Goal: Information Seeking & Learning: Learn about a topic

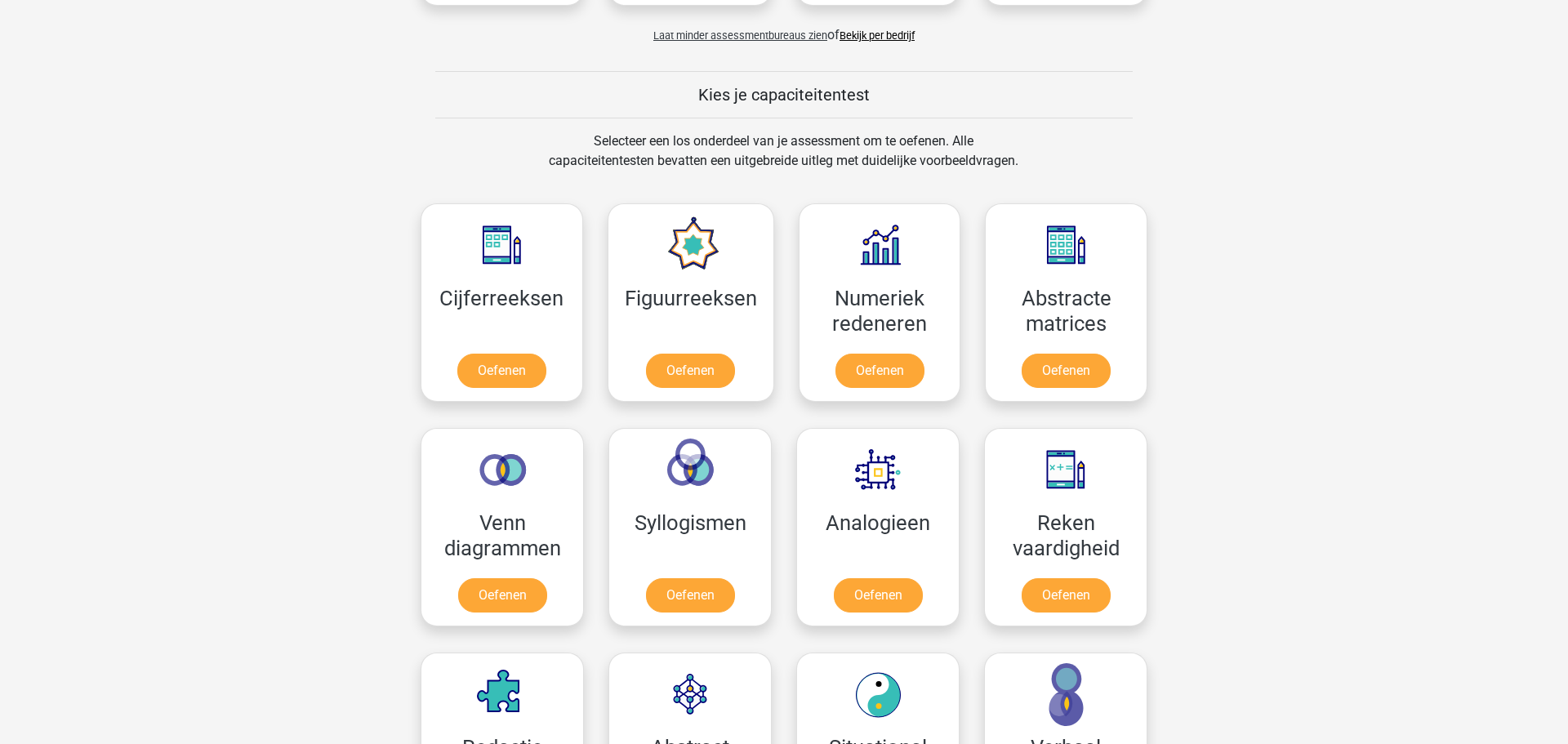
scroll to position [1393, 0]
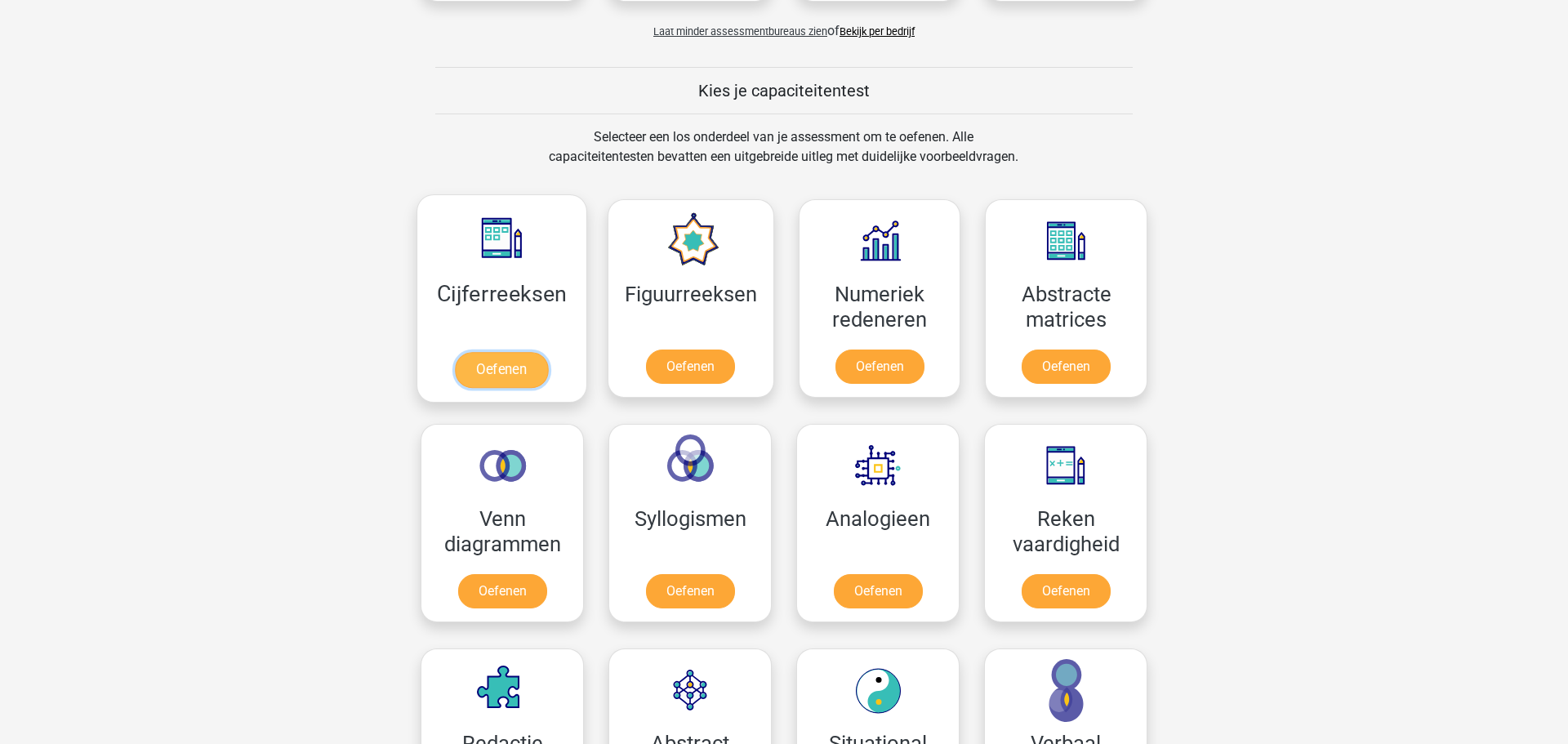
click at [500, 363] on link "Oefenen" at bounding box center [502, 369] width 93 height 36
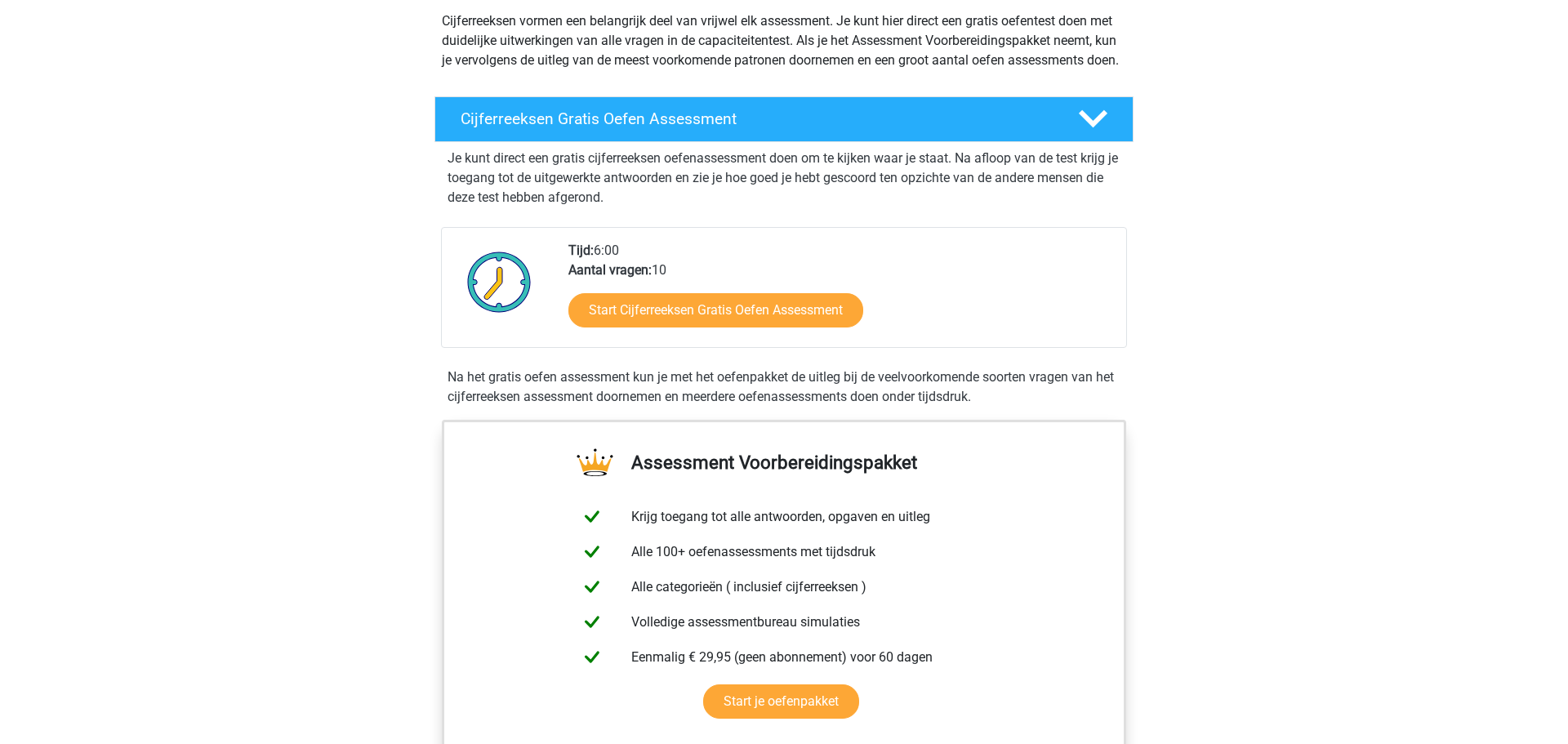
scroll to position [194, 0]
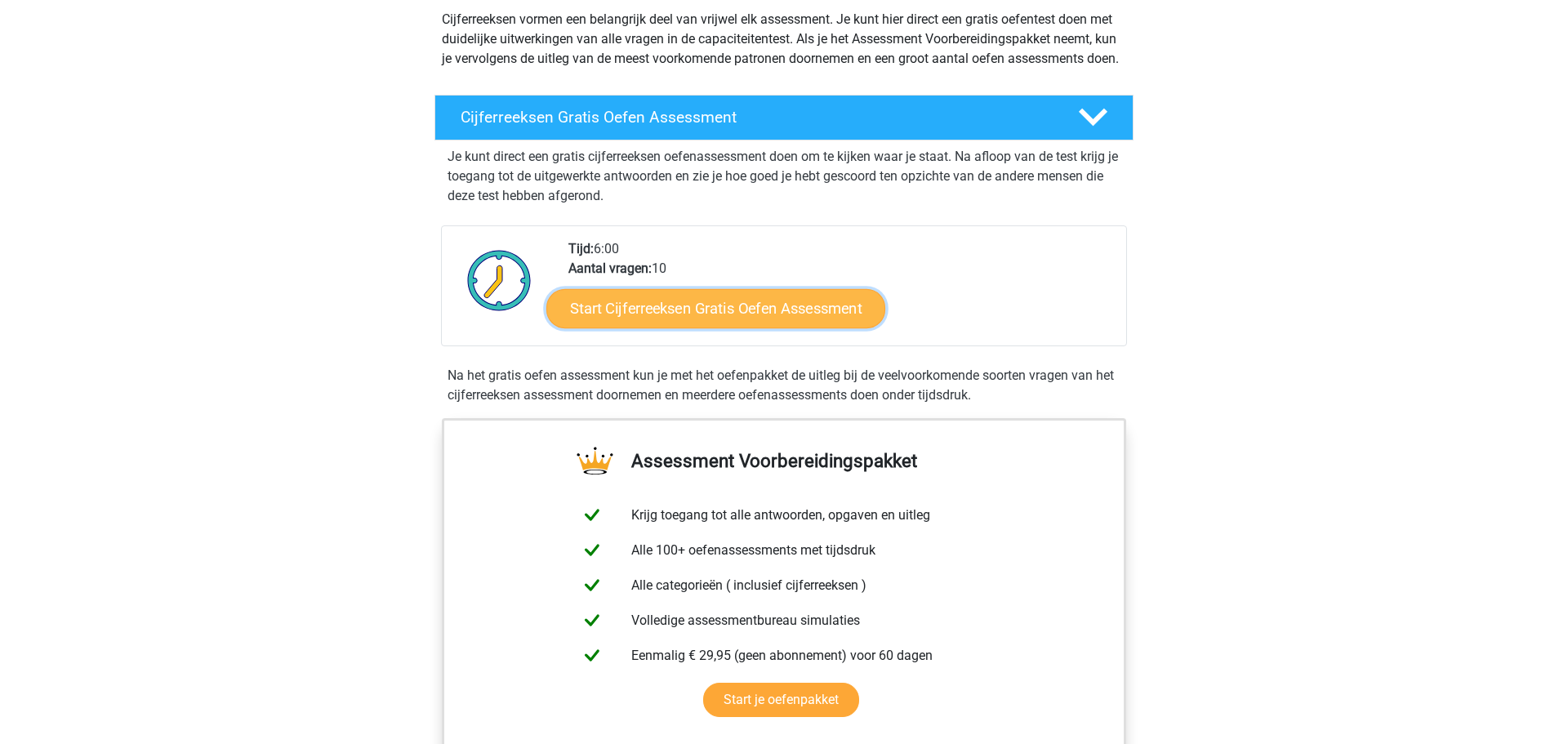
click at [772, 327] on link "Start Cijferreeksen Gratis Oefen Assessment" at bounding box center [715, 307] width 338 height 39
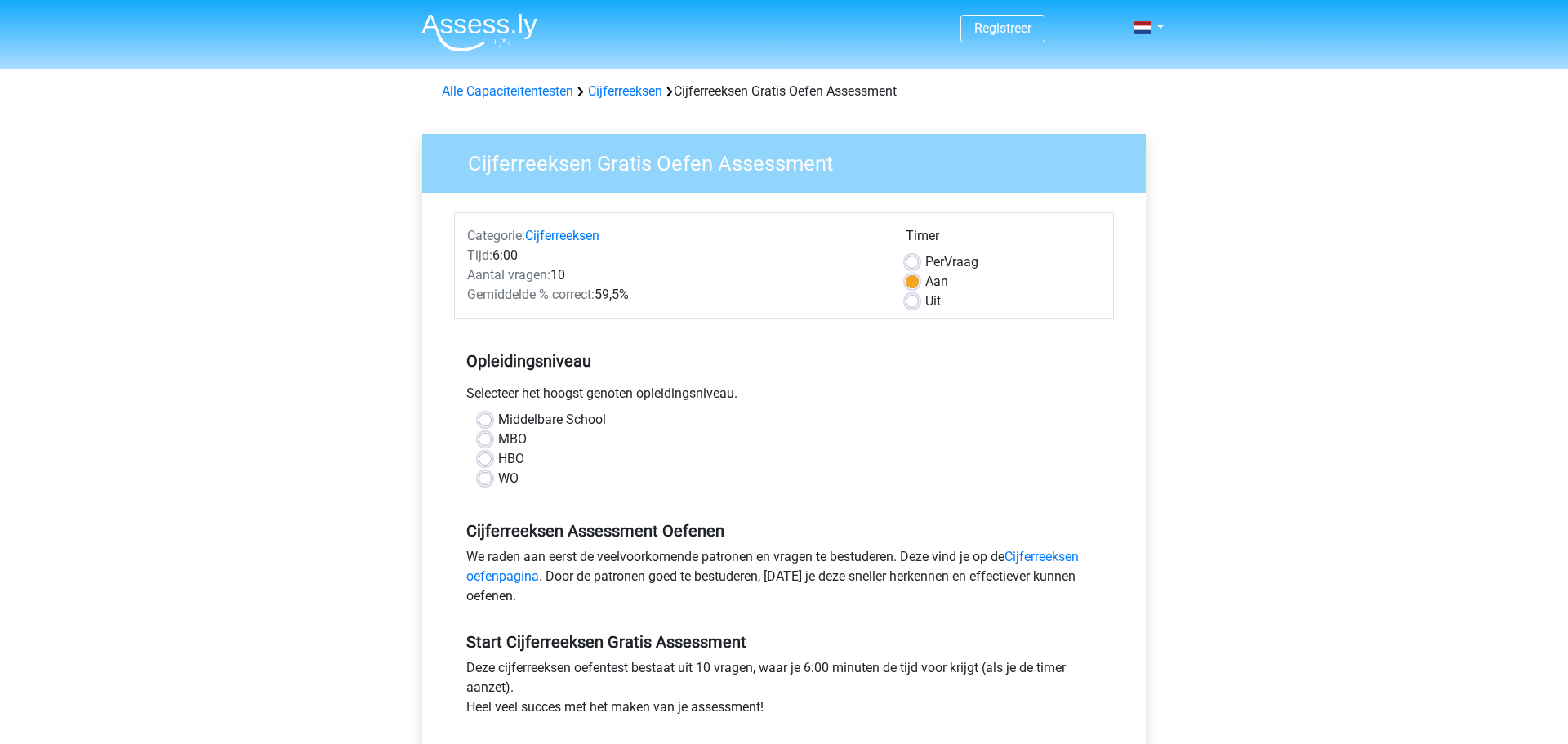
click at [498, 439] on label "MBO" at bounding box center [512, 439] width 28 height 19
click at [489, 439] on input "MBO" at bounding box center [485, 438] width 13 height 16
radio input "true"
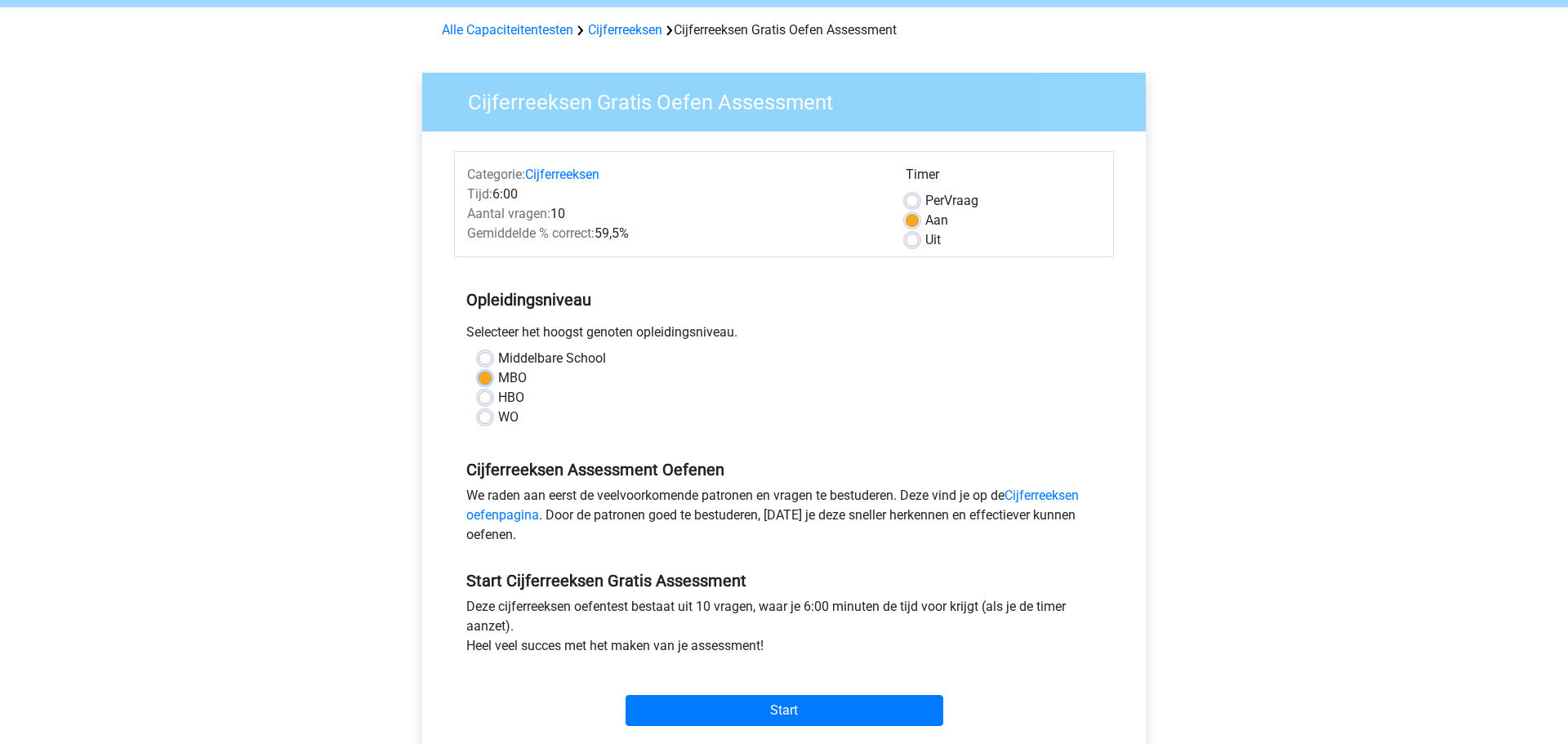
scroll to position [118, 0]
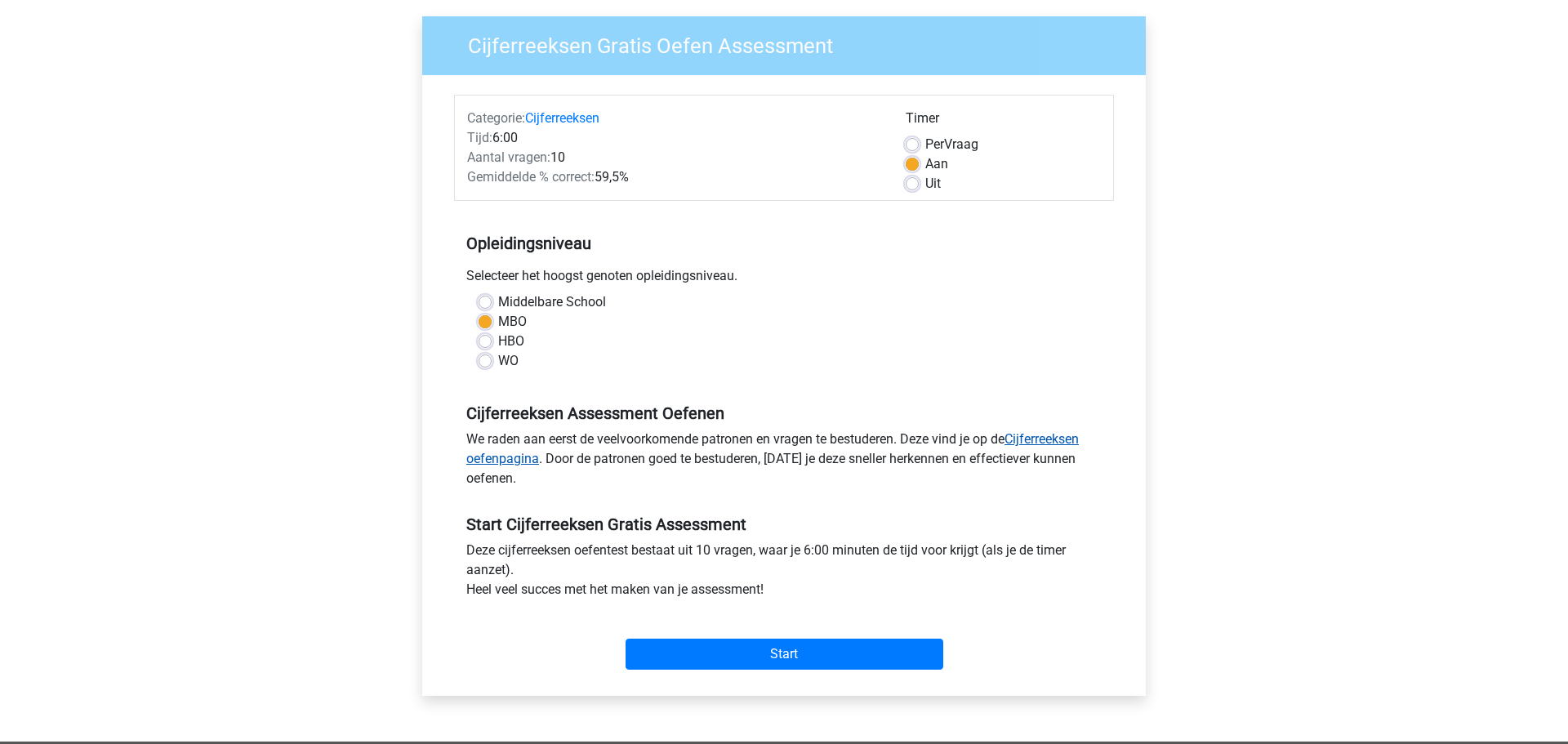
click at [1056, 438] on link "Cijferreeksen oefenpagina" at bounding box center [772, 449] width 612 height 35
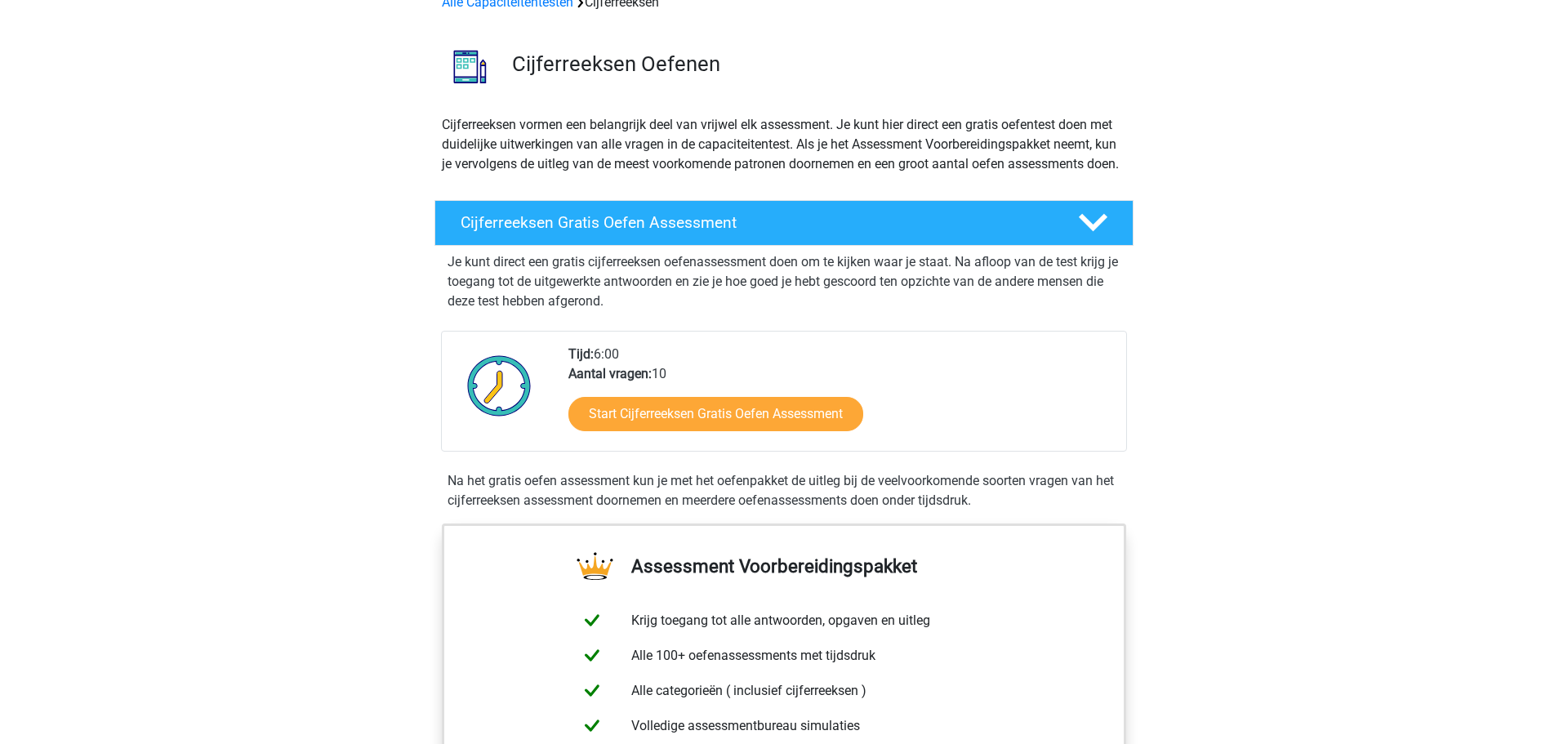
scroll to position [90, 0]
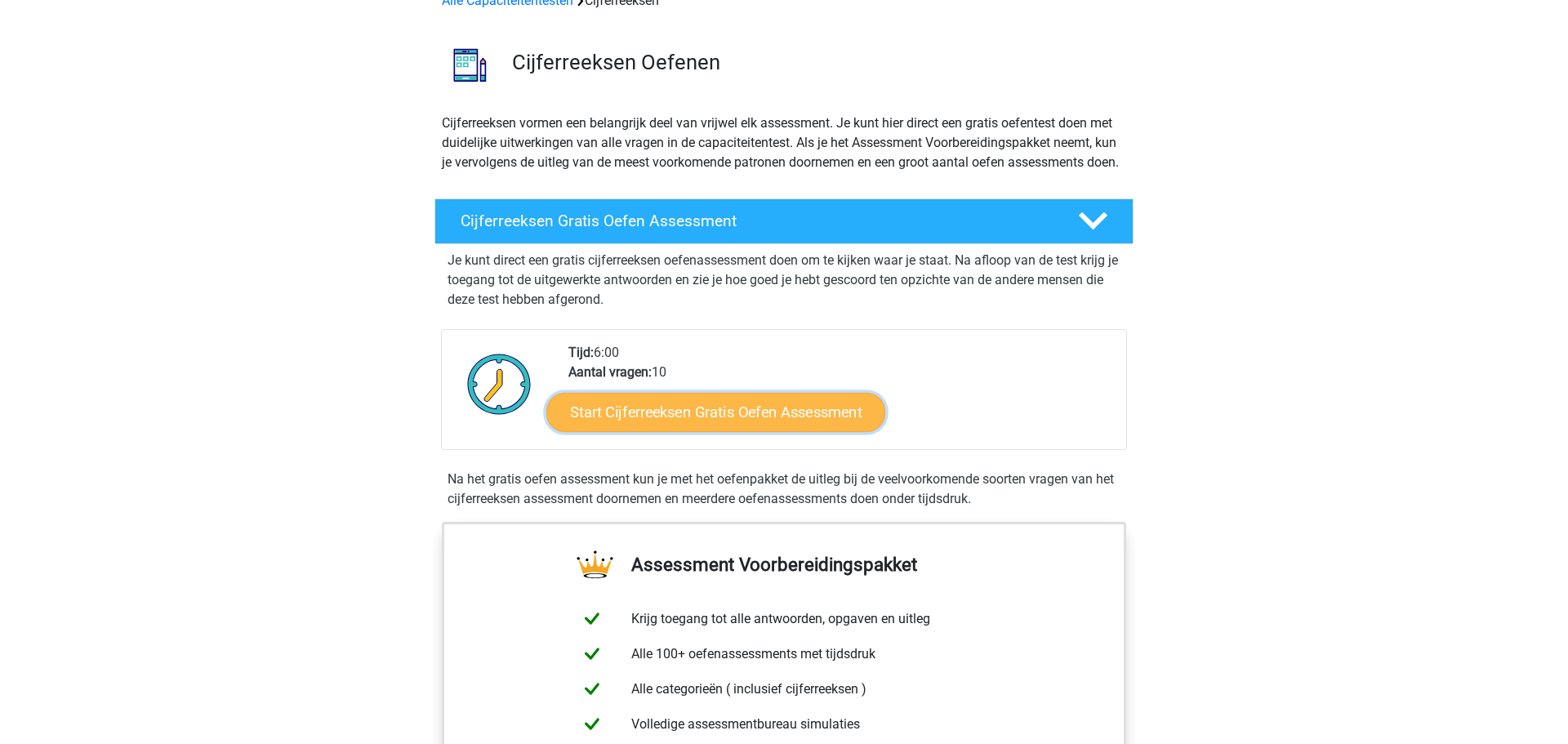
click at [771, 431] on link "Start Cijferreeksen Gratis Oefen Assessment" at bounding box center [715, 411] width 338 height 39
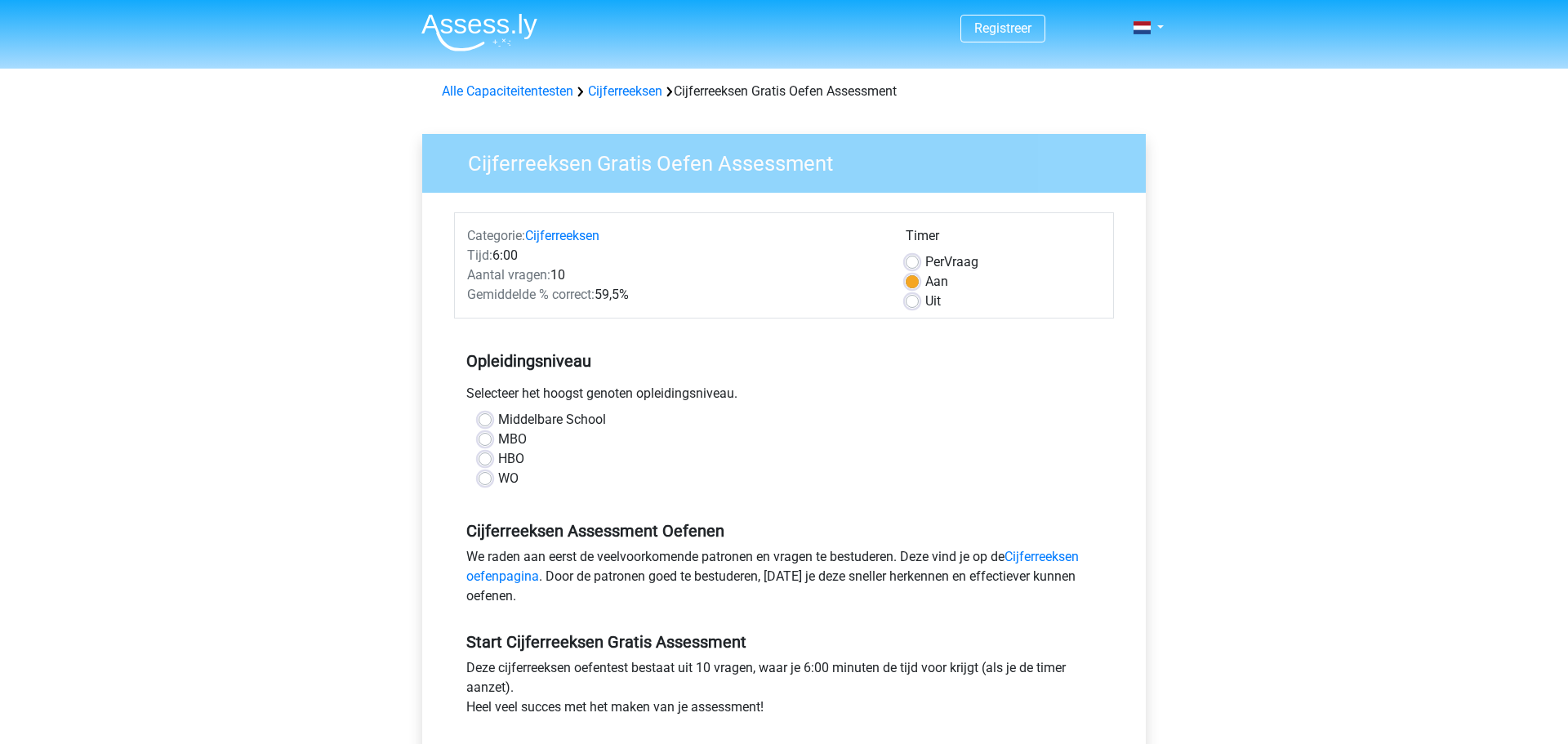
click at [498, 437] on label "MBO" at bounding box center [512, 439] width 28 height 19
click at [487, 437] on input "MBO" at bounding box center [485, 438] width 13 height 16
radio input "true"
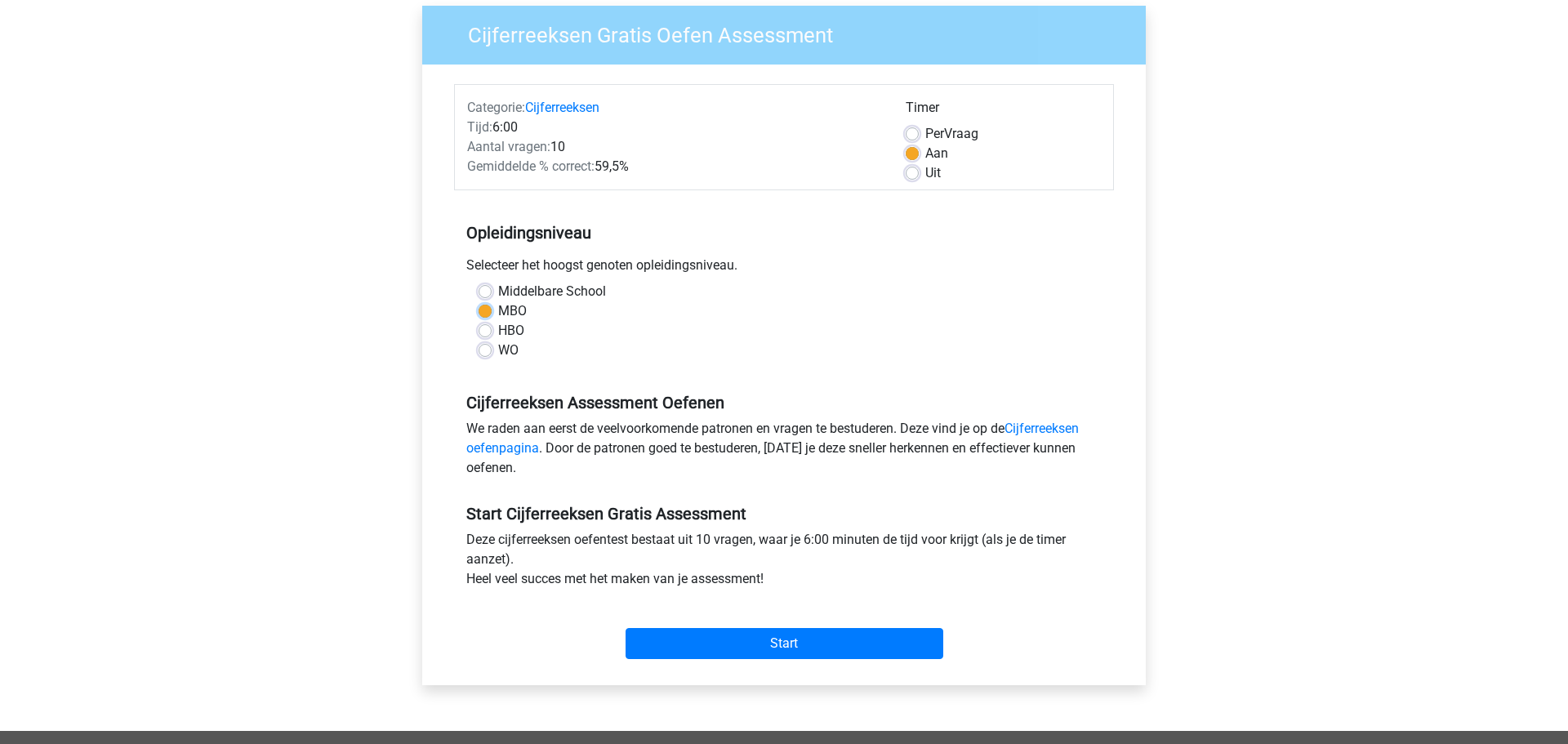
scroll to position [143, 0]
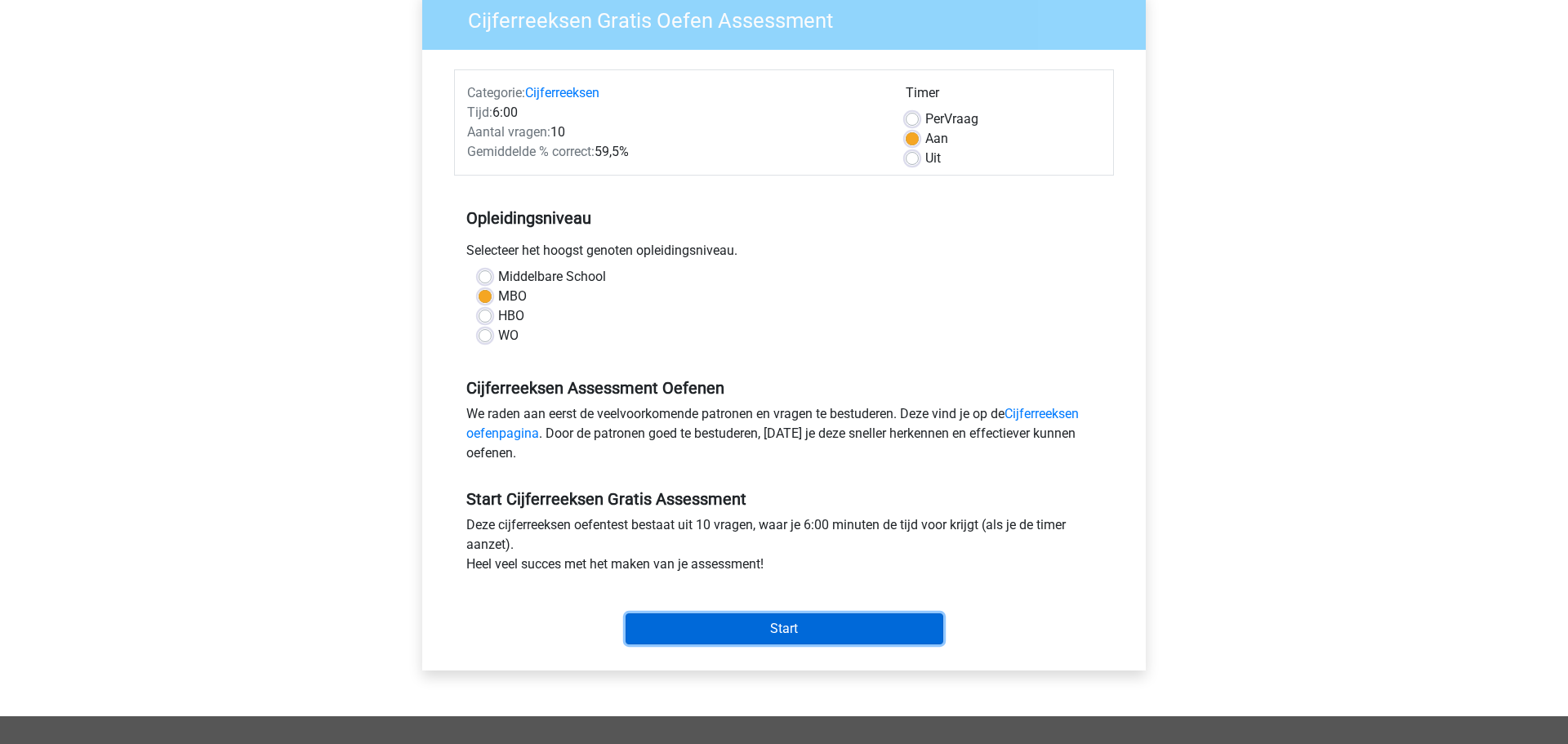
click at [763, 623] on input "Start" at bounding box center [784, 628] width 317 height 31
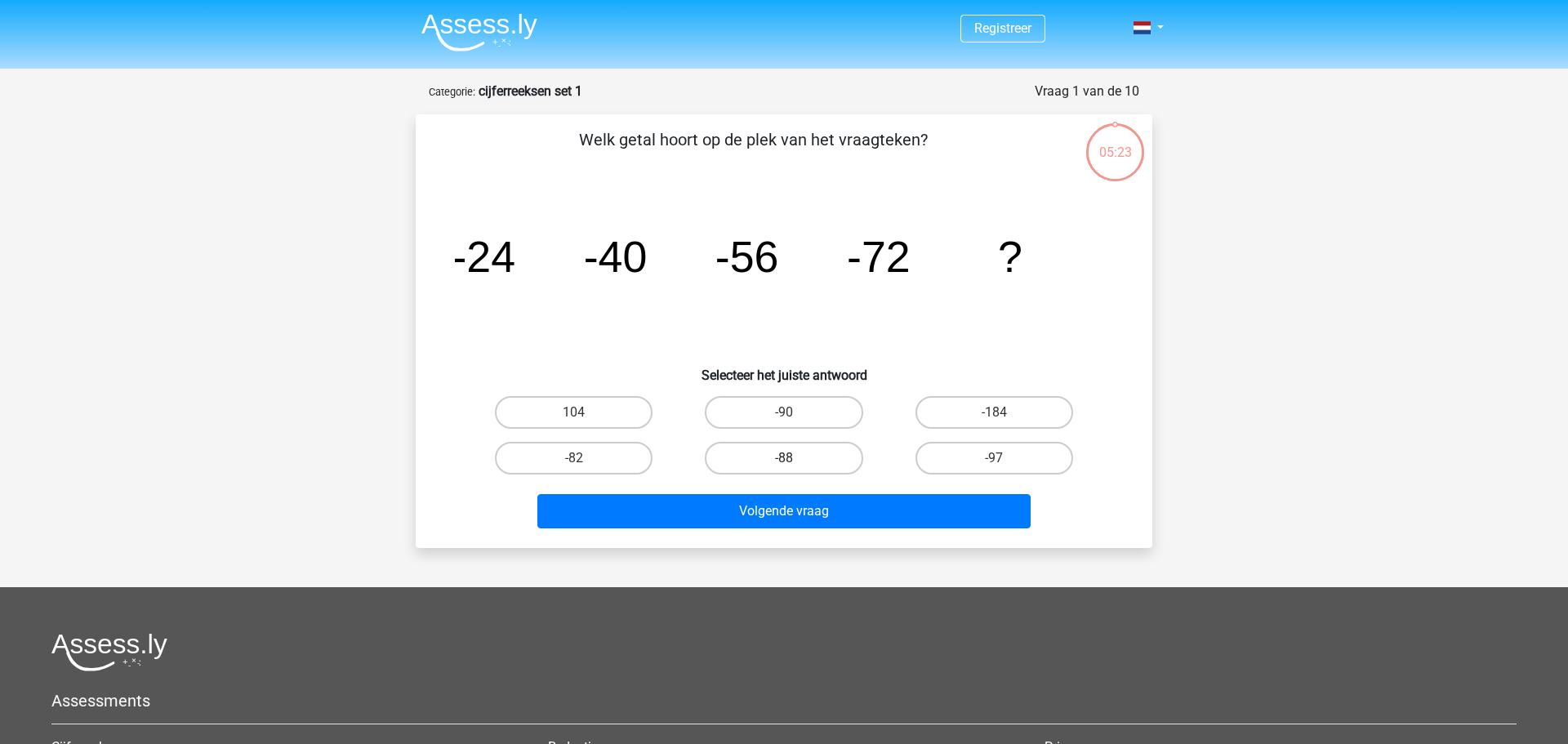
click at [798, 461] on label "-88" at bounding box center [784, 458] width 158 height 33
click at [794, 461] on input "-88" at bounding box center [789, 463] width 11 height 11
radio input "true"
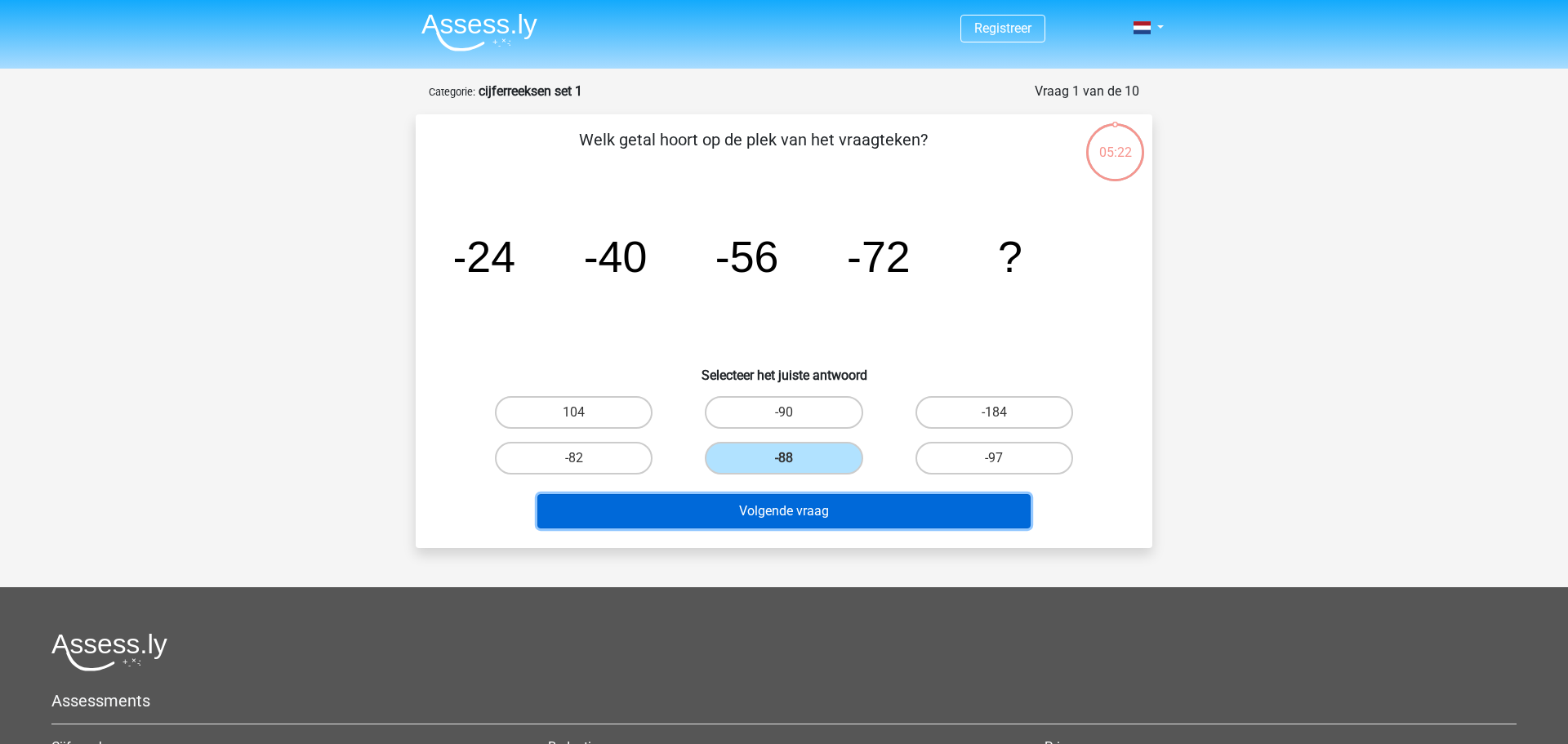
click at [807, 513] on button "Volgende vraag" at bounding box center [784, 512] width 494 height 35
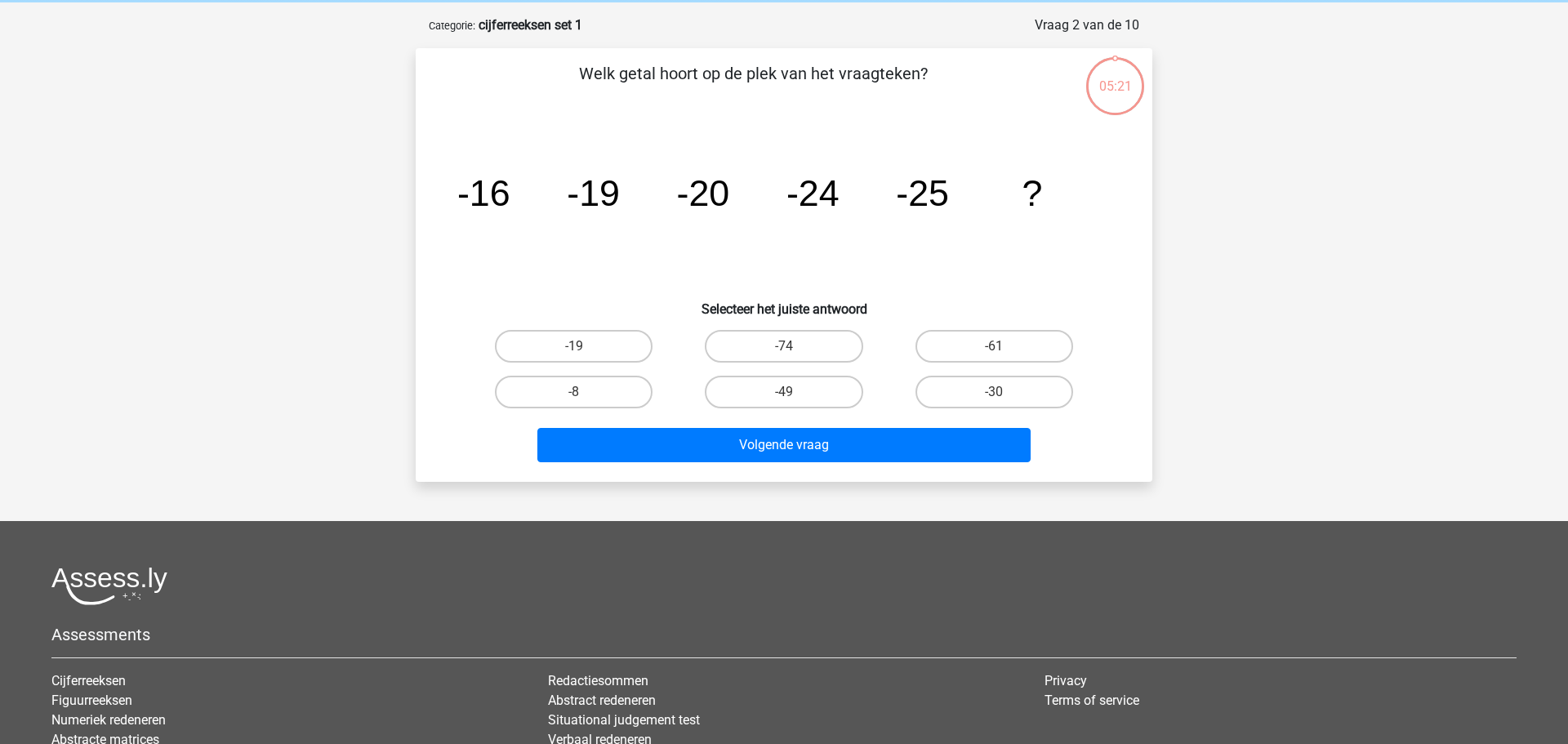
scroll to position [82, 0]
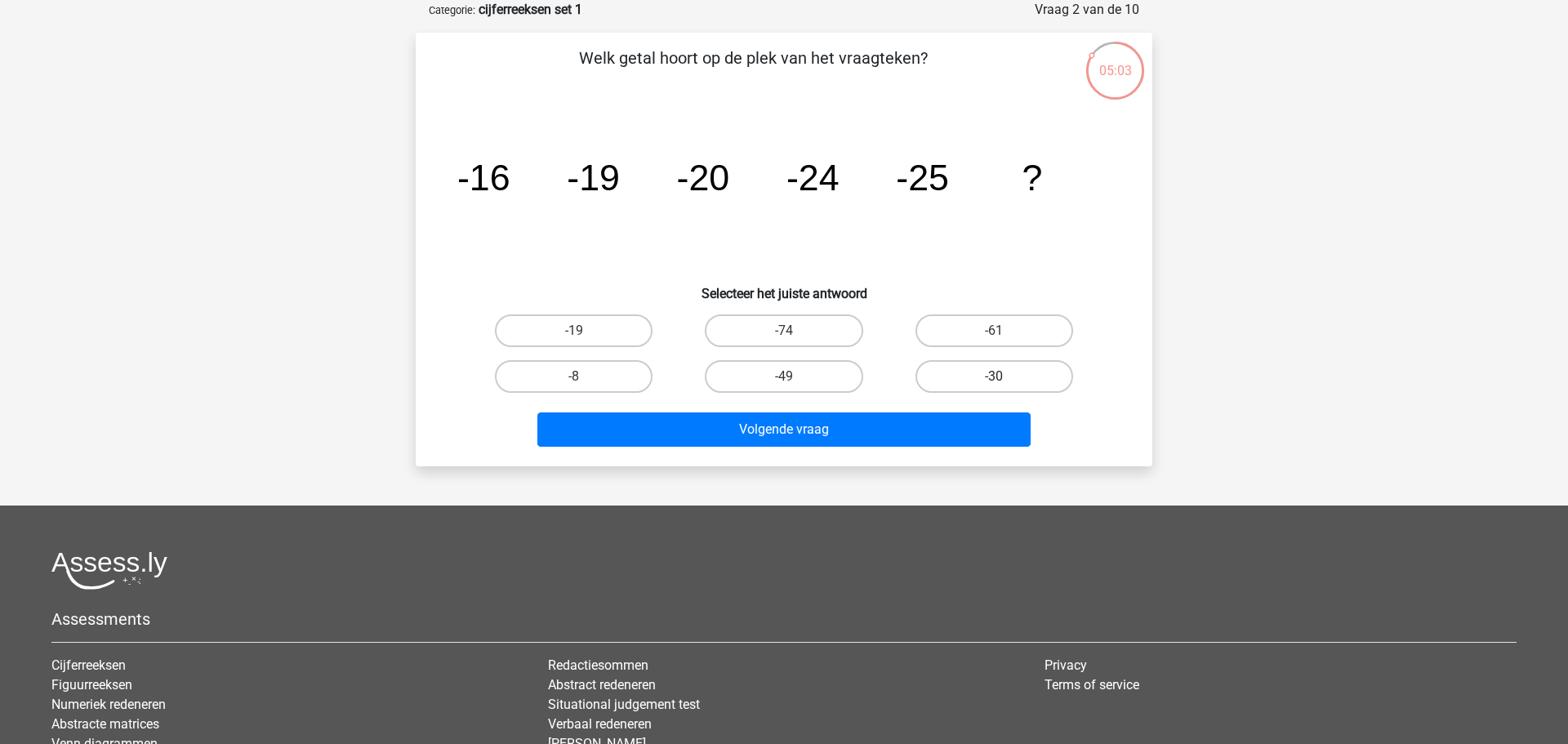
drag, startPoint x: 1025, startPoint y: 377, endPoint x: 1017, endPoint y: 375, distance: 8.2
click at [1024, 378] on label "-30" at bounding box center [993, 377] width 158 height 33
click at [1004, 378] on input "-30" at bounding box center [999, 382] width 11 height 11
radio input "true"
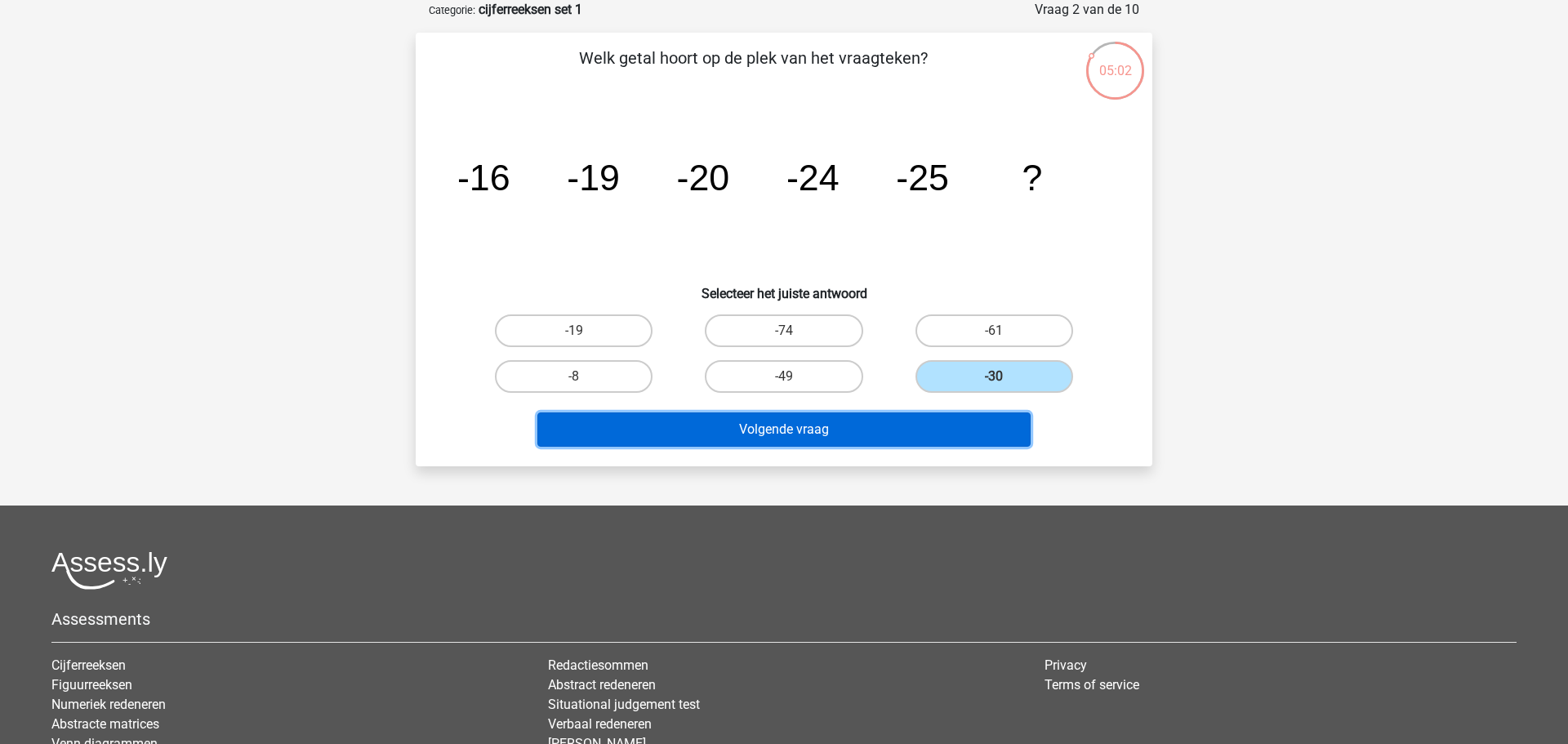
click at [818, 430] on button "Volgende vraag" at bounding box center [784, 429] width 494 height 35
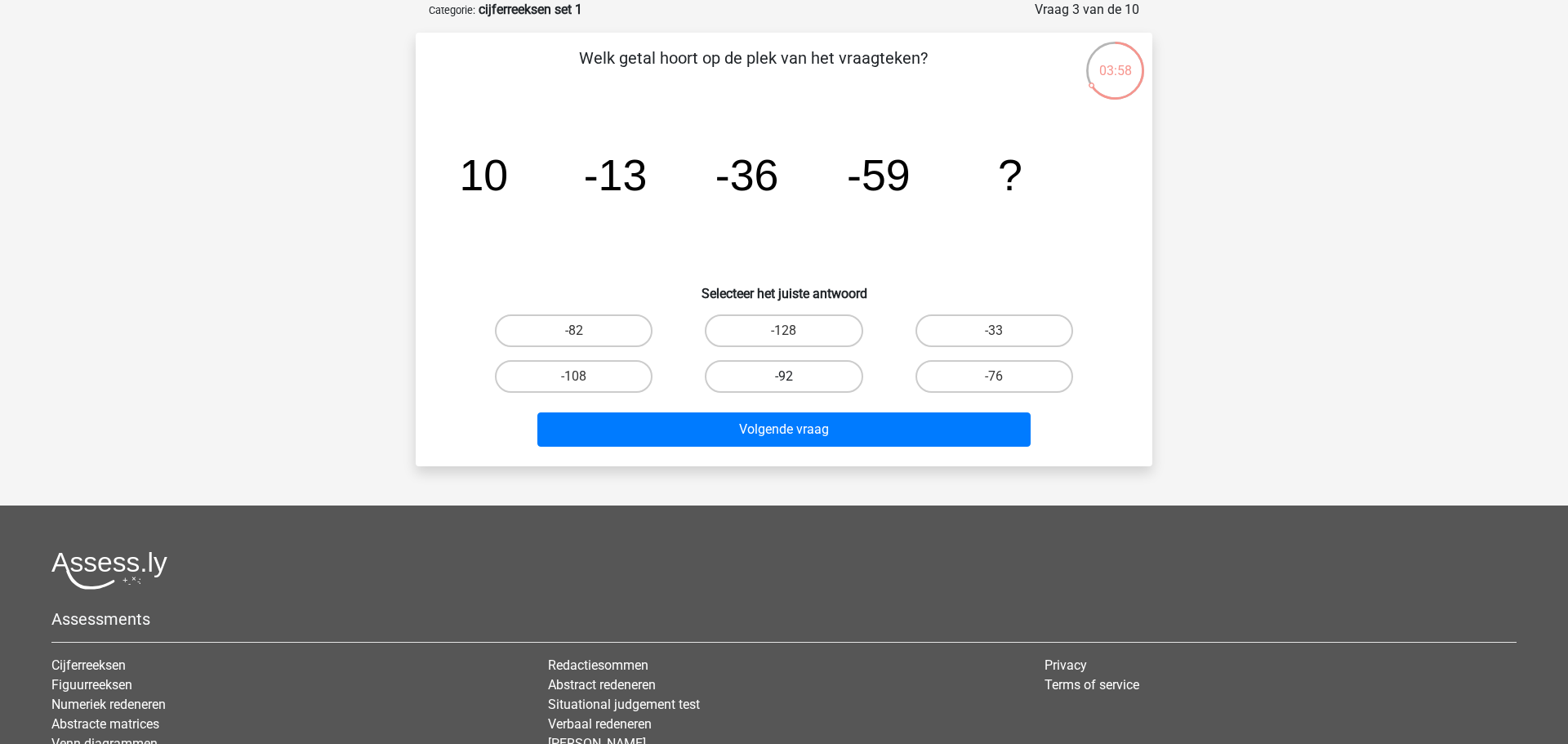
click at [822, 381] on label "-92" at bounding box center [784, 377] width 158 height 33
click at [794, 381] on input "-92" at bounding box center [789, 382] width 11 height 11
radio input "true"
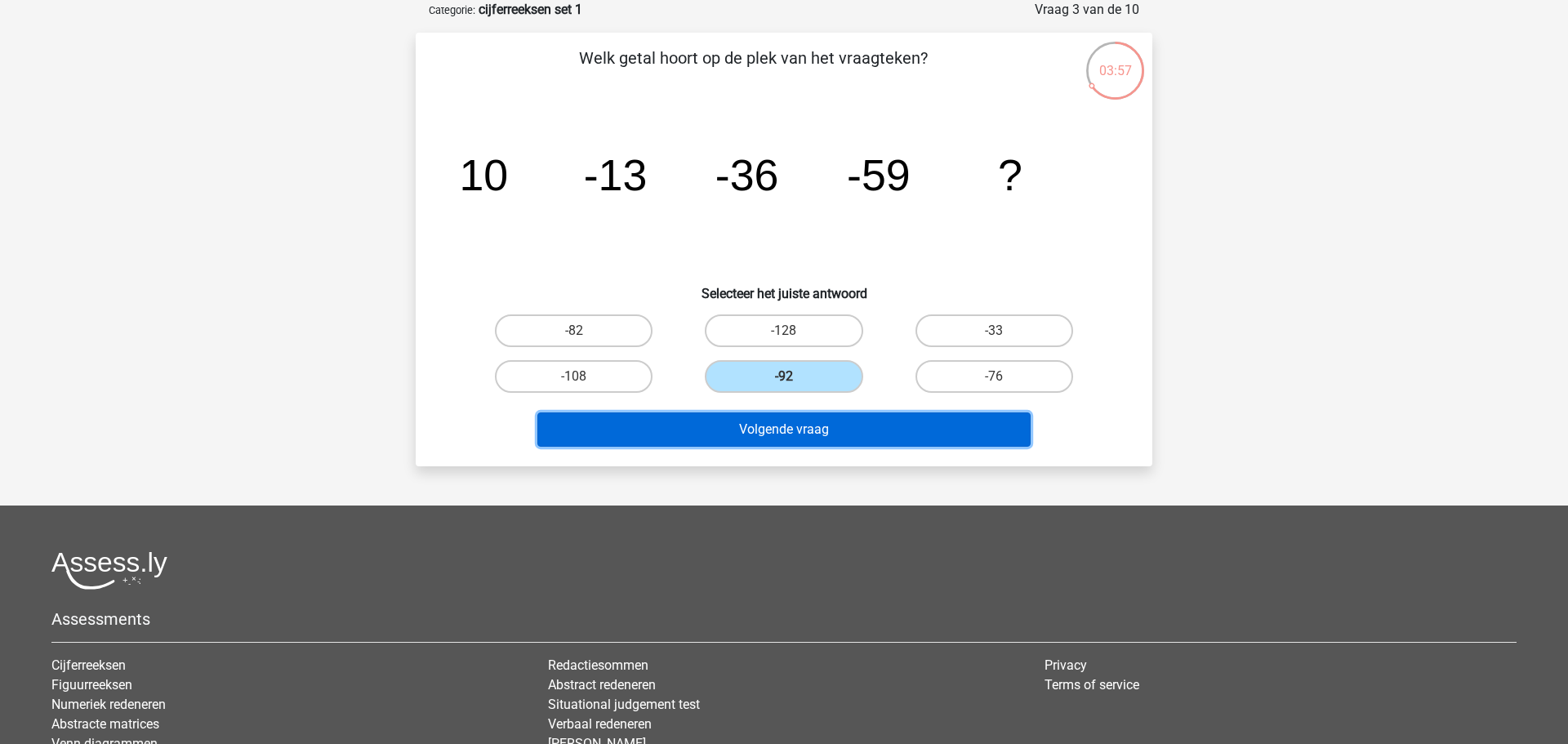
click at [825, 426] on button "Volgende vraag" at bounding box center [784, 429] width 494 height 35
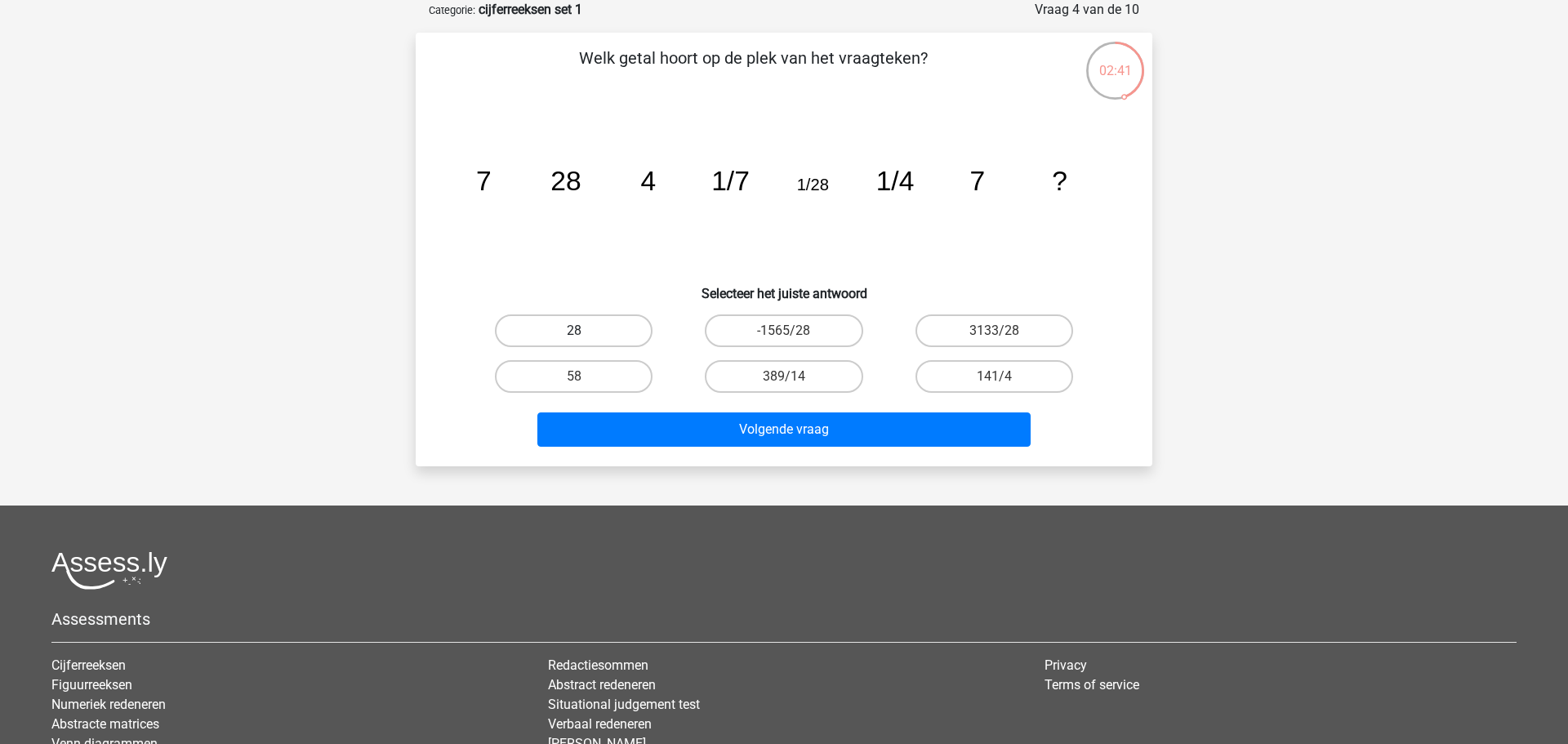
click at [600, 335] on label "28" at bounding box center [573, 331] width 158 height 33
click at [585, 335] on input "28" at bounding box center [579, 336] width 11 height 11
radio input "true"
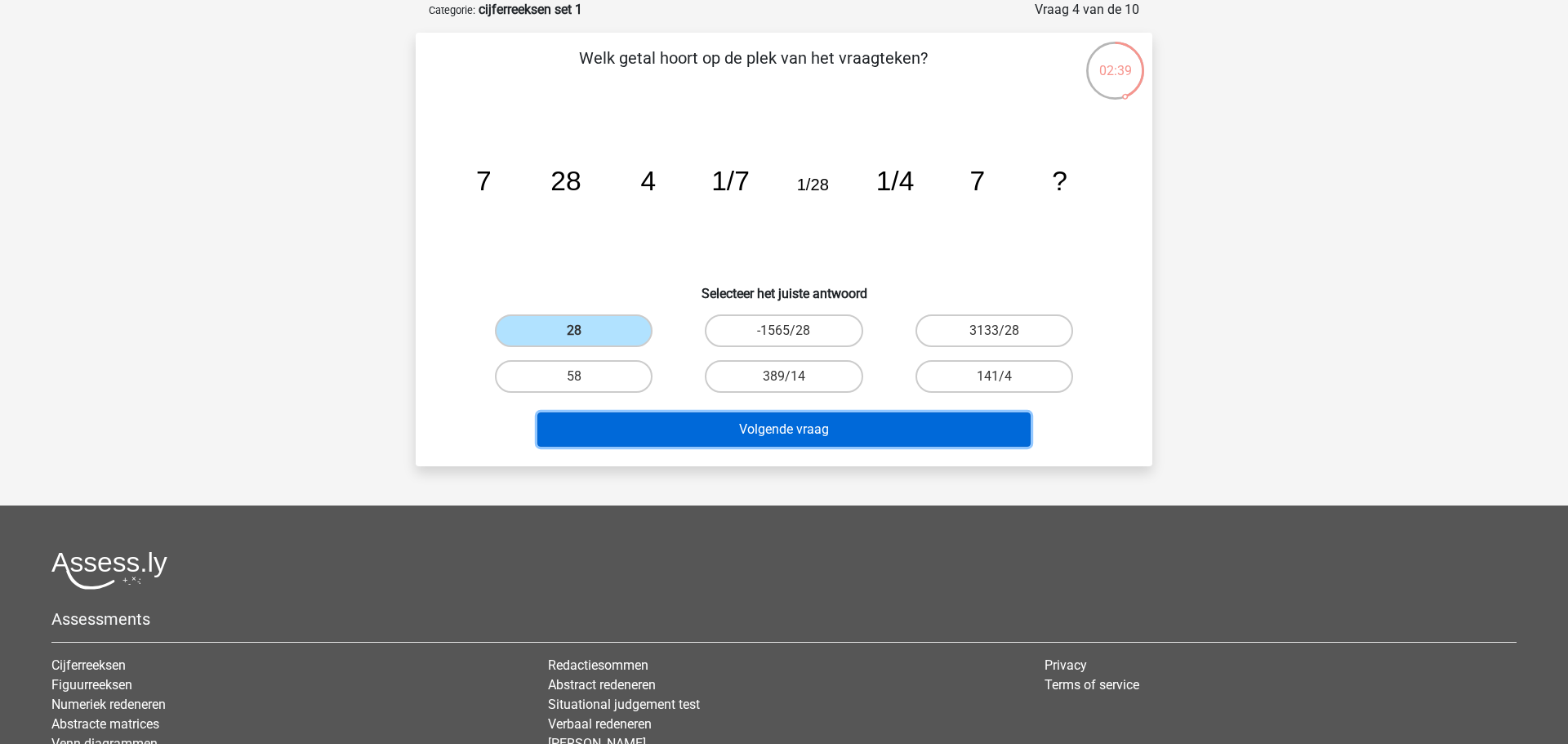
click at [798, 435] on button "Volgende vraag" at bounding box center [784, 429] width 494 height 35
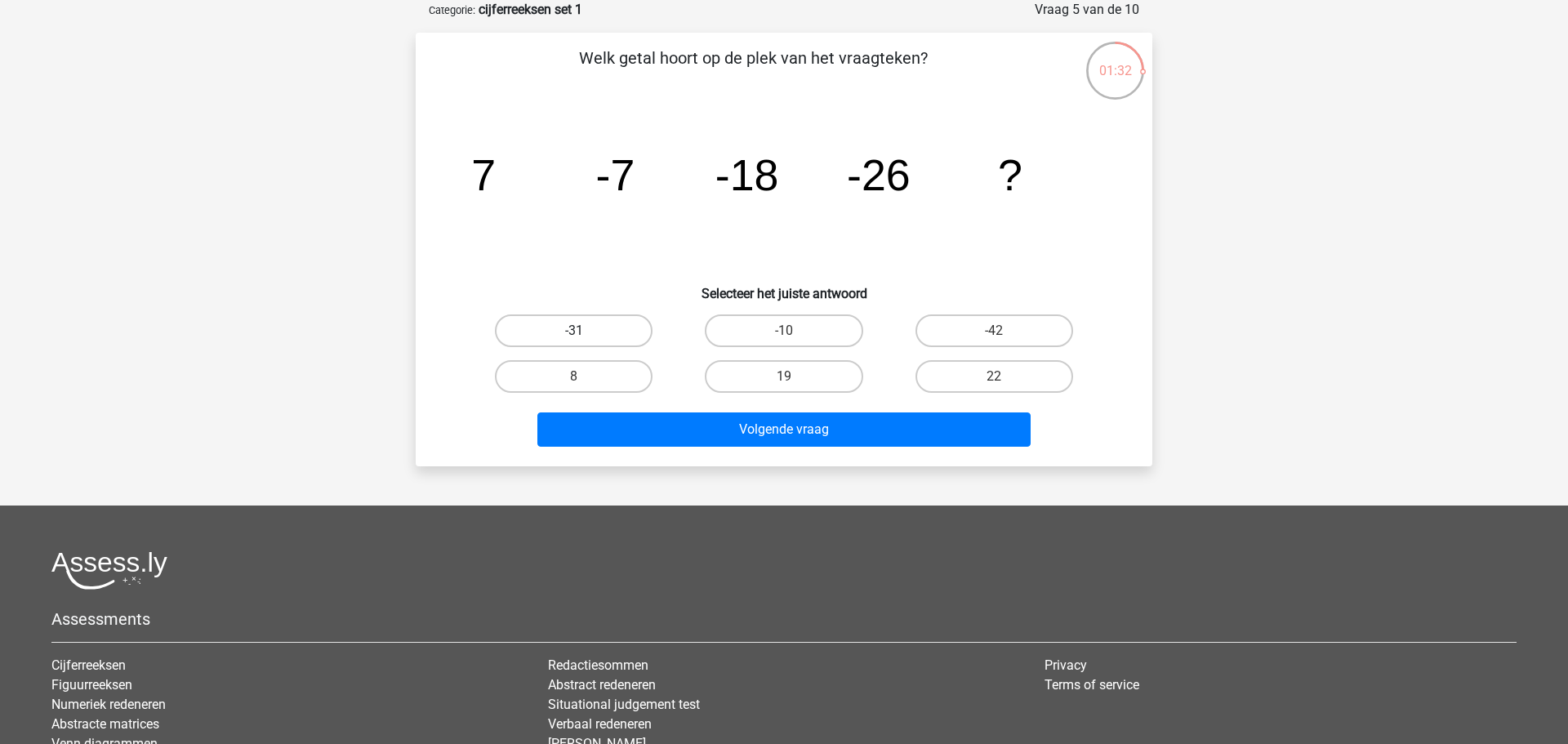
drag, startPoint x: 619, startPoint y: 326, endPoint x: 630, endPoint y: 340, distance: 17.8
click at [619, 326] on label "-31" at bounding box center [573, 331] width 158 height 33
click at [585, 331] on input "-31" at bounding box center [579, 336] width 11 height 11
radio input "true"
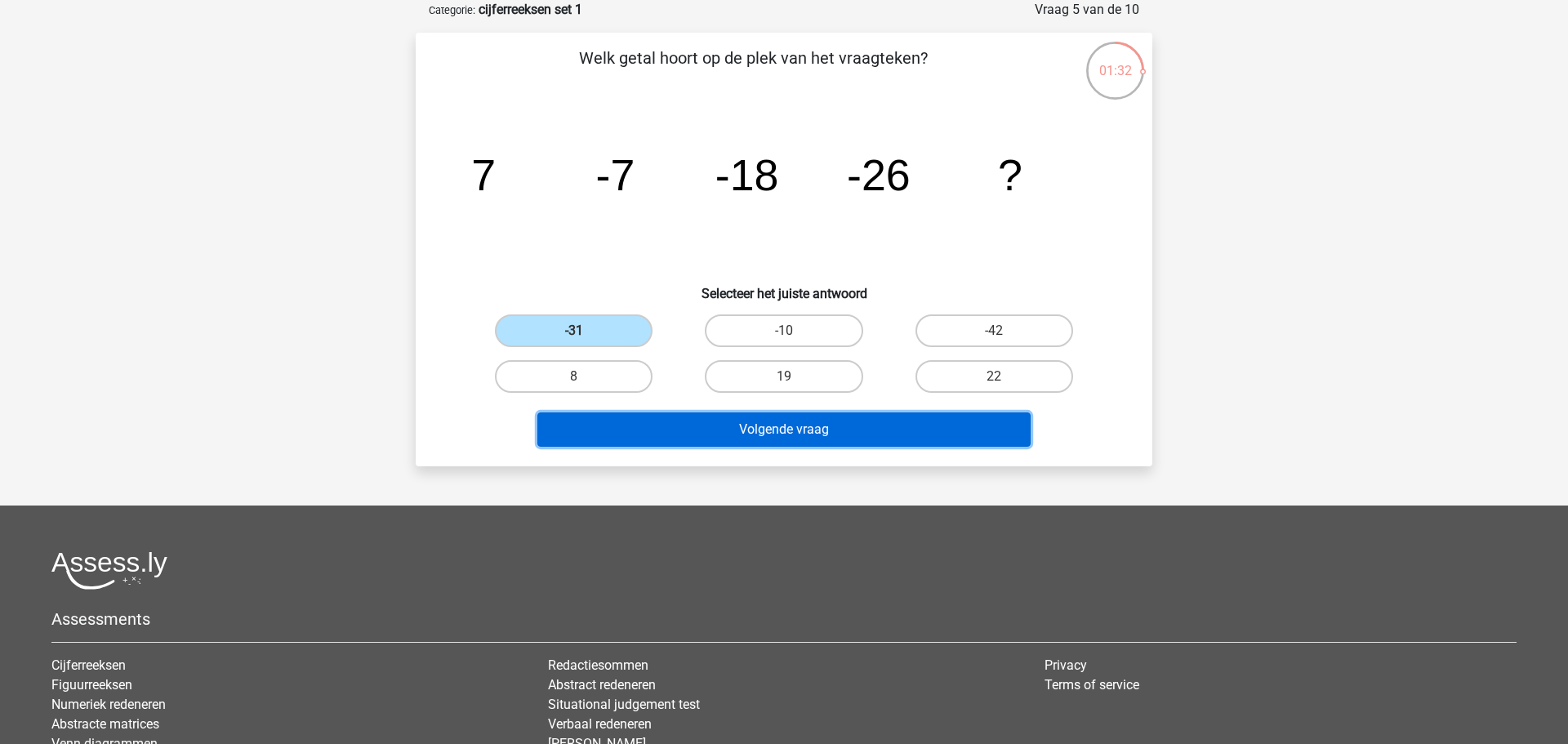
click at [760, 424] on button "Volgende vraag" at bounding box center [784, 429] width 494 height 35
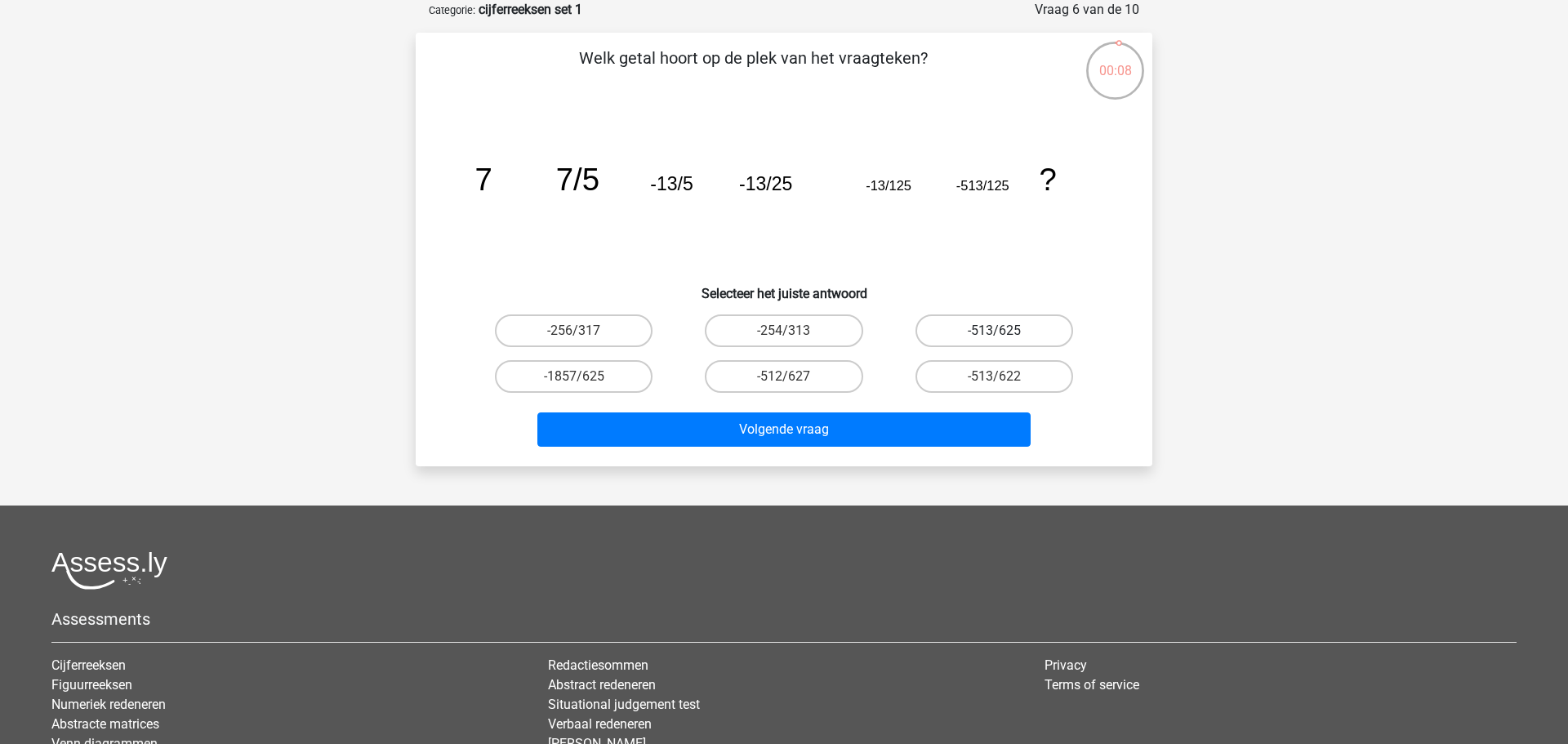
click at [1016, 327] on label "-513/625" at bounding box center [993, 331] width 158 height 33
click at [1004, 331] on input "-513/625" at bounding box center [999, 336] width 11 height 11
radio input "true"
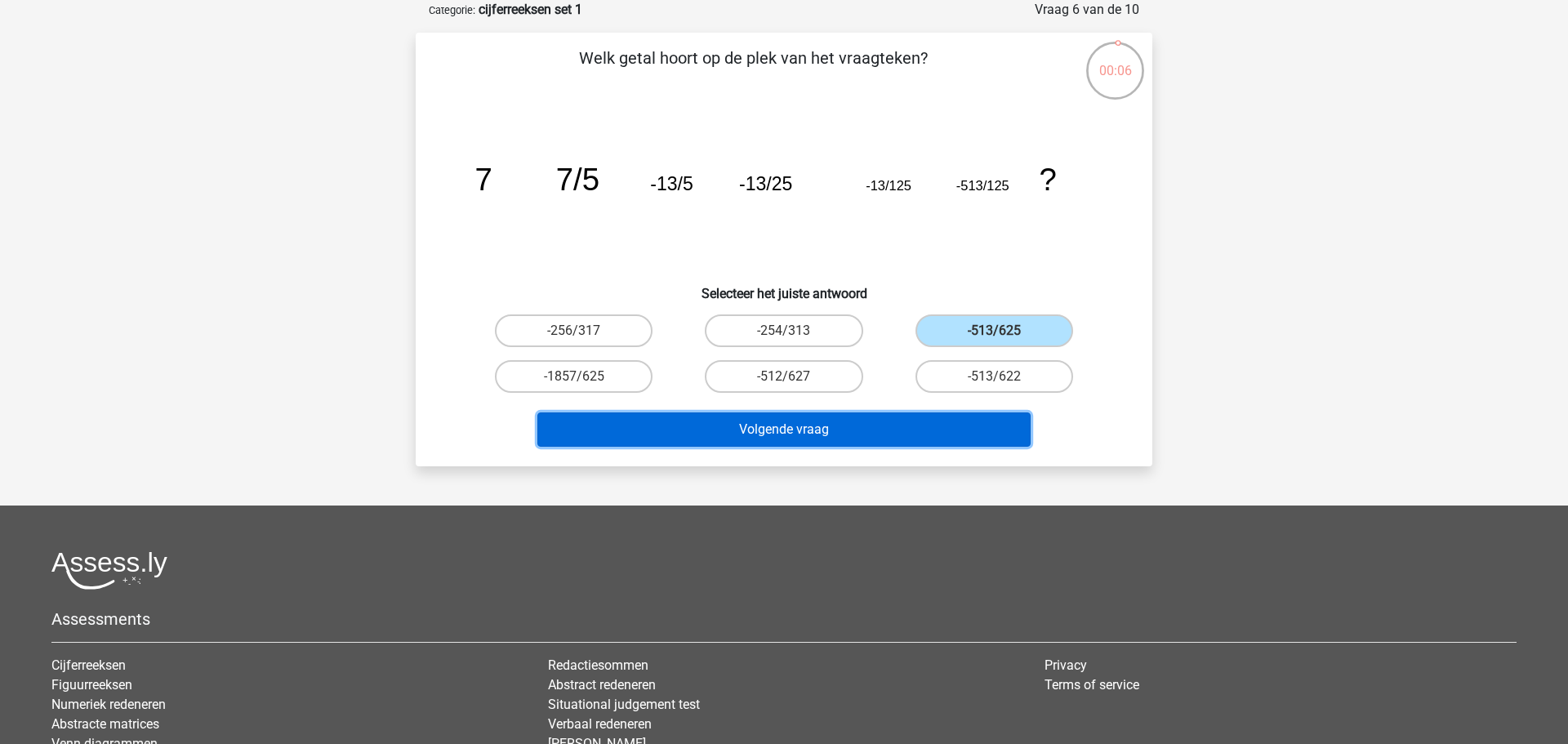
click at [774, 428] on button "Volgende vraag" at bounding box center [784, 429] width 494 height 35
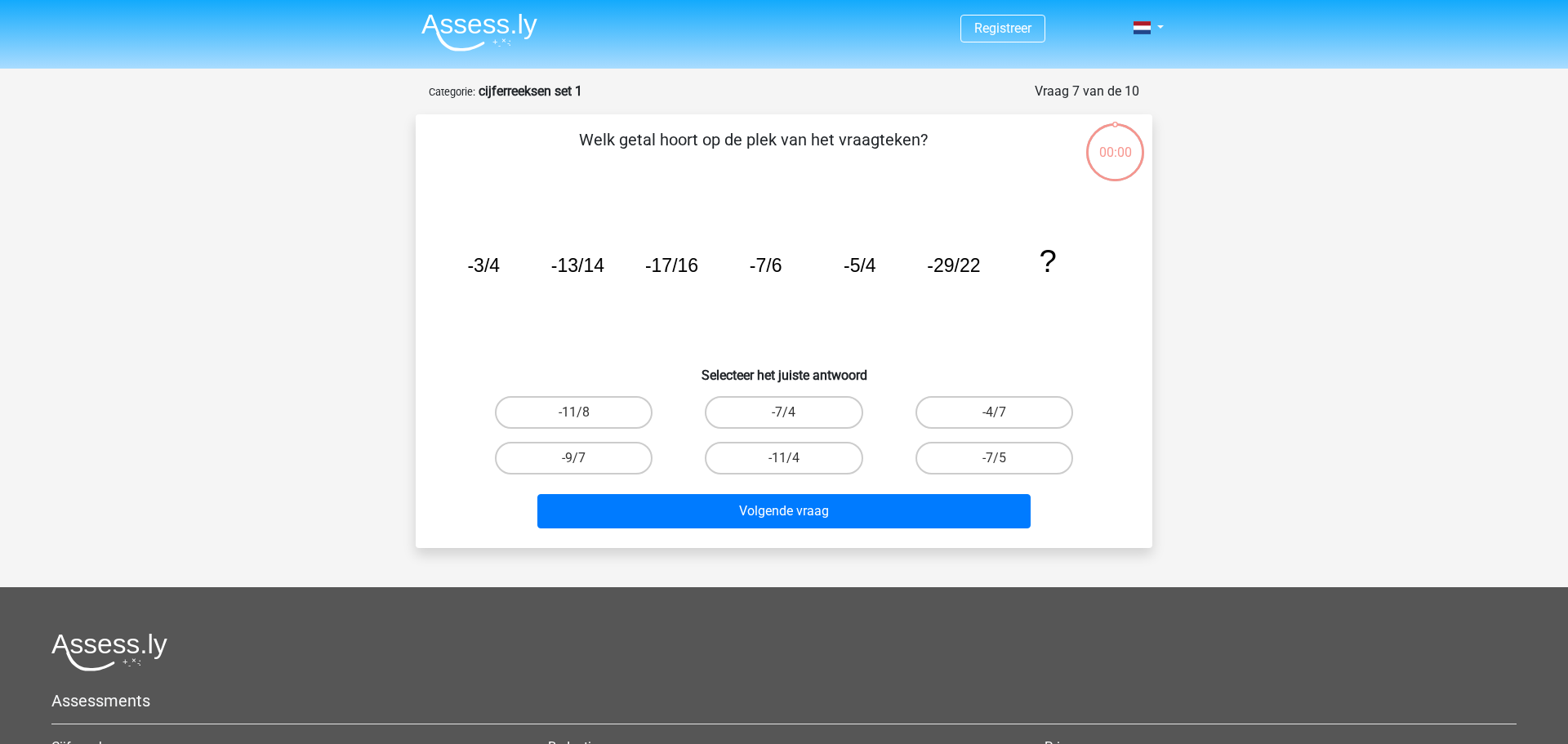
scroll to position [82, 0]
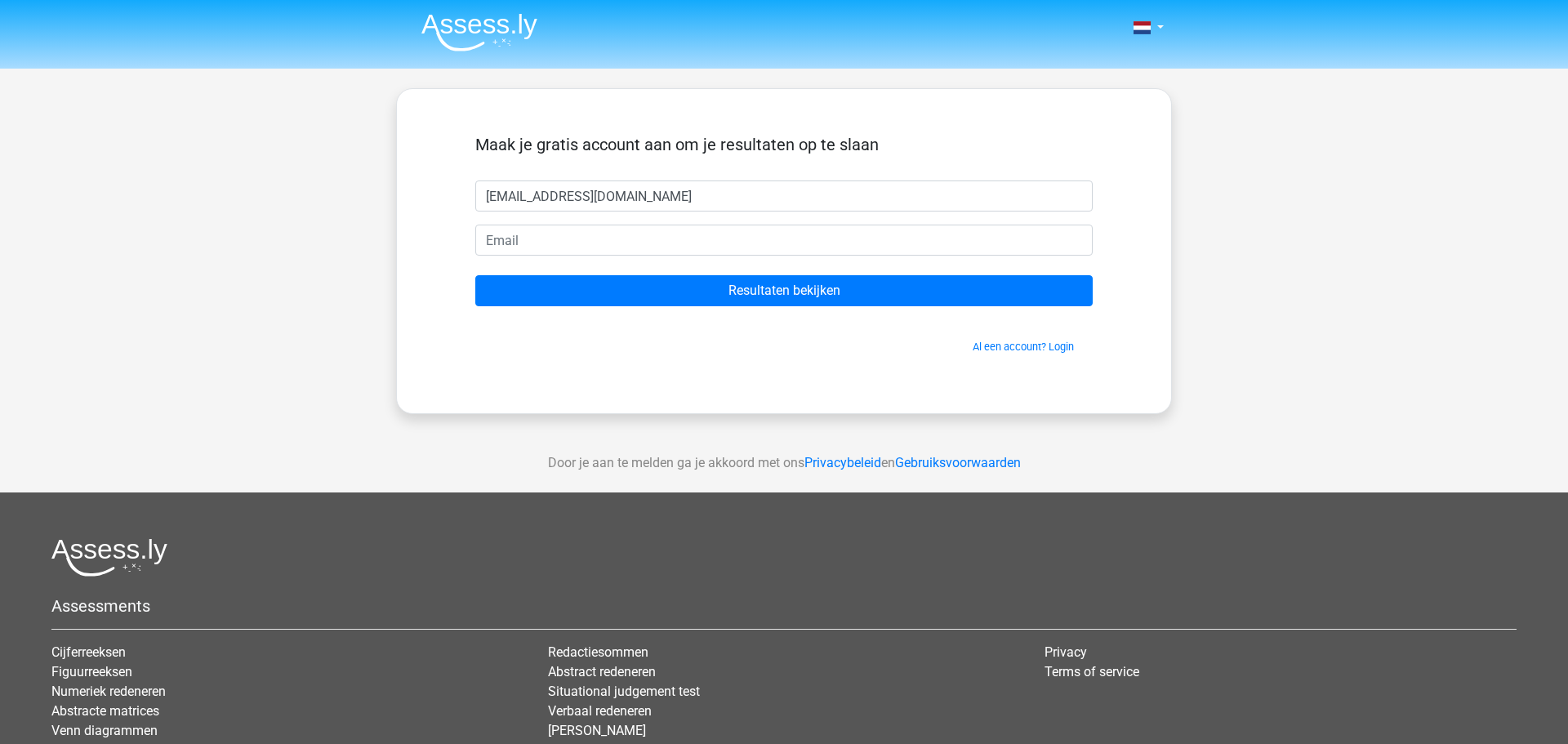
type input "[EMAIL_ADDRESS][DOMAIN_NAME]"
drag, startPoint x: 617, startPoint y: 191, endPoint x: 478, endPoint y: 198, distance: 139.2
click at [477, 197] on input "[EMAIL_ADDRESS][DOMAIN_NAME]" at bounding box center [784, 196] width 618 height 31
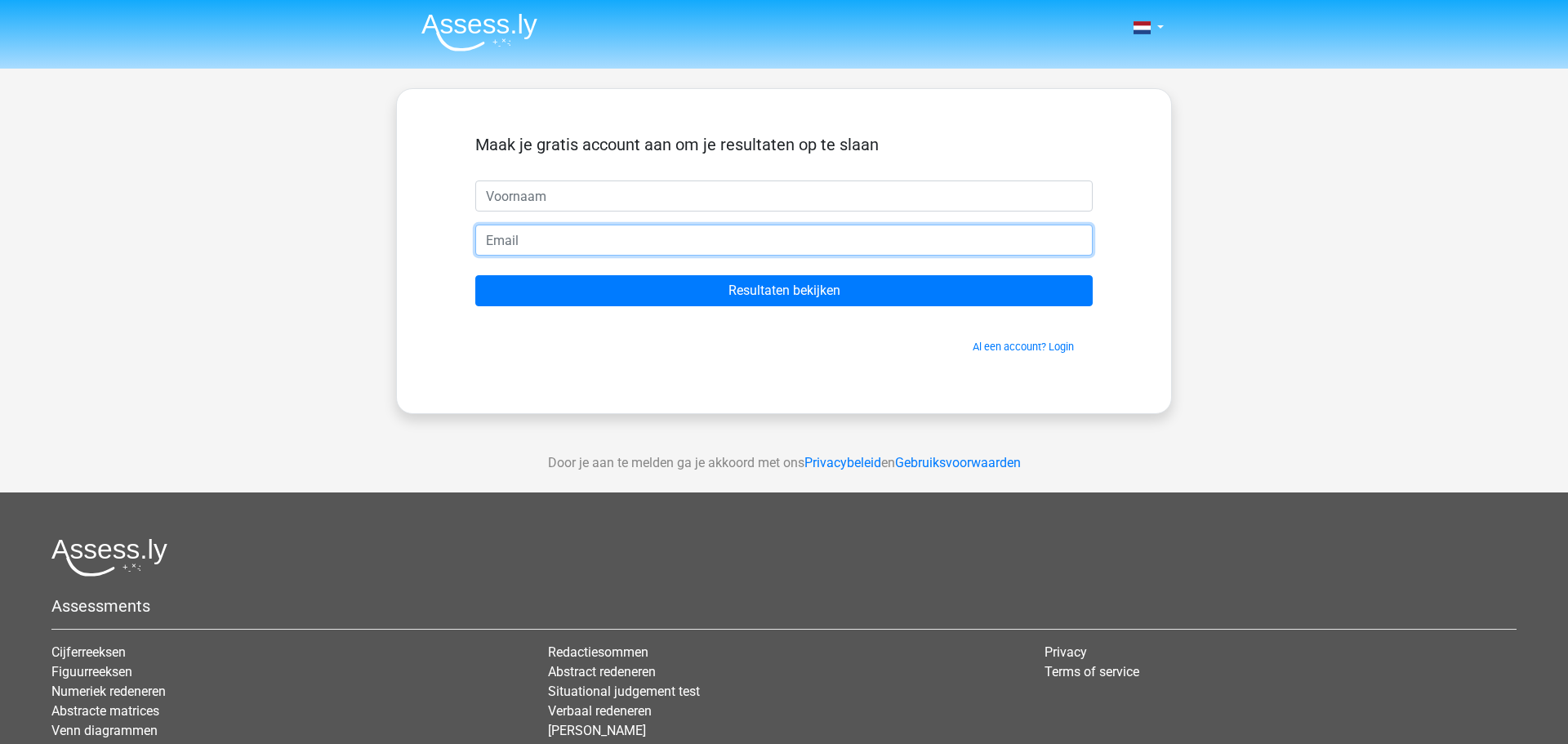
click at [527, 242] on input "email" at bounding box center [784, 240] width 618 height 31
paste input "[EMAIL_ADDRESS][DOMAIN_NAME]"
type input "[EMAIL_ADDRESS][DOMAIN_NAME]"
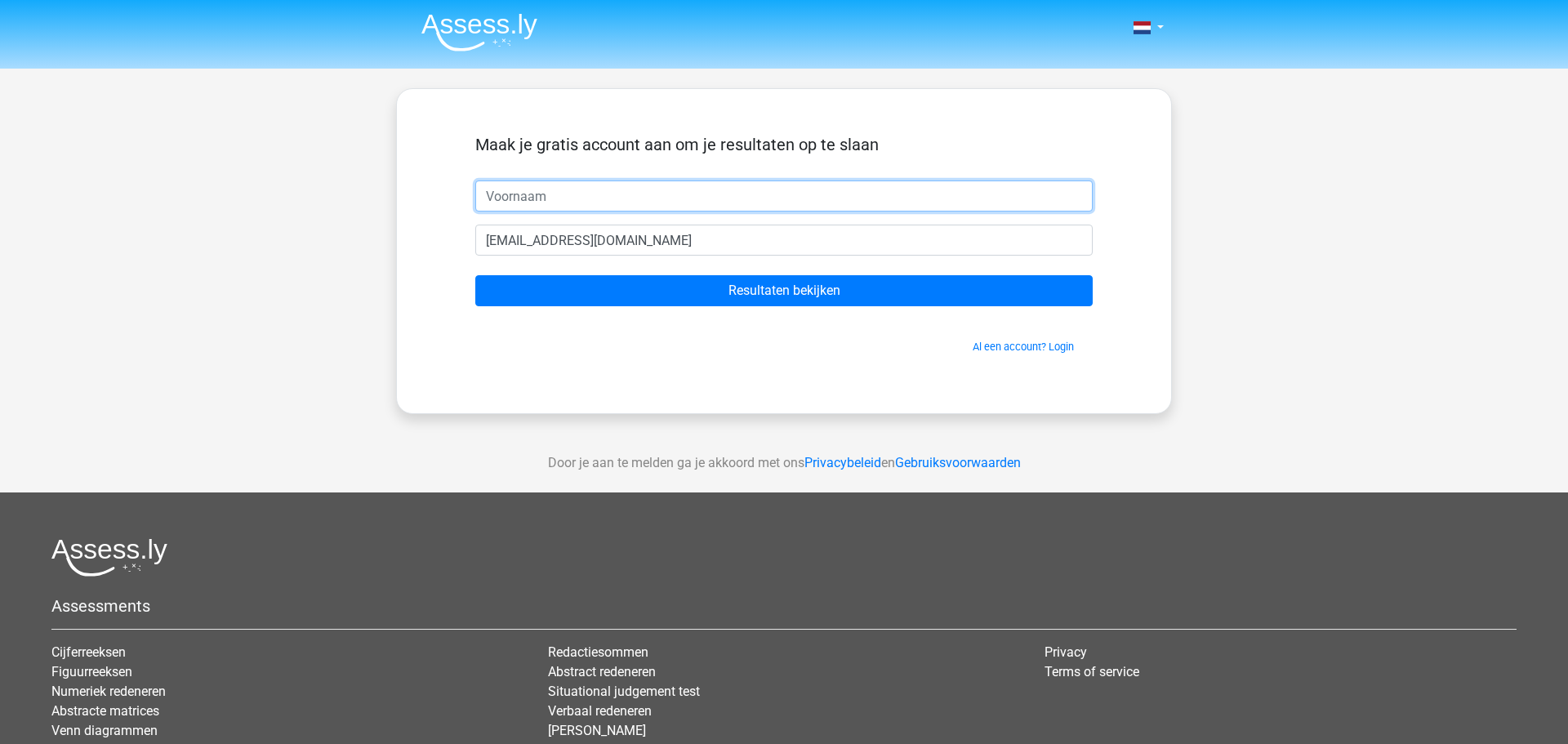
drag, startPoint x: 561, startPoint y: 185, endPoint x: 445, endPoint y: 183, distance: 116.0
click at [445, 183] on div "Maak je gratis account aan om je resultaten op te slaan hettybrink@gmail.com Re…" at bounding box center [784, 251] width 696 height 245
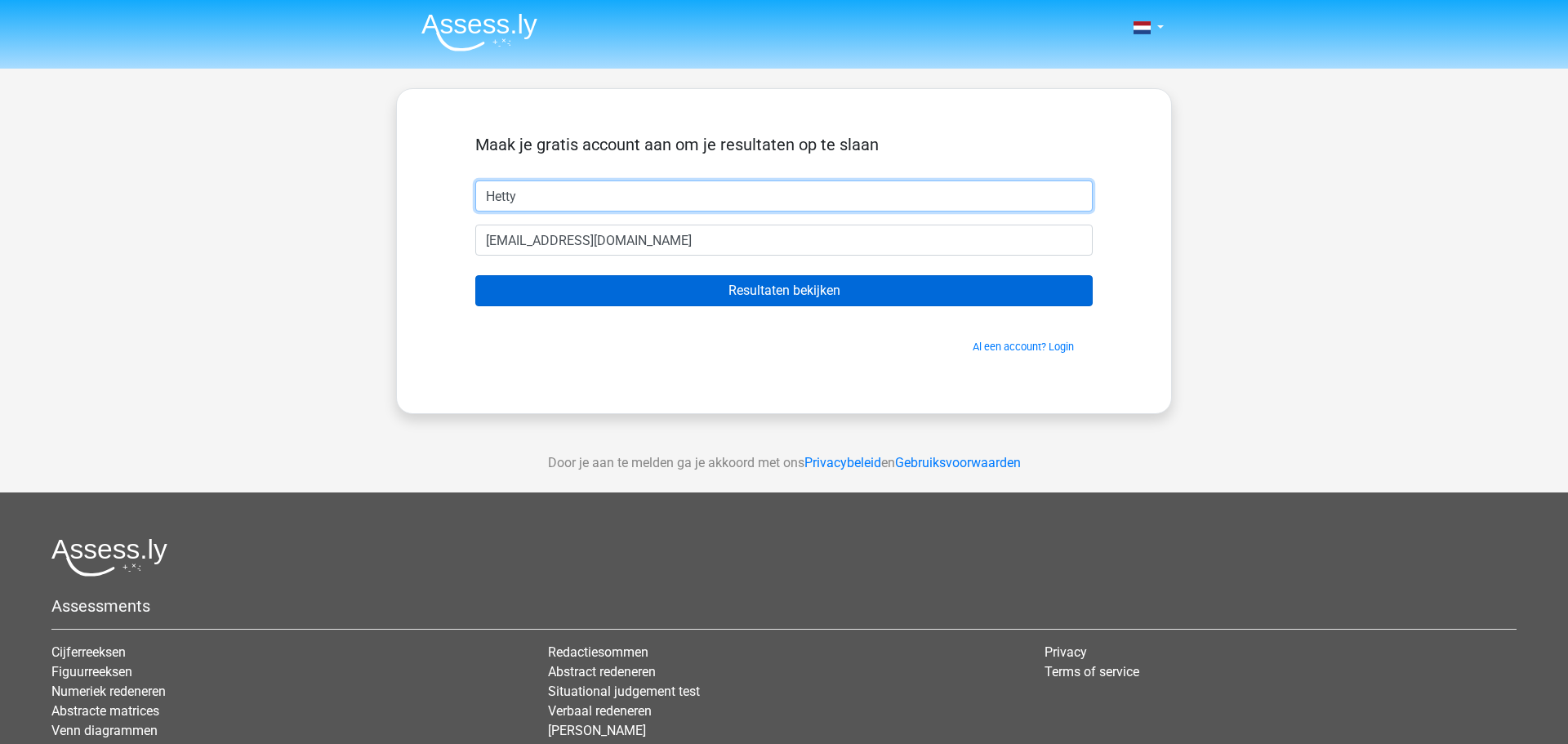
type input "Hetty"
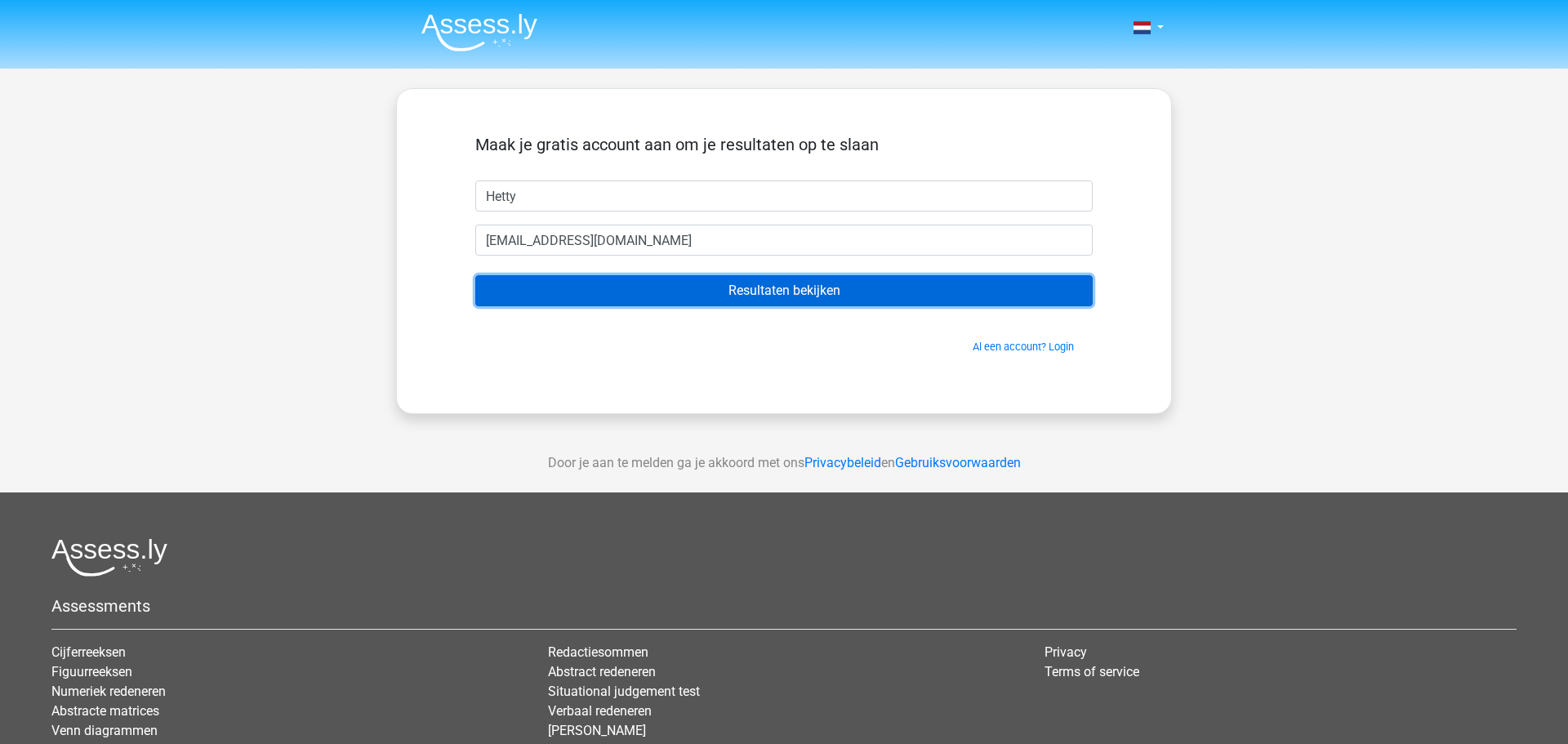
click at [806, 287] on input "Resultaten bekijken" at bounding box center [784, 291] width 618 height 31
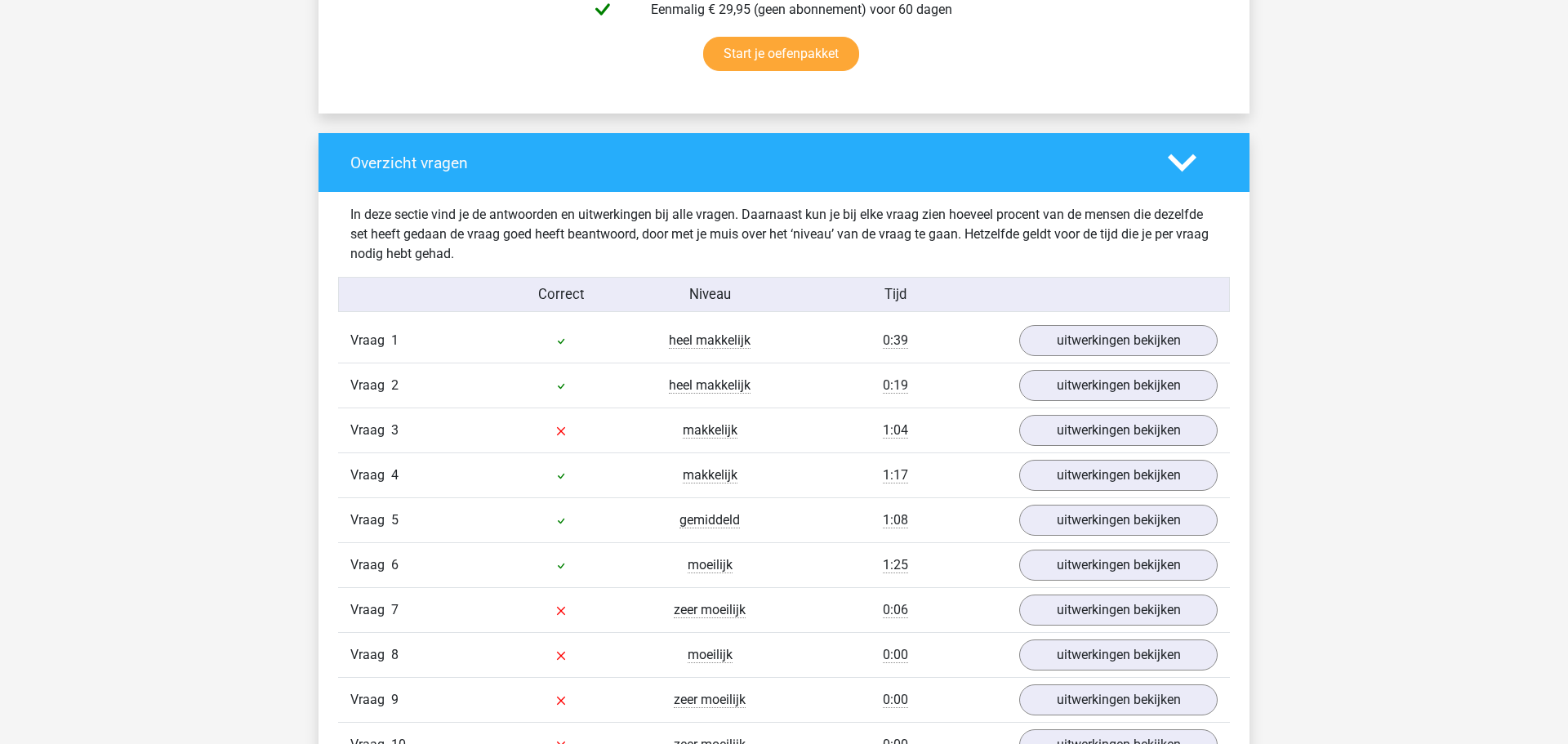
scroll to position [1126, 0]
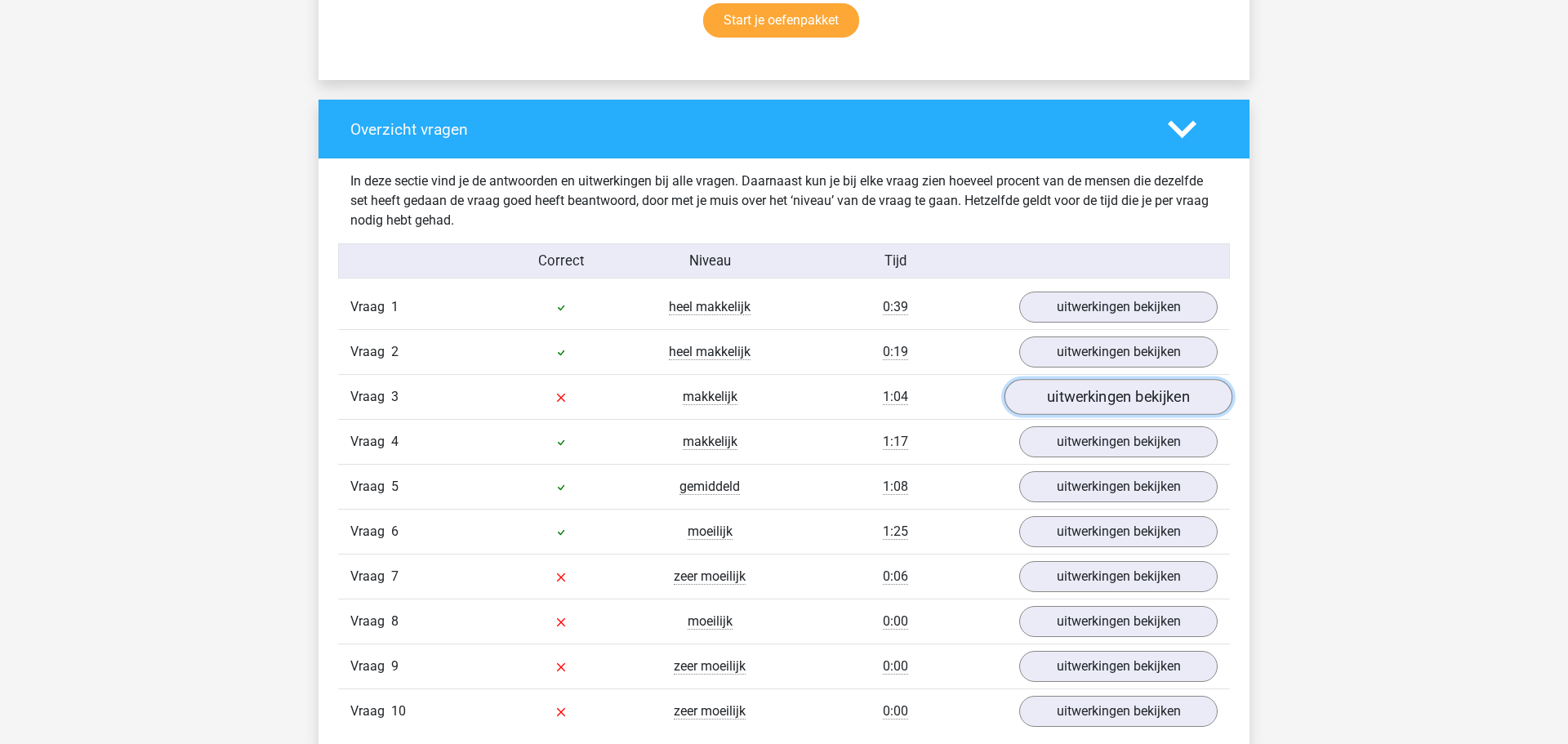
click at [1132, 397] on link "uitwerkingen bekijken" at bounding box center [1118, 397] width 228 height 36
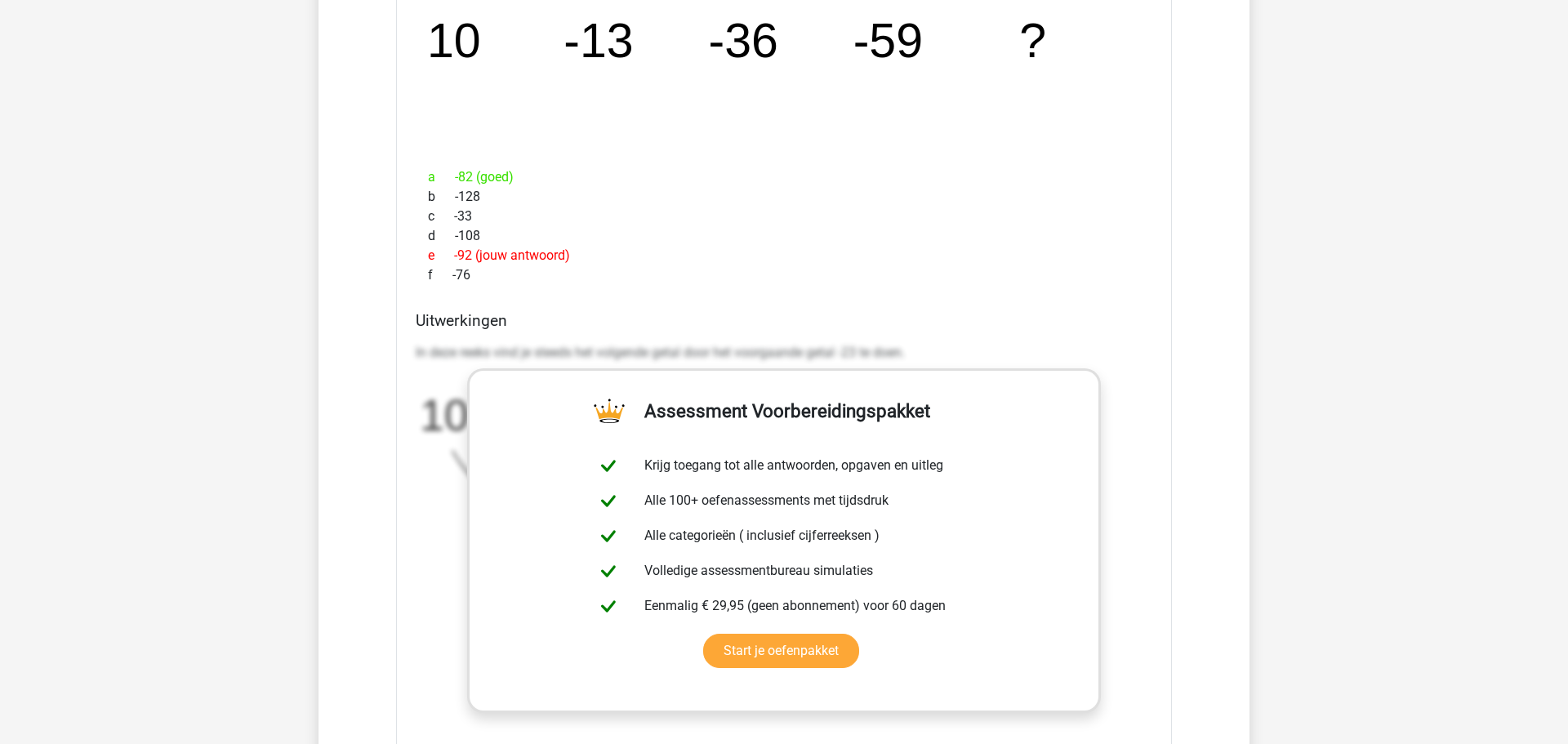
scroll to position [1634, 0]
click at [1183, 328] on div "Vraag 1 heel makkelijk 0:39 uitwerkingen bekijken Welk getal hoort op de plek v…" at bounding box center [784, 505] width 867 height 1455
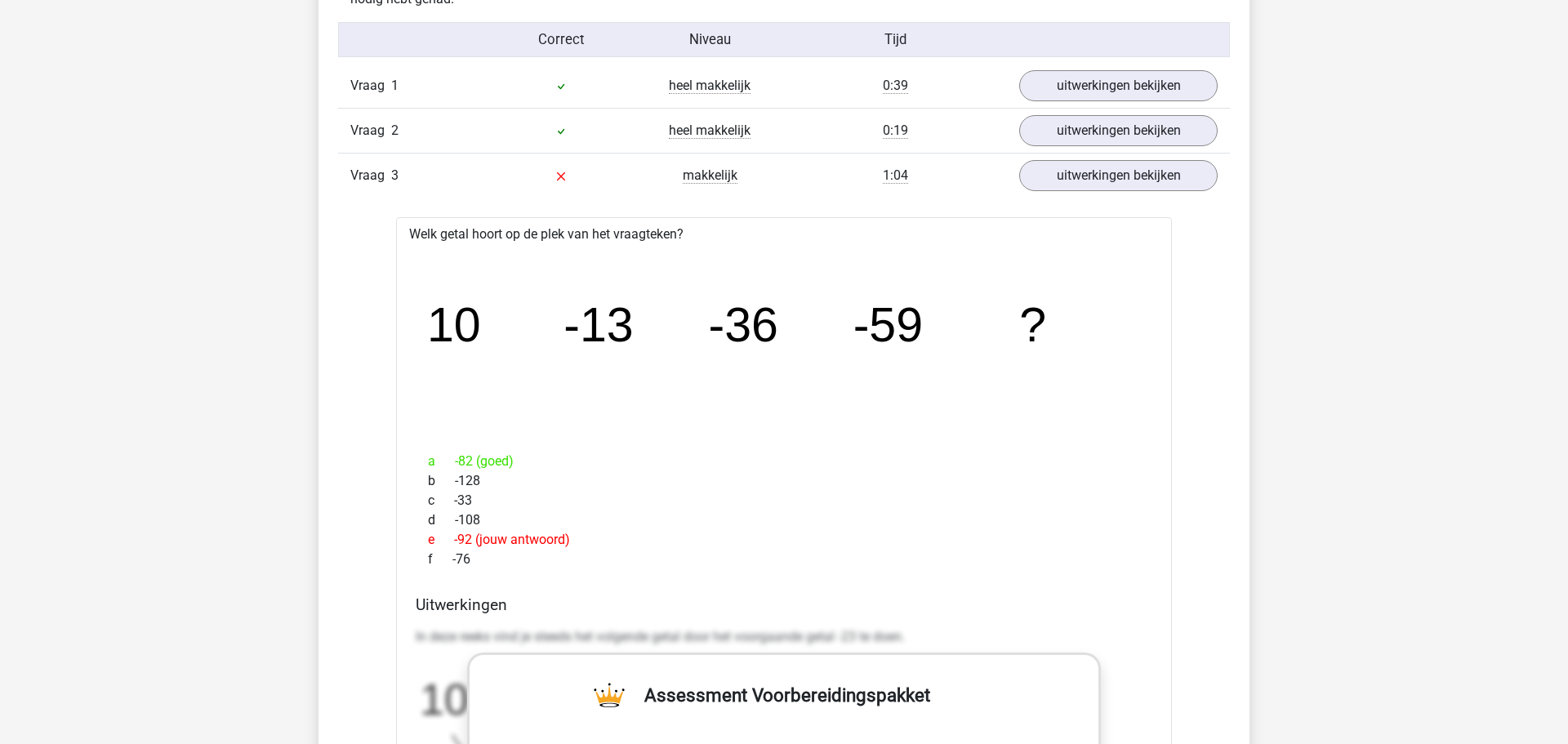
scroll to position [1116, 0]
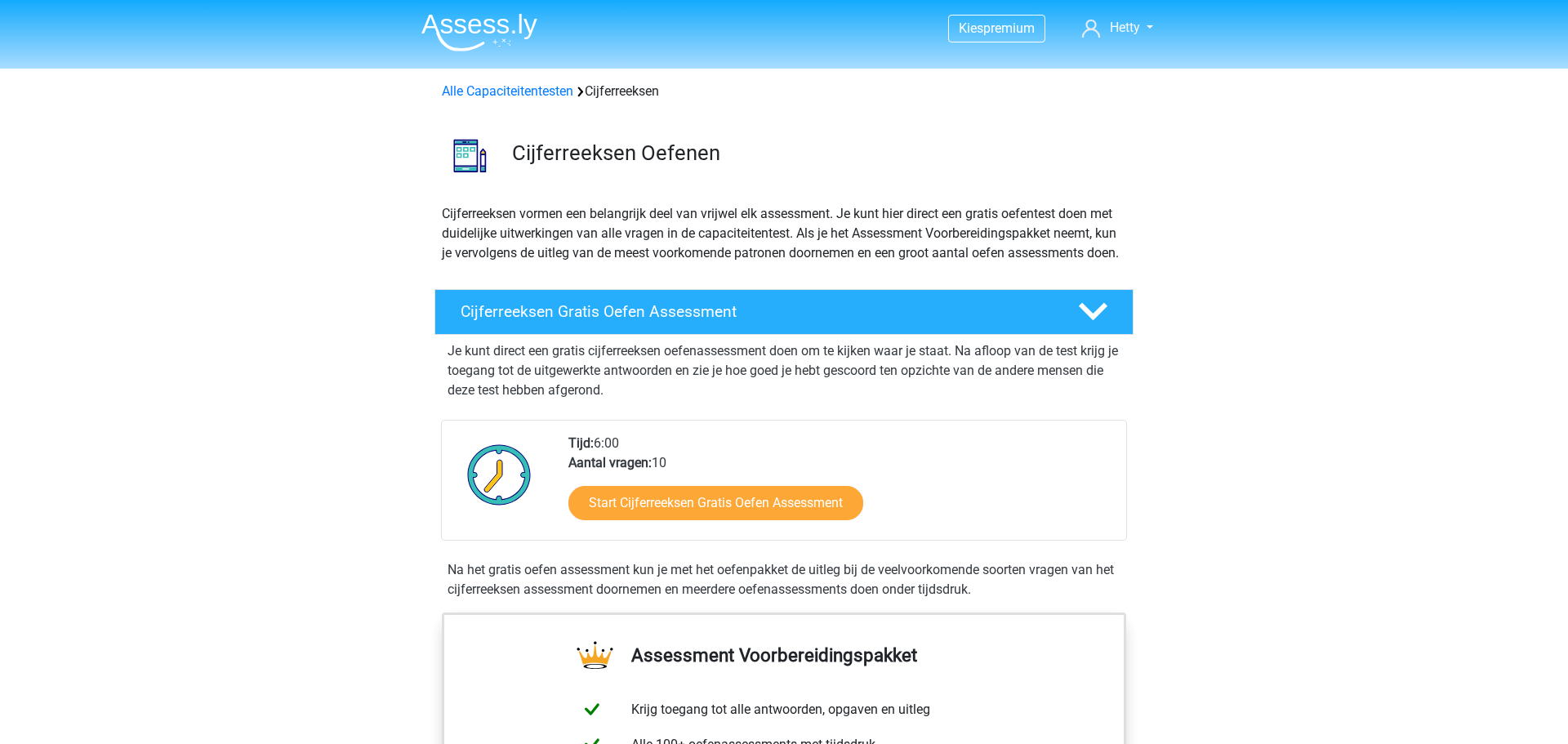
scroll to position [90, 0]
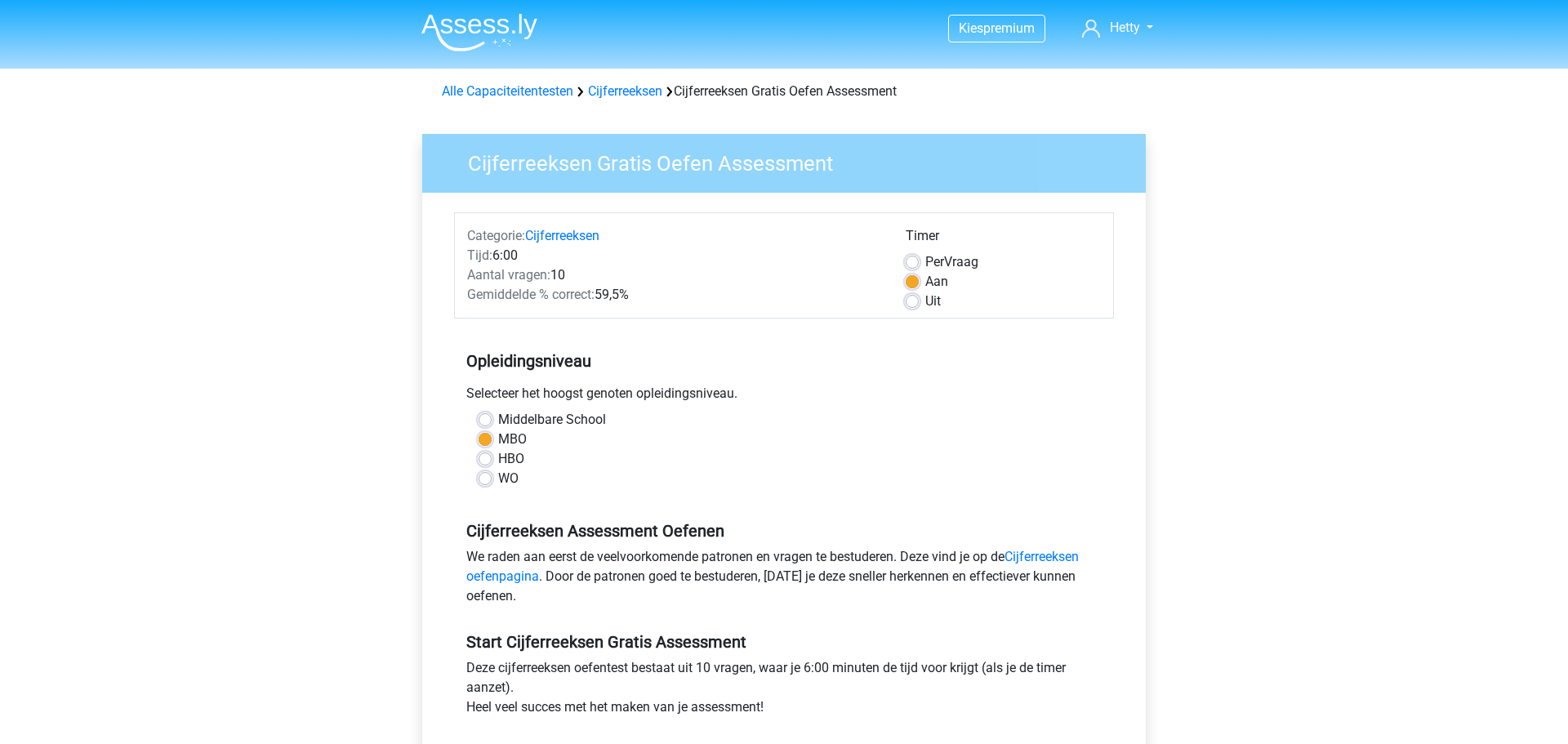
scroll to position [118, 0]
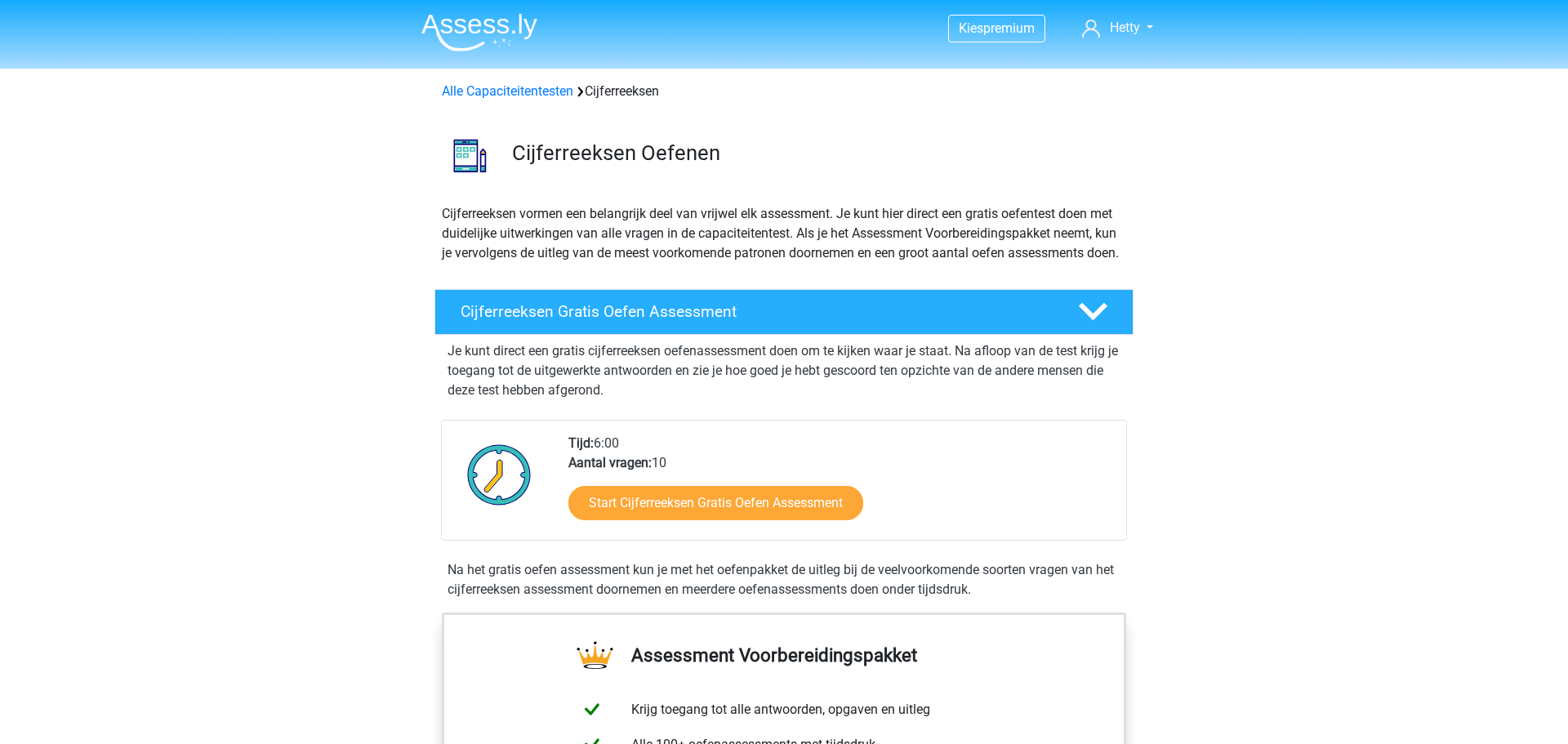
scroll to position [194, 0]
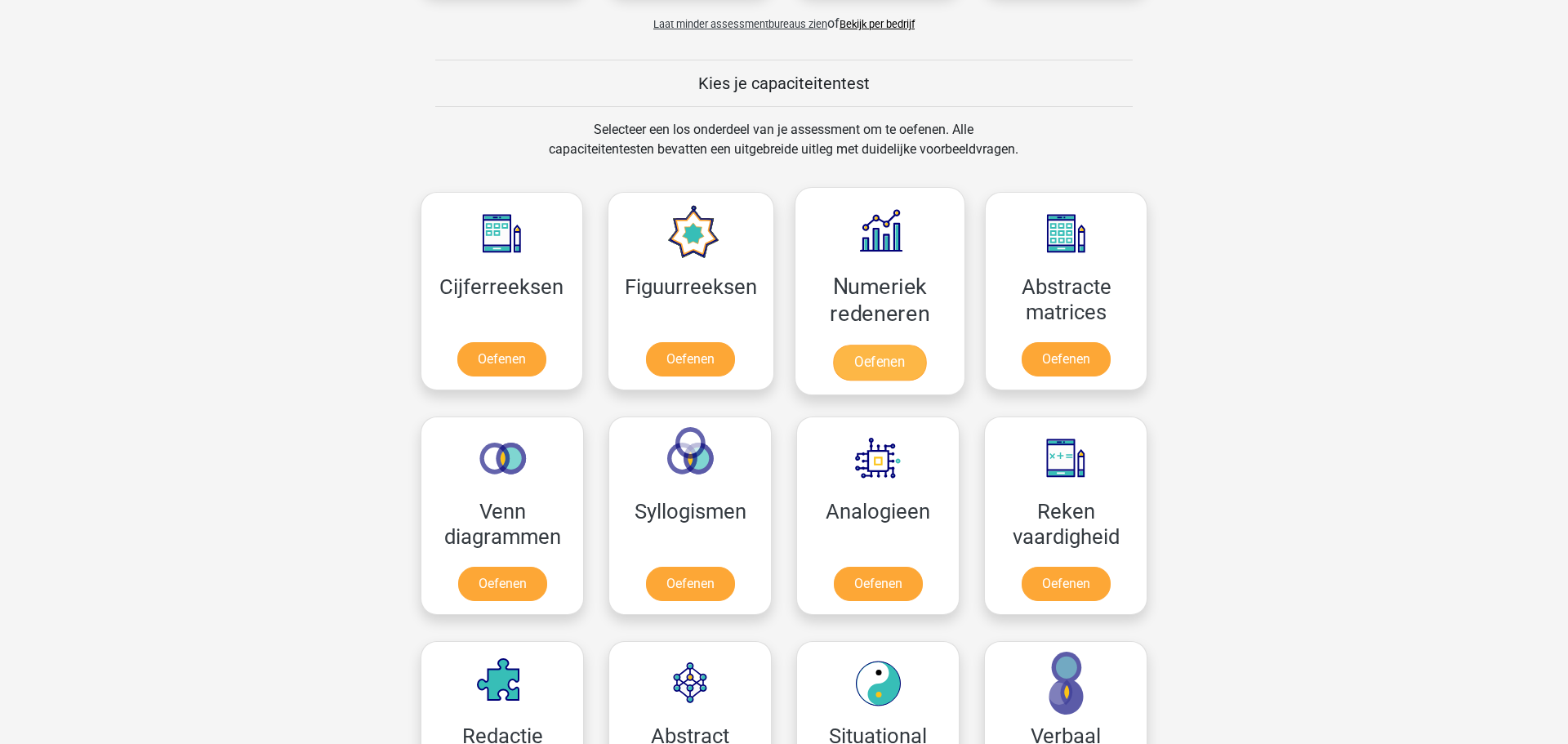
scroll to position [1443, 0]
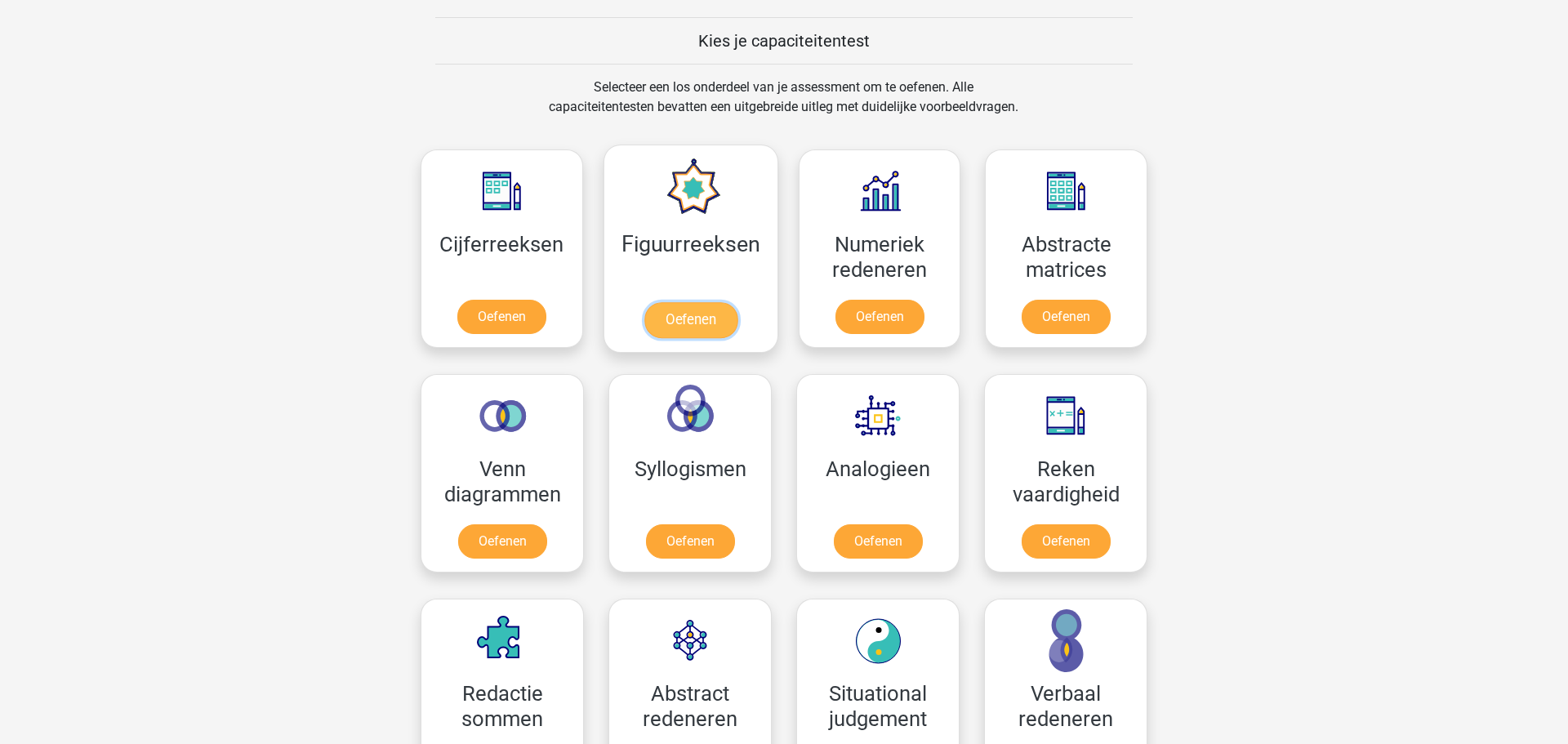
click at [721, 302] on link "Oefenen" at bounding box center [690, 319] width 93 height 36
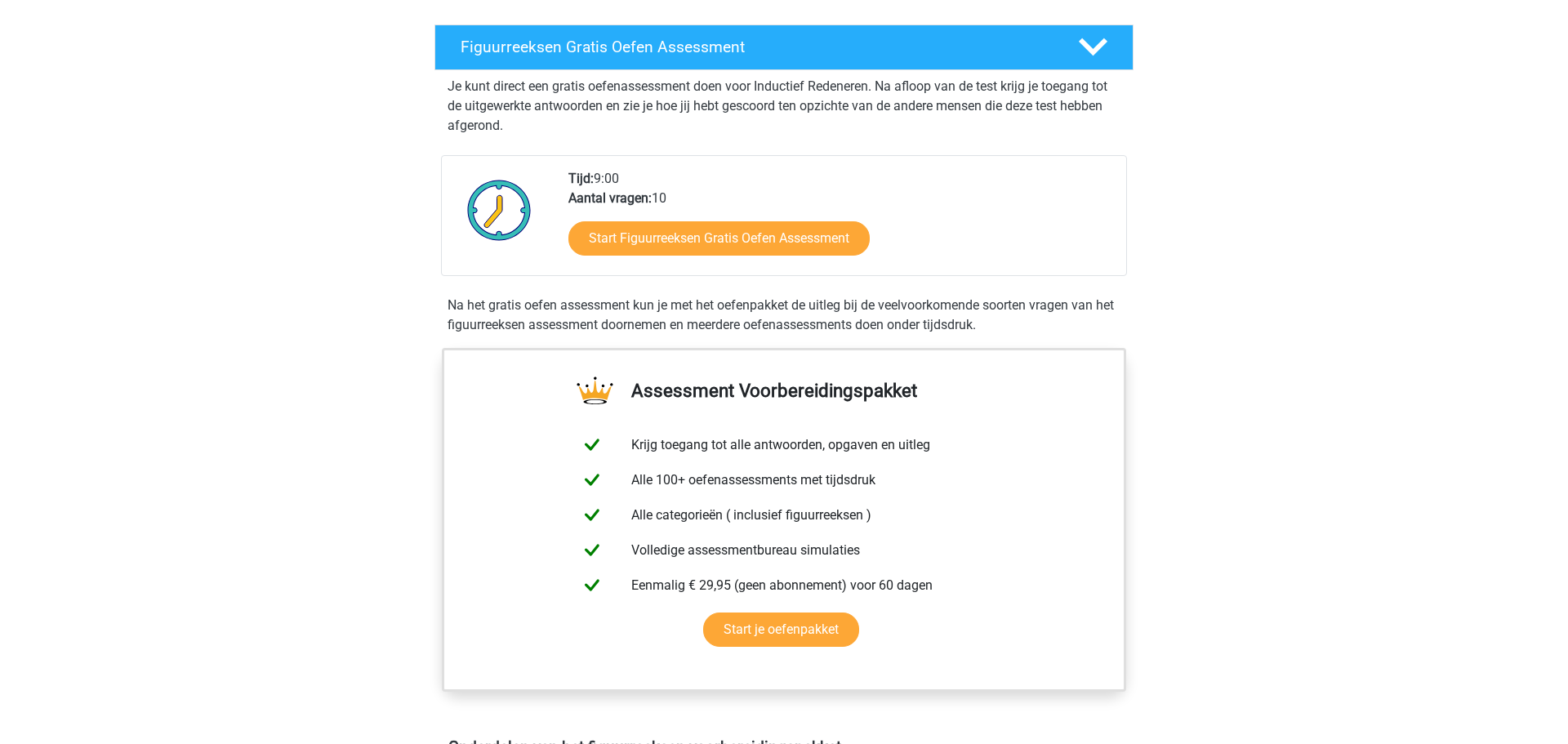
scroll to position [309, 0]
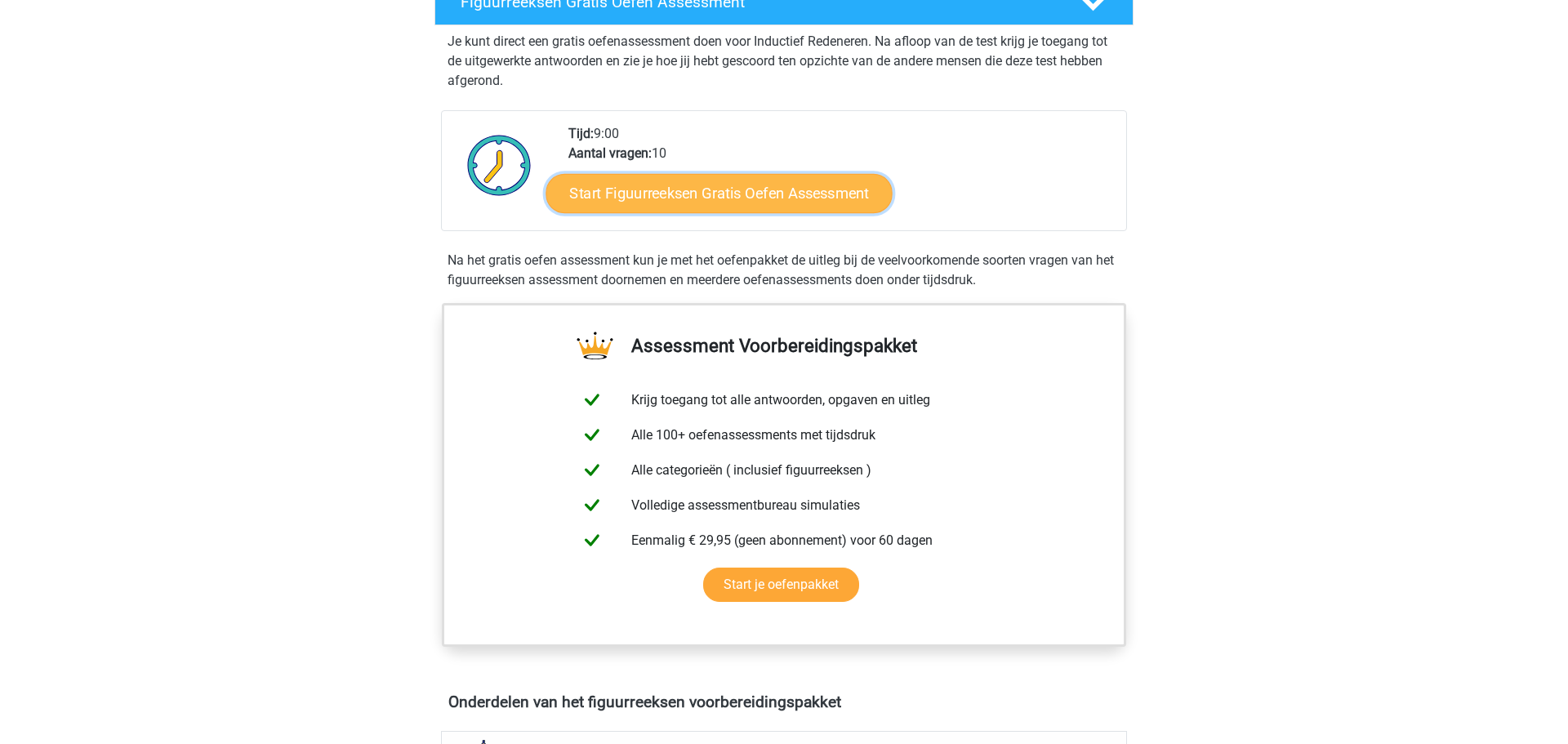
click at [679, 187] on link "Start Figuurreeksen Gratis Oefen Assessment" at bounding box center [720, 192] width 347 height 39
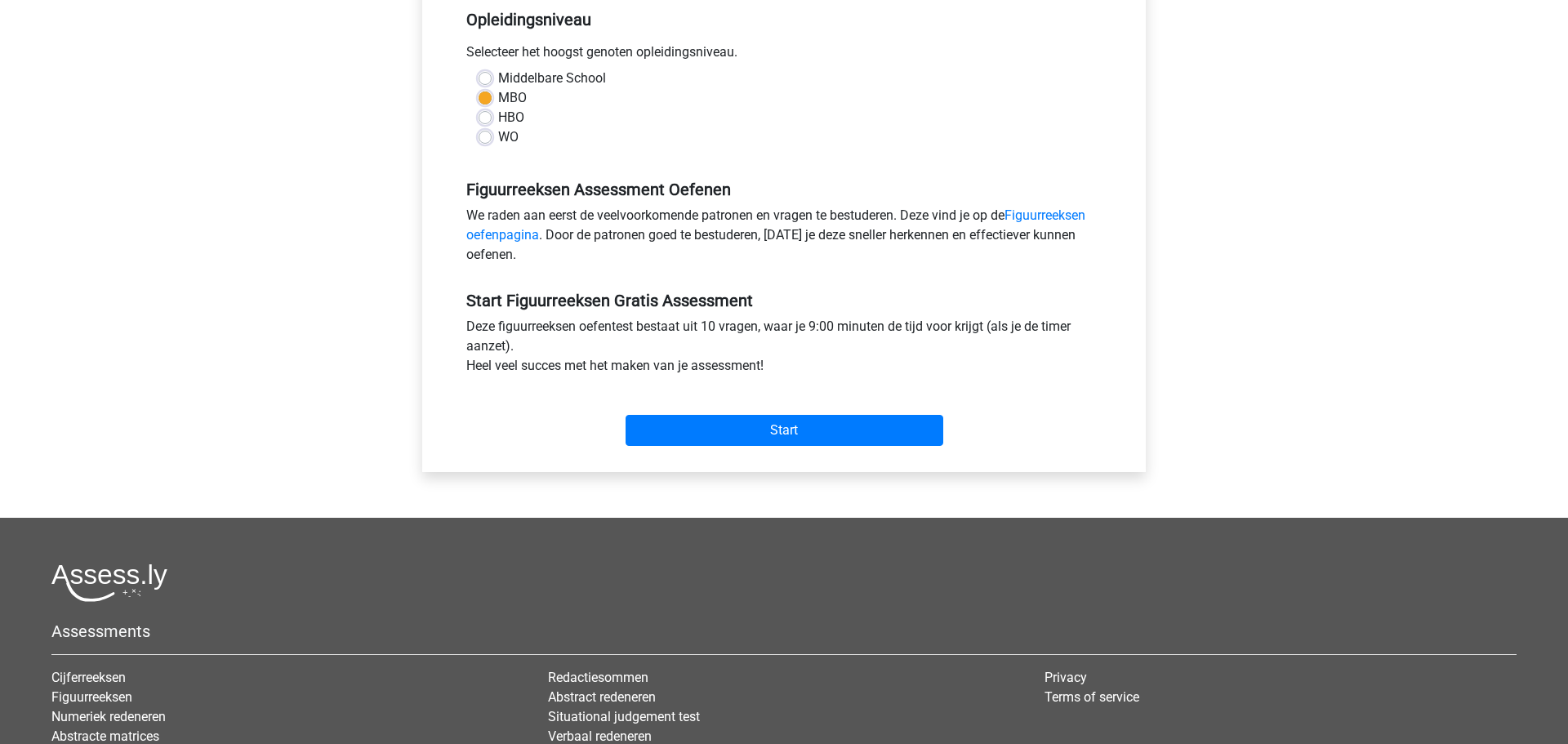
scroll to position [345, 0]
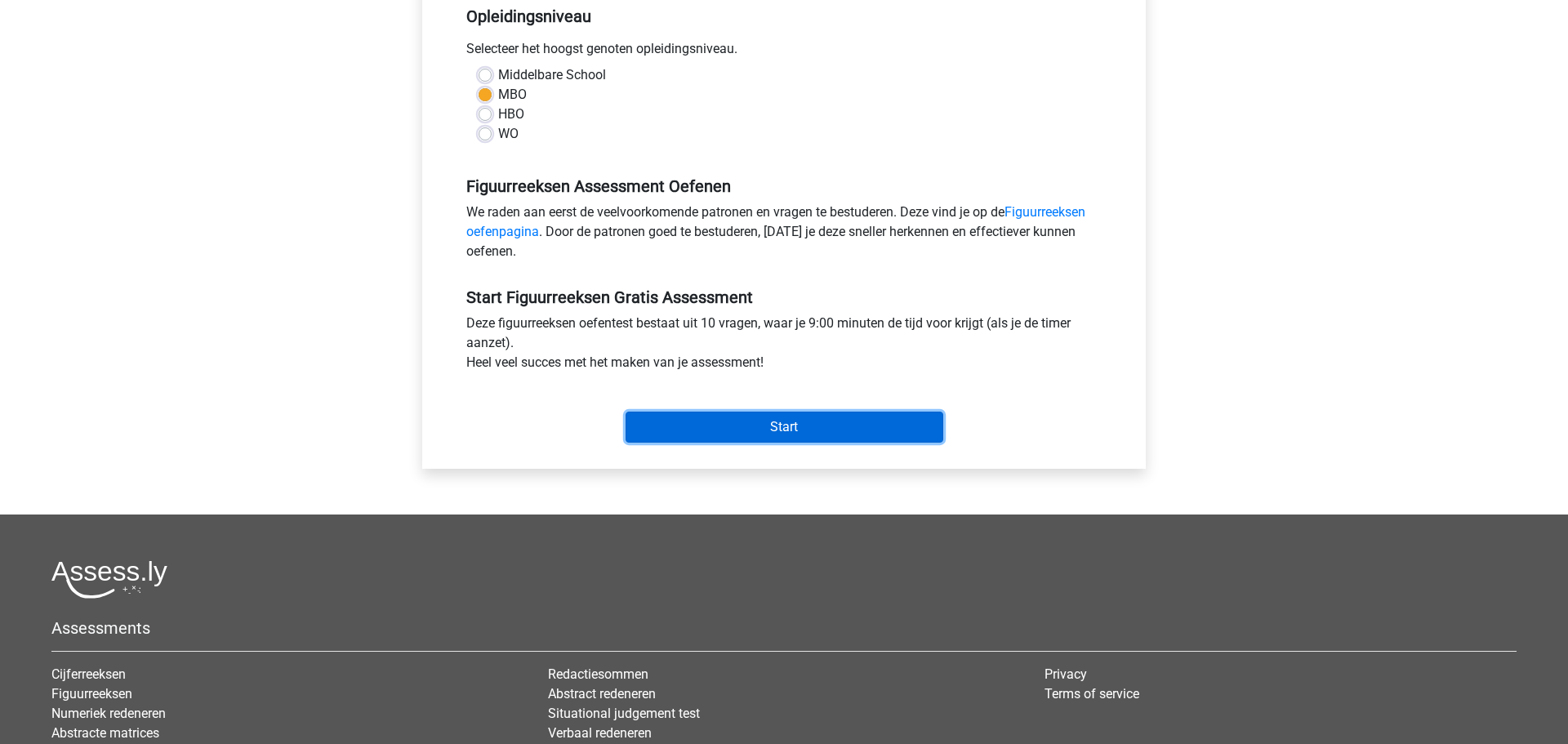
click at [777, 428] on input "Start" at bounding box center [784, 427] width 317 height 31
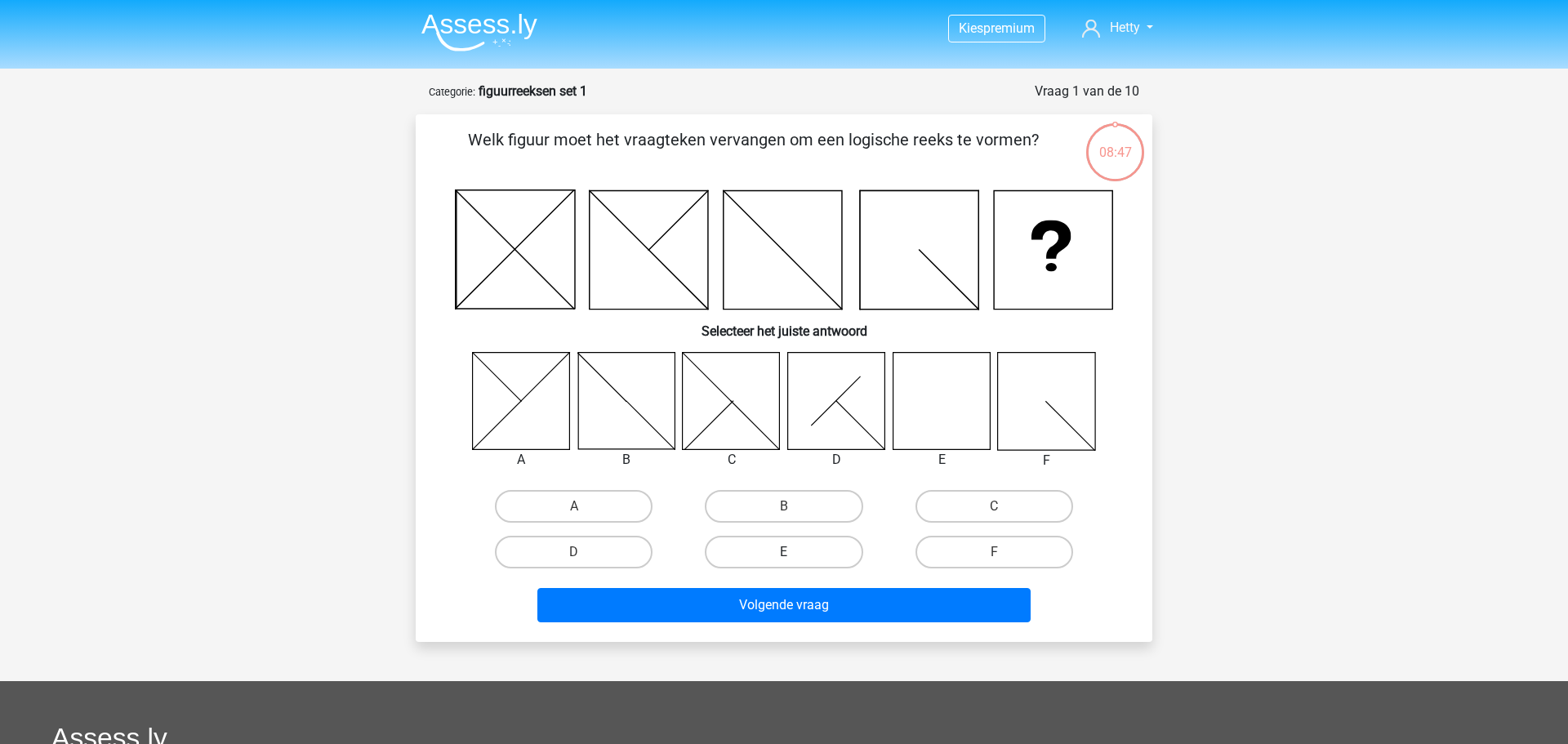
click at [822, 560] on label "E" at bounding box center [784, 552] width 158 height 33
click at [794, 560] on input "E" at bounding box center [789, 557] width 11 height 11
radio input "true"
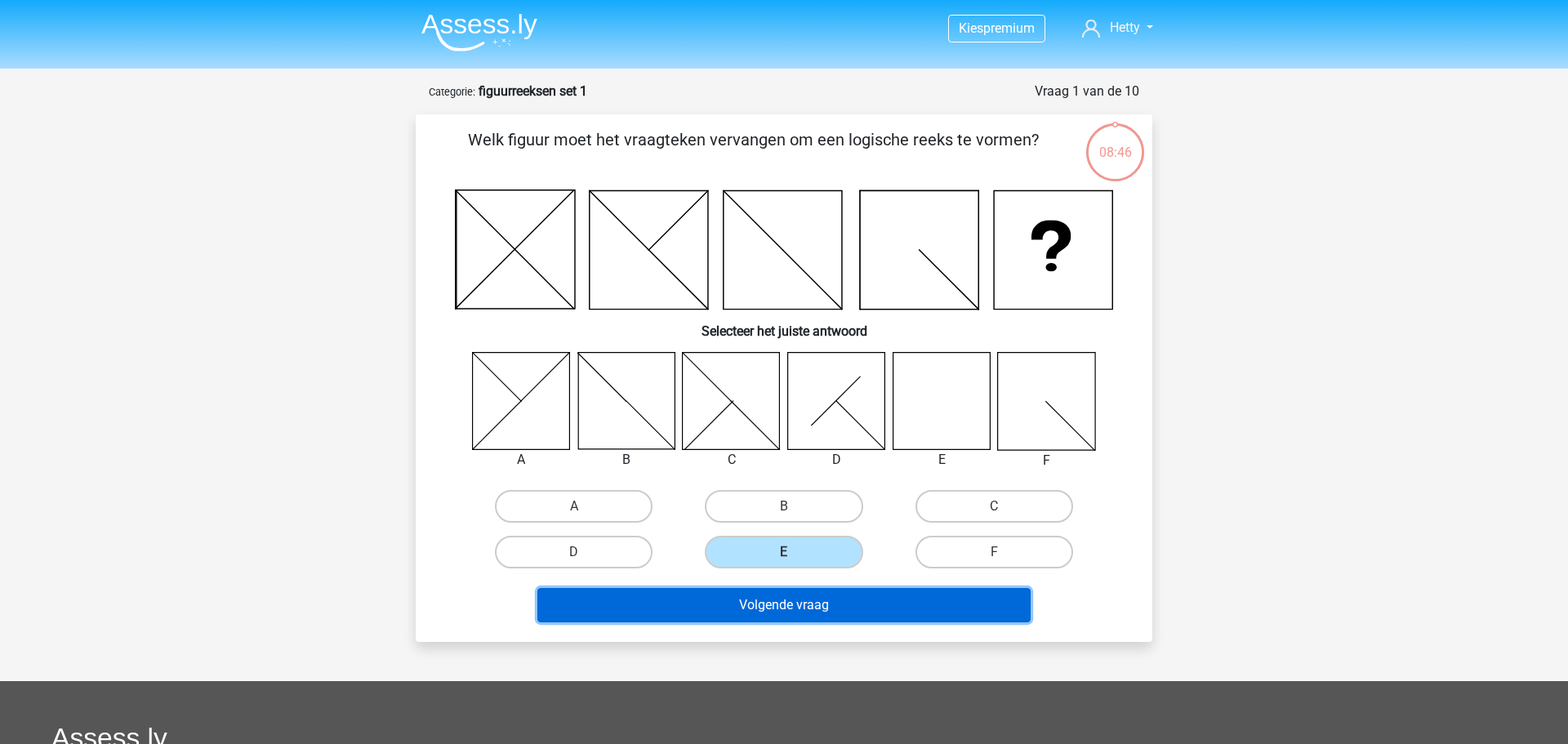
click at [816, 613] on button "Volgende vraag" at bounding box center [784, 605] width 494 height 35
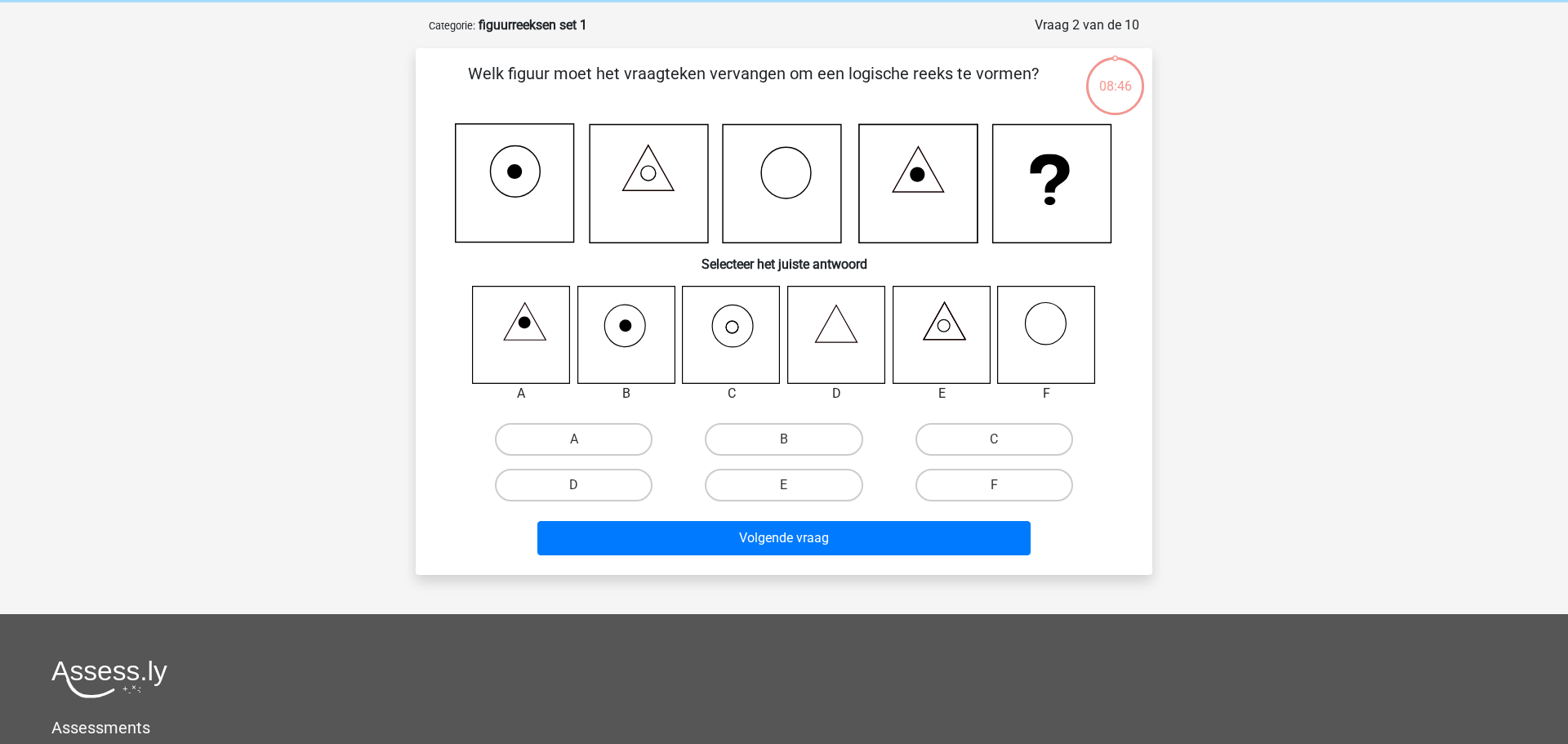
scroll to position [82, 0]
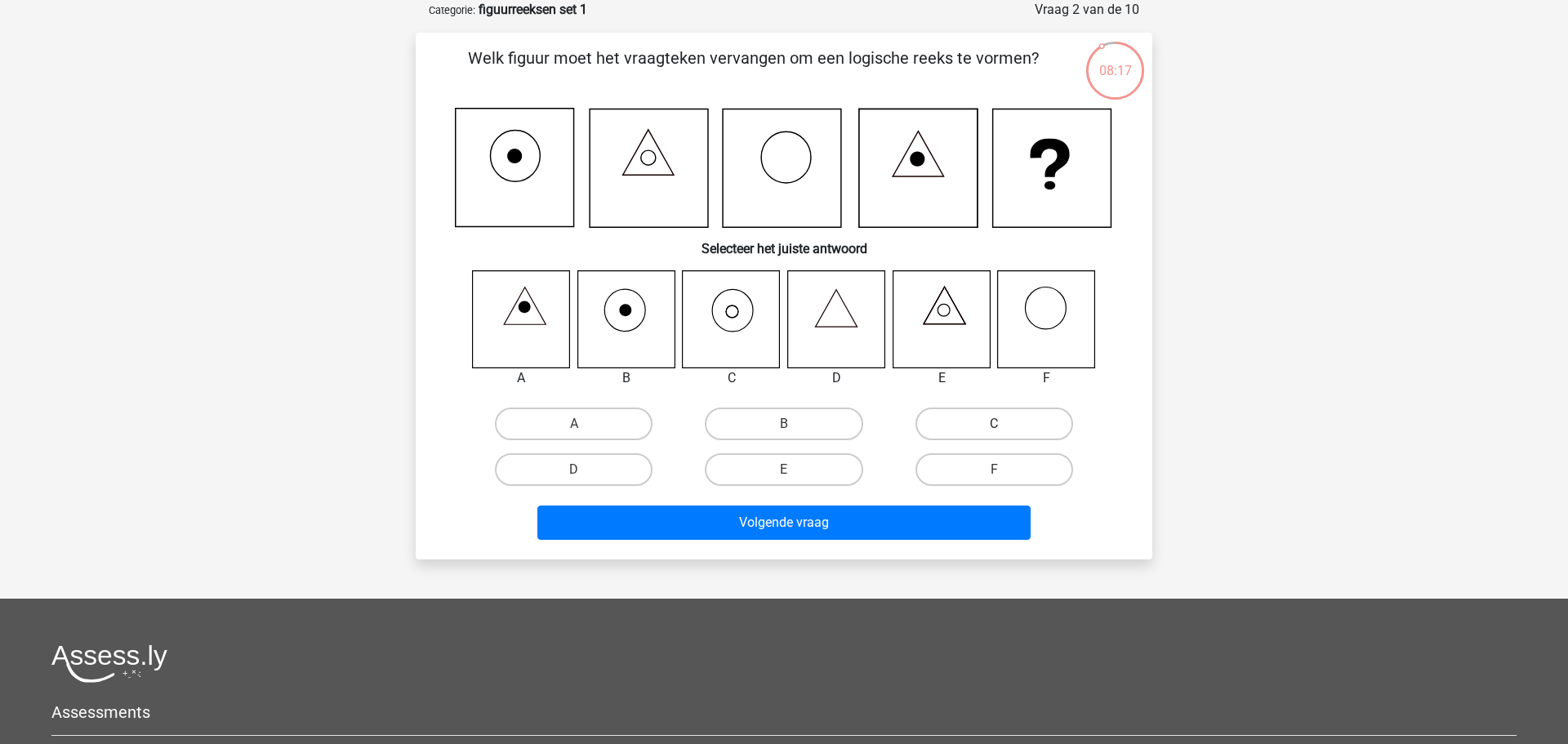
click at [1006, 420] on label "C" at bounding box center [993, 424] width 158 height 33
click at [1004, 424] on input "C" at bounding box center [999, 429] width 11 height 11
radio input "true"
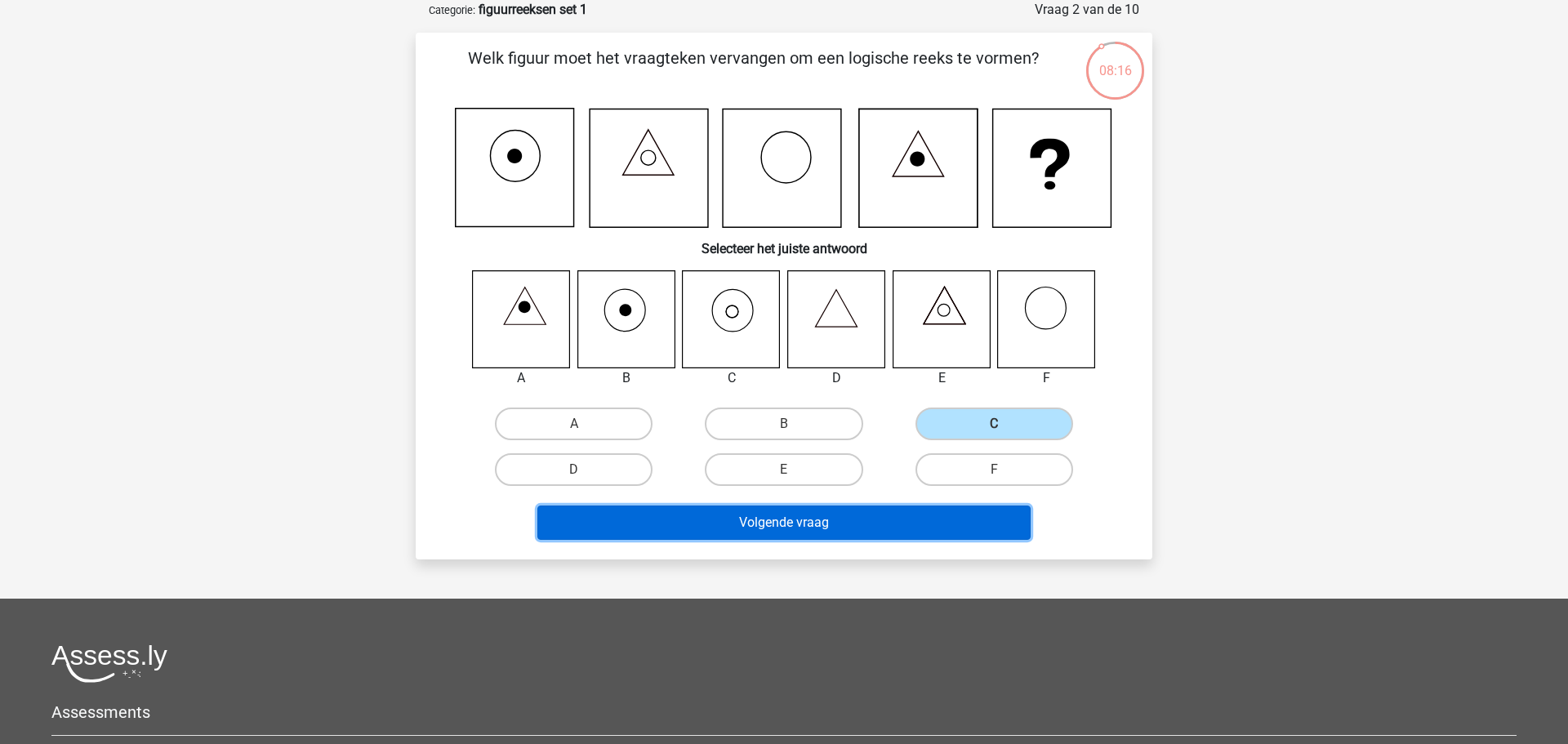
click at [895, 523] on button "Volgende vraag" at bounding box center [784, 522] width 494 height 35
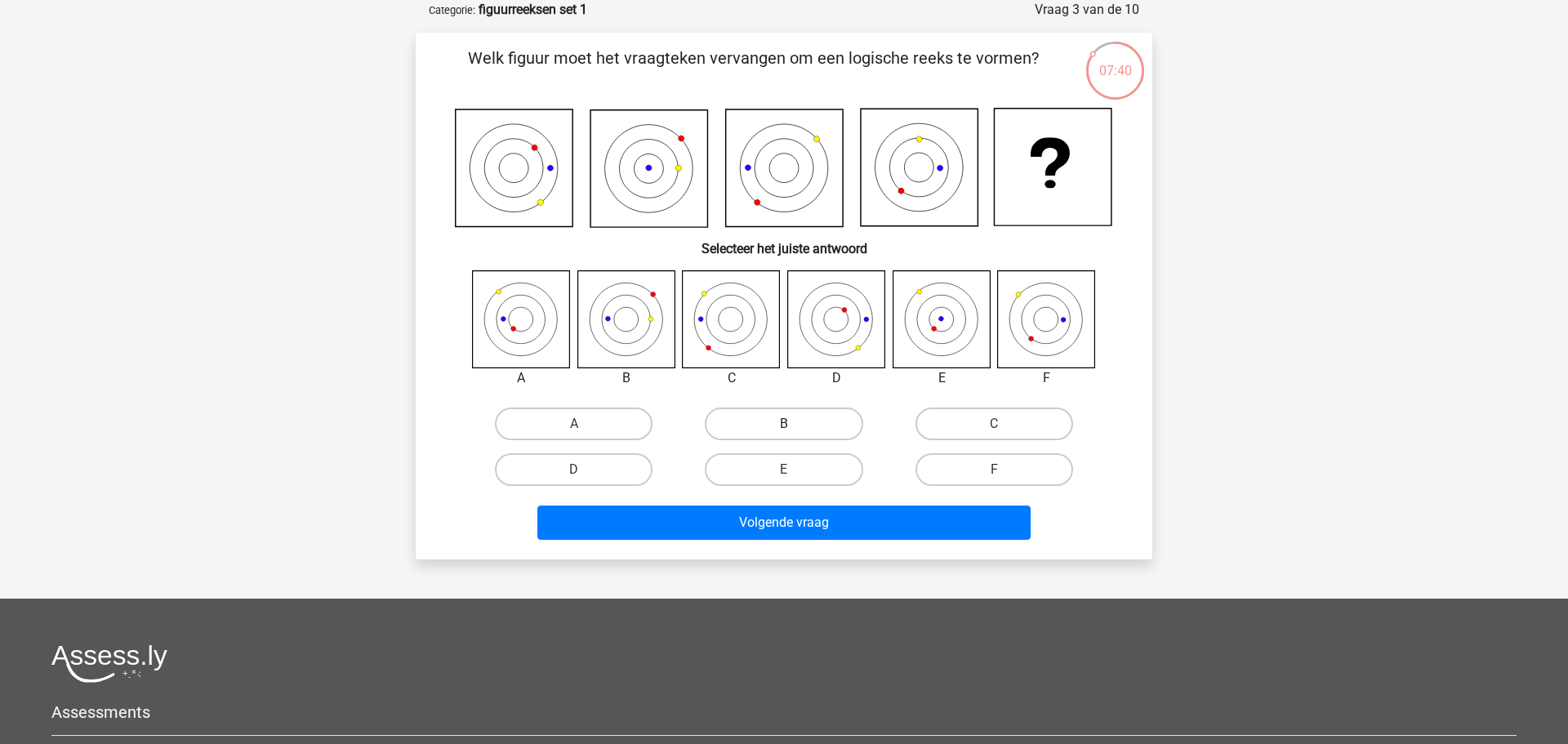
click at [763, 419] on label "B" at bounding box center [784, 424] width 158 height 33
click at [784, 424] on input "B" at bounding box center [789, 429] width 11 height 11
radio input "true"
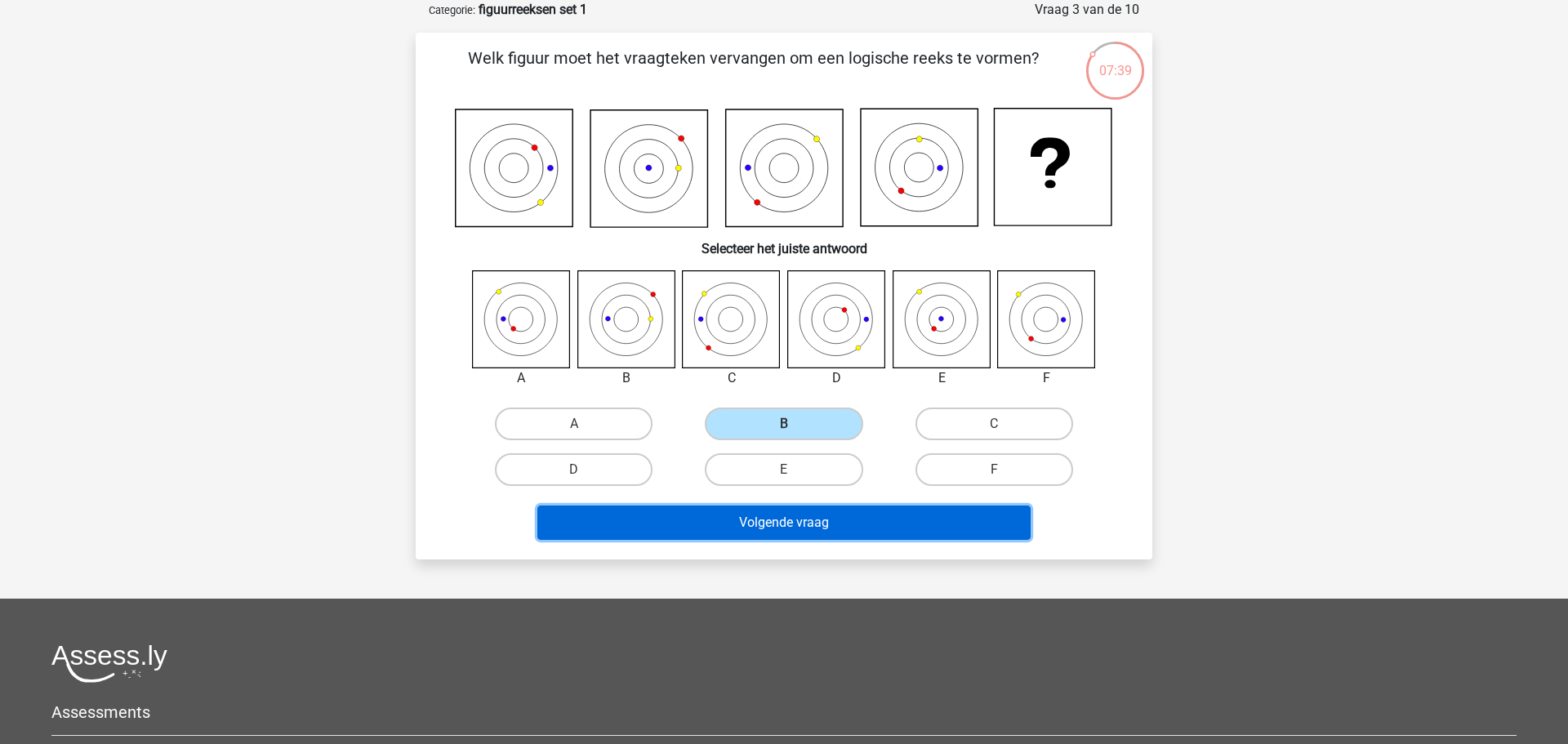
click at [829, 524] on button "Volgende vraag" at bounding box center [784, 522] width 494 height 35
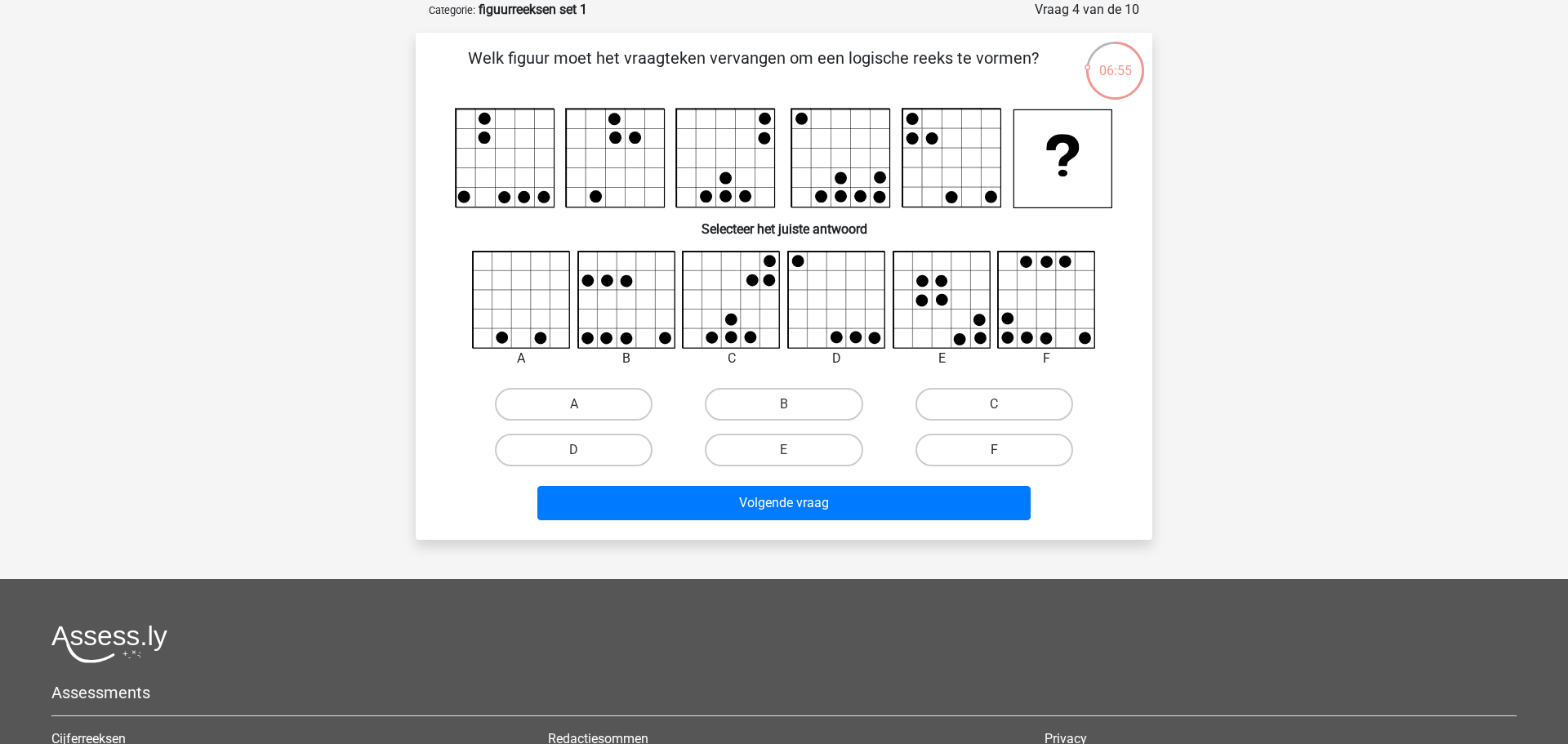
click at [1048, 449] on label "F" at bounding box center [993, 450] width 158 height 33
click at [1004, 450] on input "F" at bounding box center [999, 455] width 11 height 11
radio input "true"
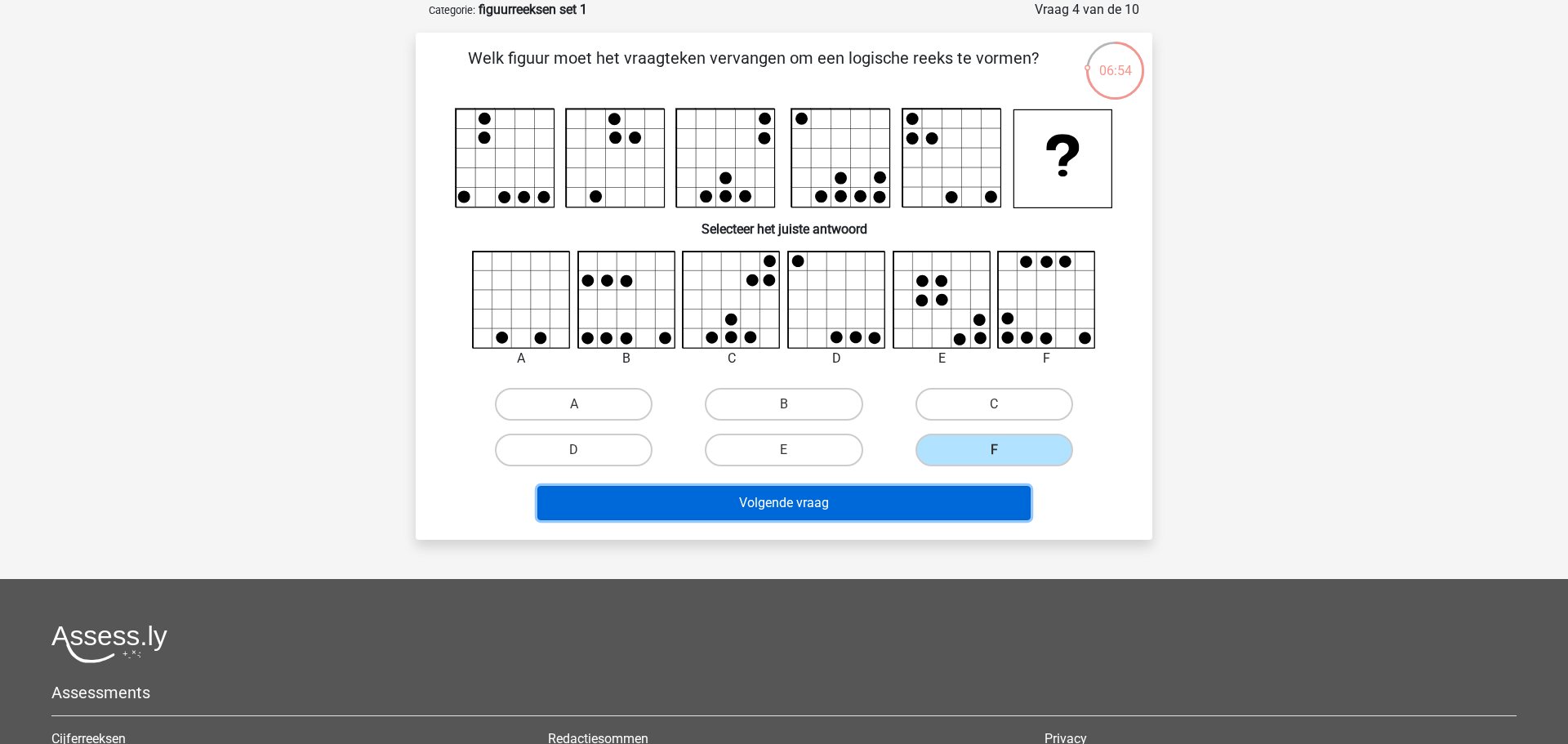
click at [847, 507] on button "Volgende vraag" at bounding box center [784, 503] width 494 height 35
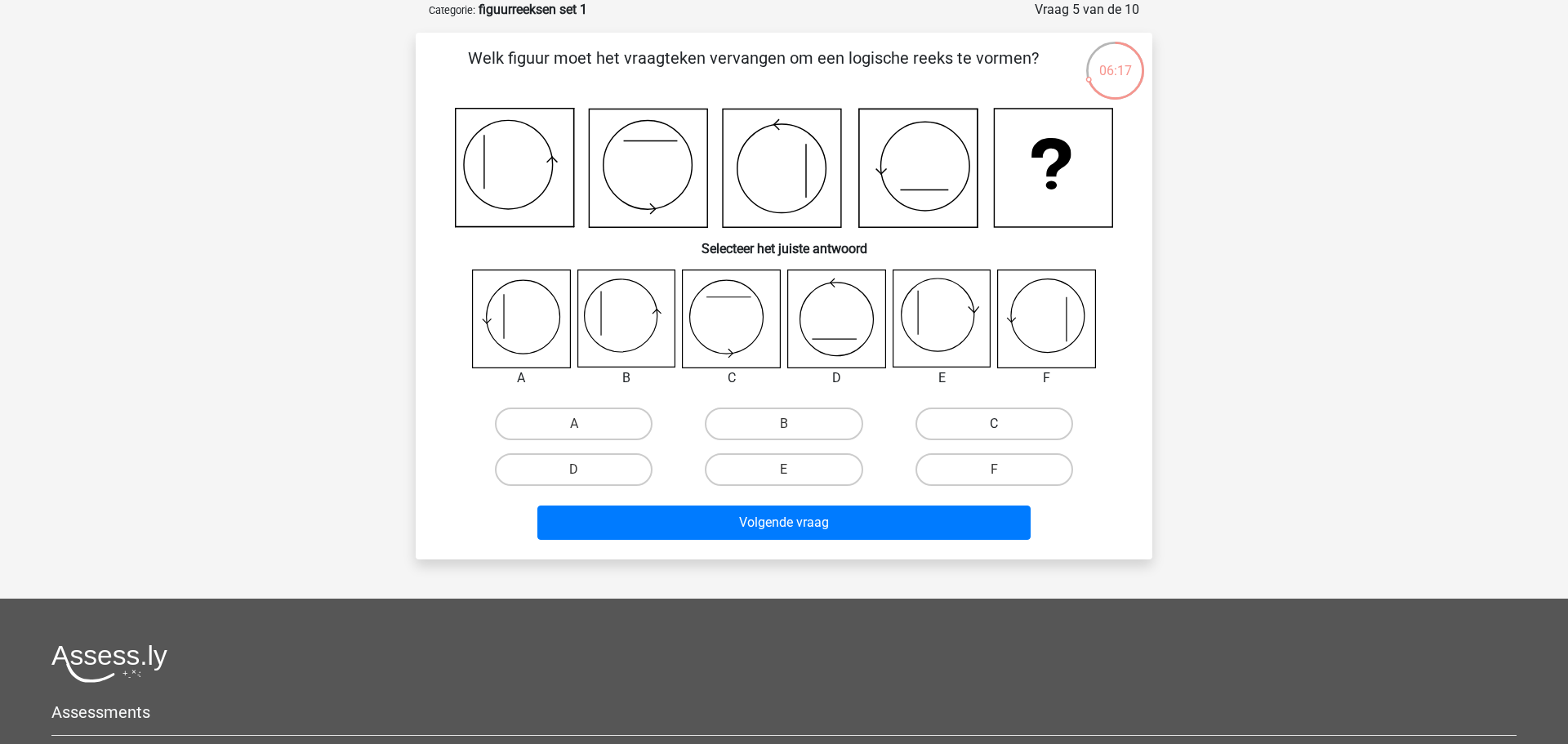
click at [1009, 426] on label "C" at bounding box center [993, 424] width 158 height 33
click at [1004, 426] on input "C" at bounding box center [999, 429] width 11 height 11
radio input "true"
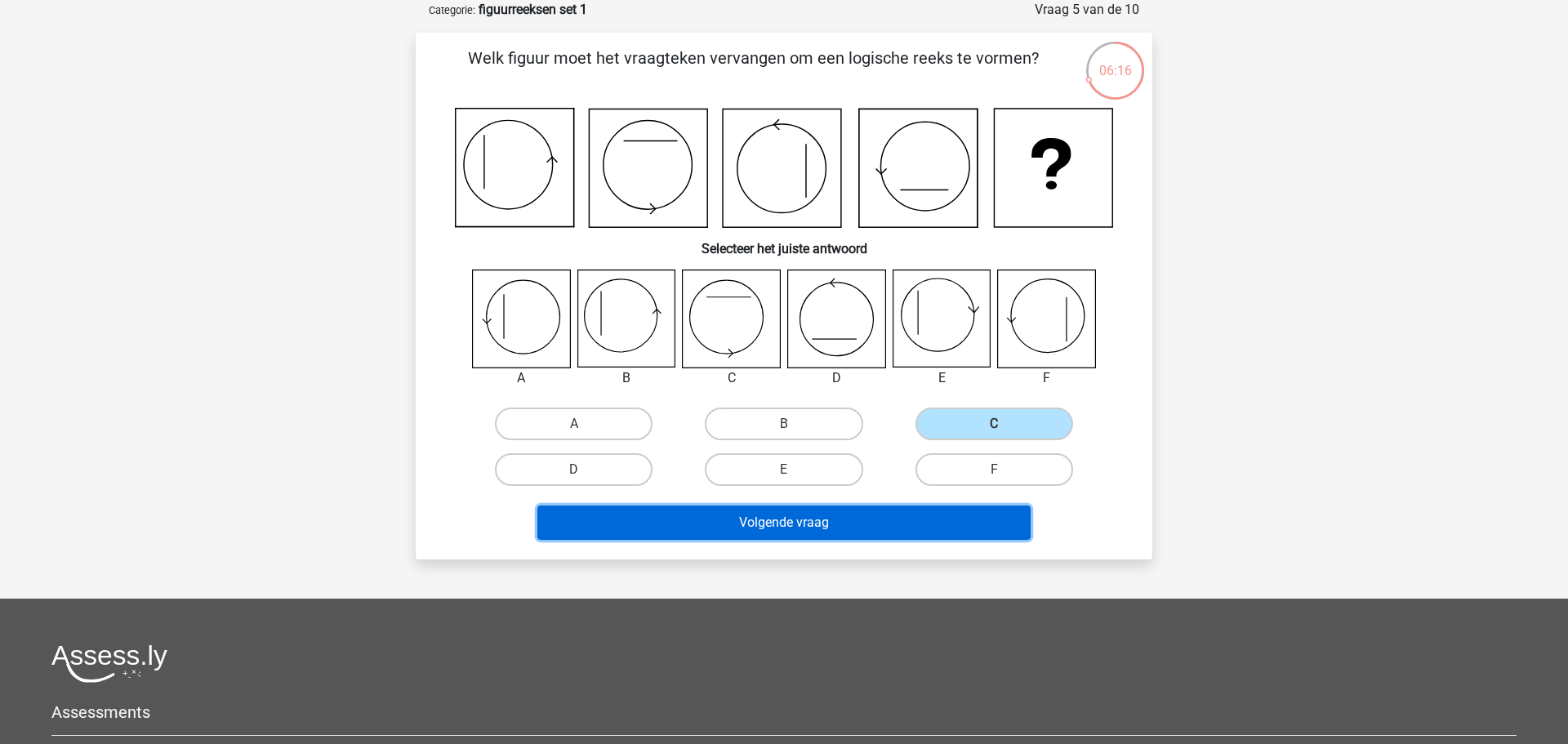
click at [805, 516] on button "Volgende vraag" at bounding box center [784, 522] width 494 height 35
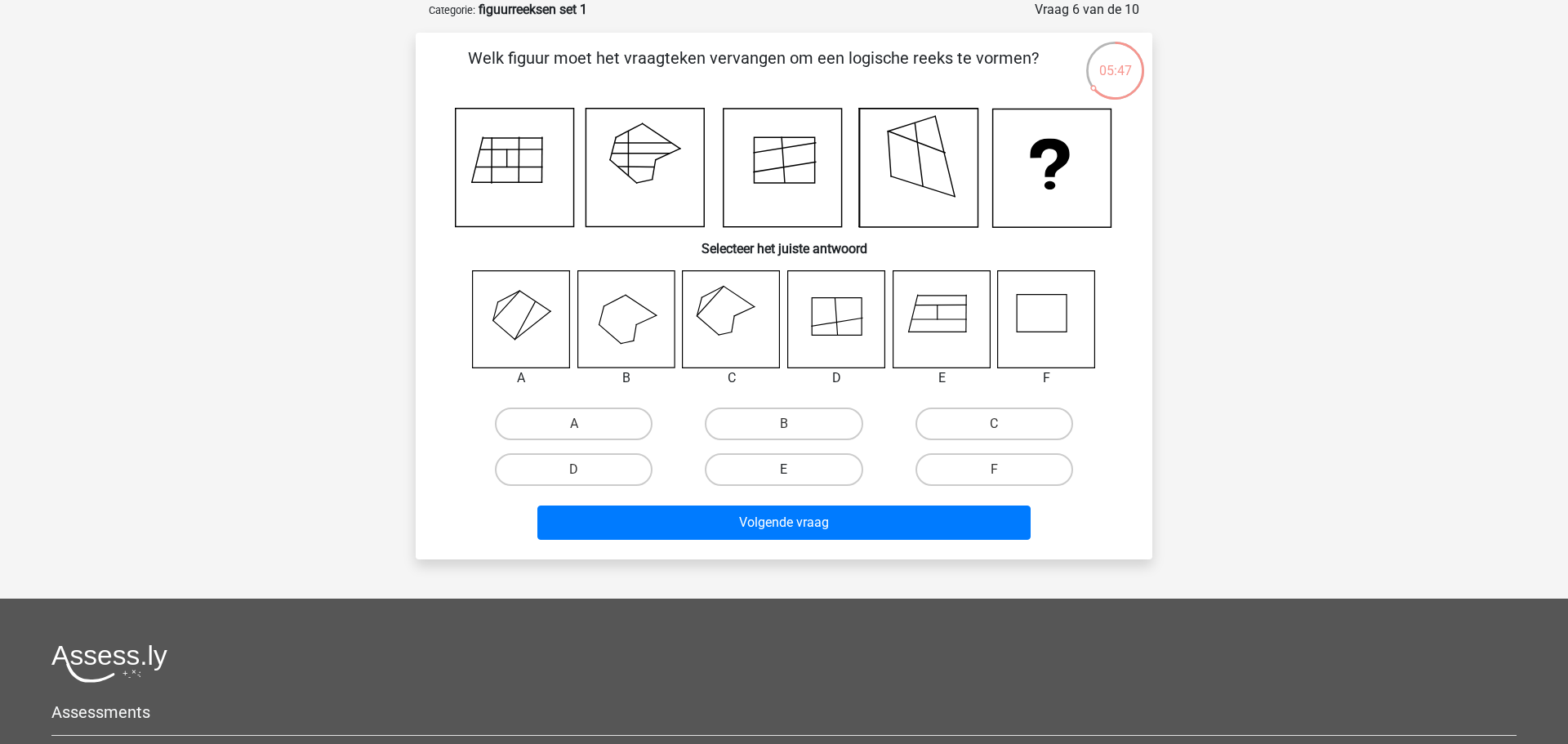
click at [774, 473] on label "E" at bounding box center [784, 470] width 158 height 33
click at [784, 473] on input "E" at bounding box center [789, 475] width 11 height 11
radio input "true"
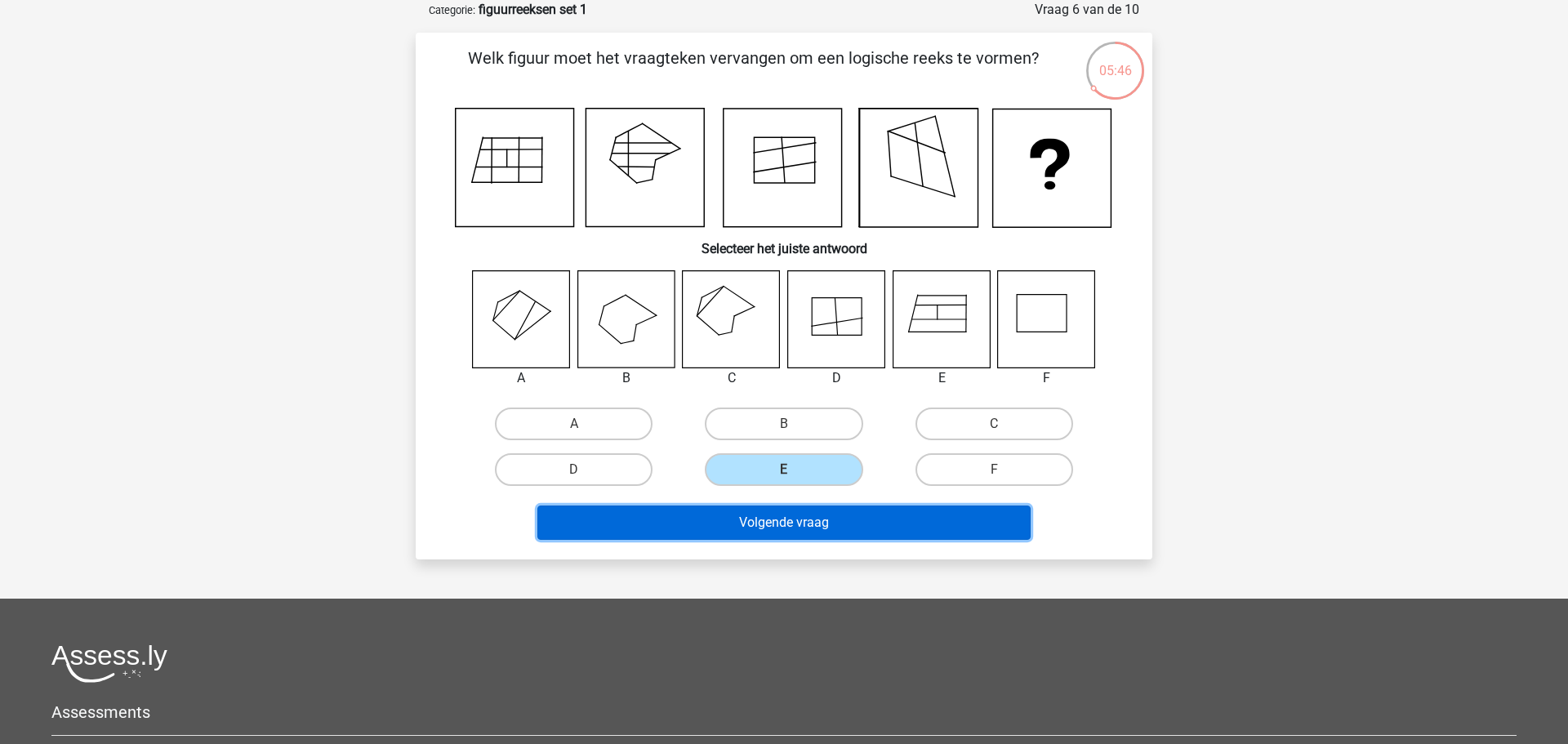
click at [791, 516] on button "Volgende vraag" at bounding box center [784, 522] width 494 height 35
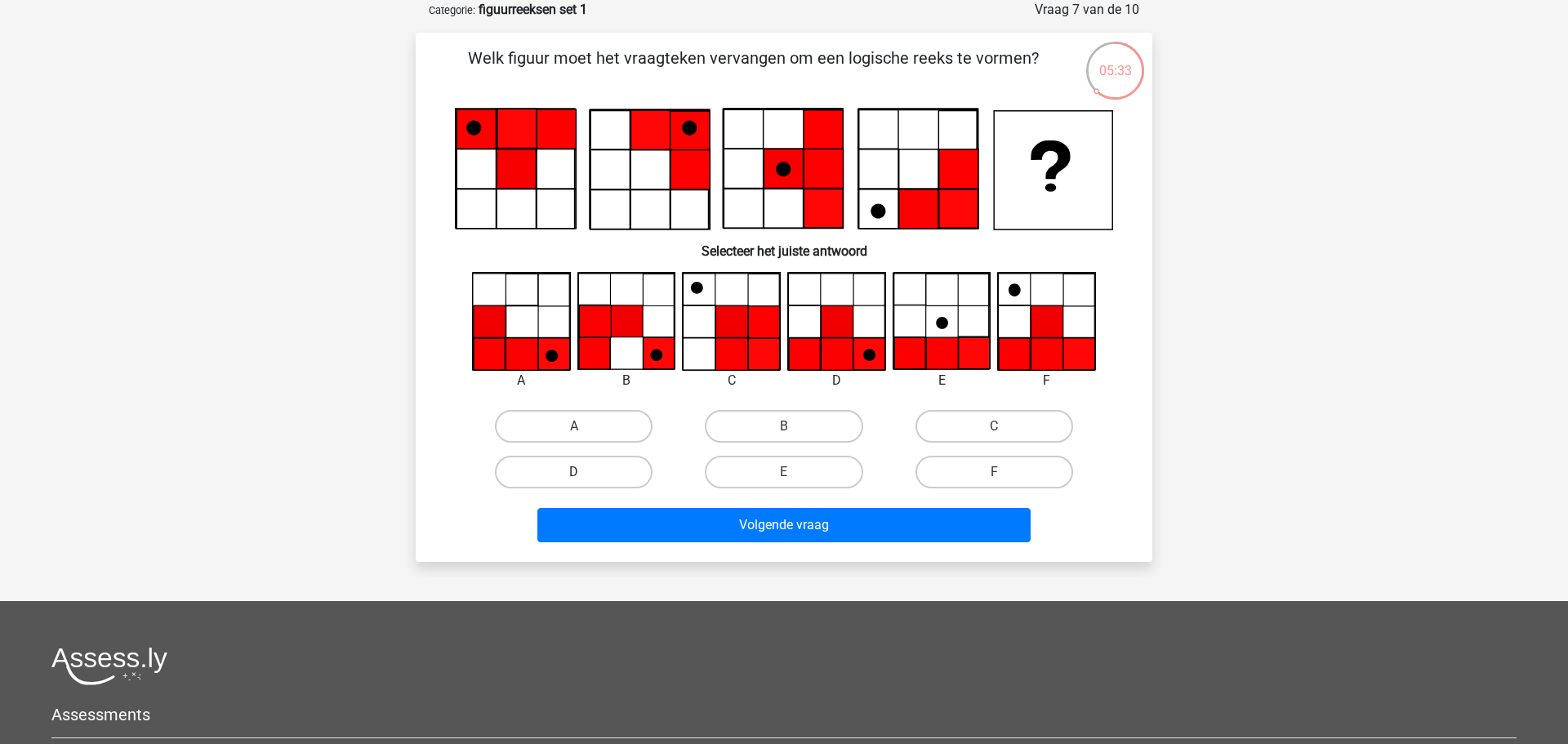
click at [545, 463] on label "D" at bounding box center [573, 472] width 158 height 33
click at [574, 471] on input "D" at bounding box center [579, 477] width 11 height 11
radio input "true"
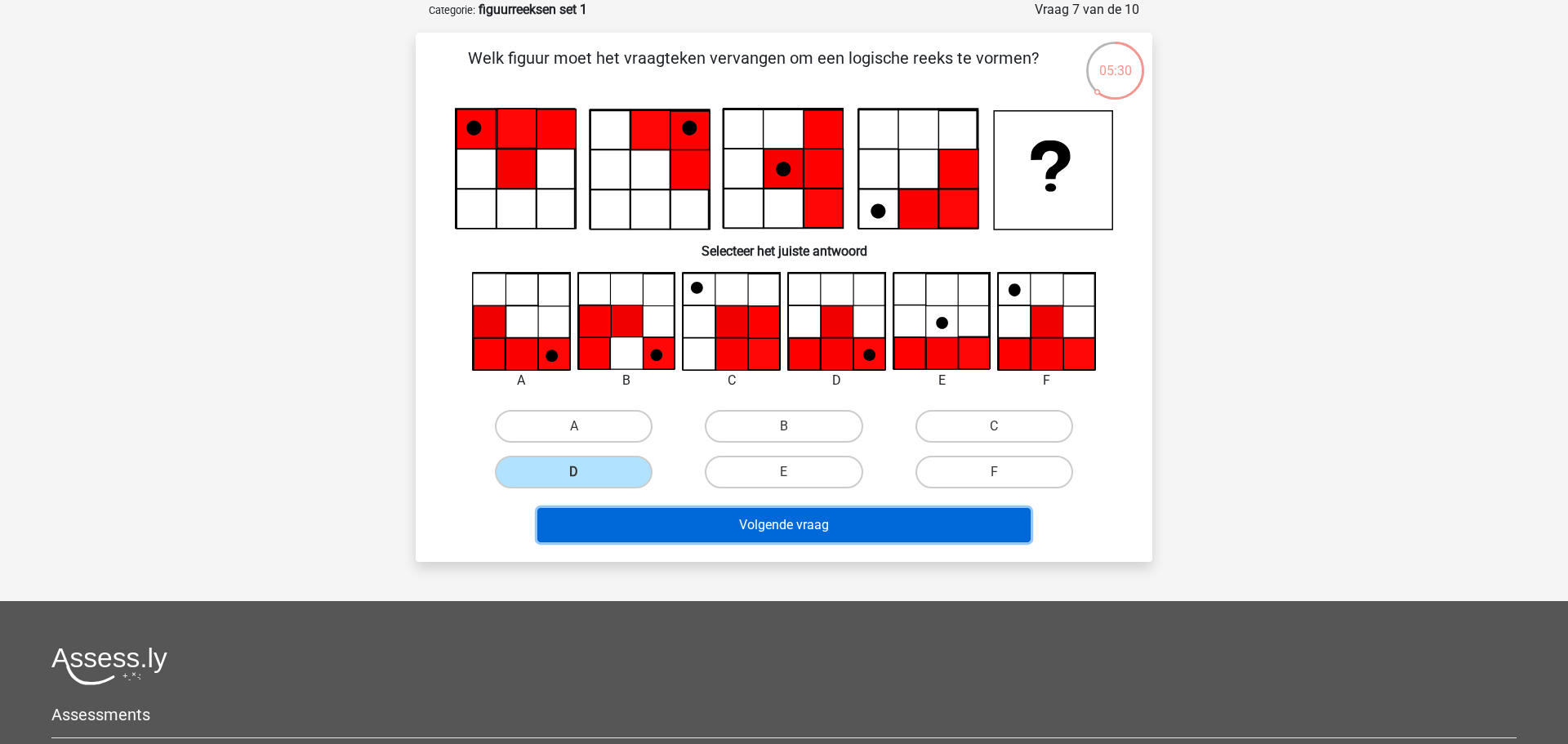
click at [849, 530] on button "Volgende vraag" at bounding box center [784, 525] width 494 height 35
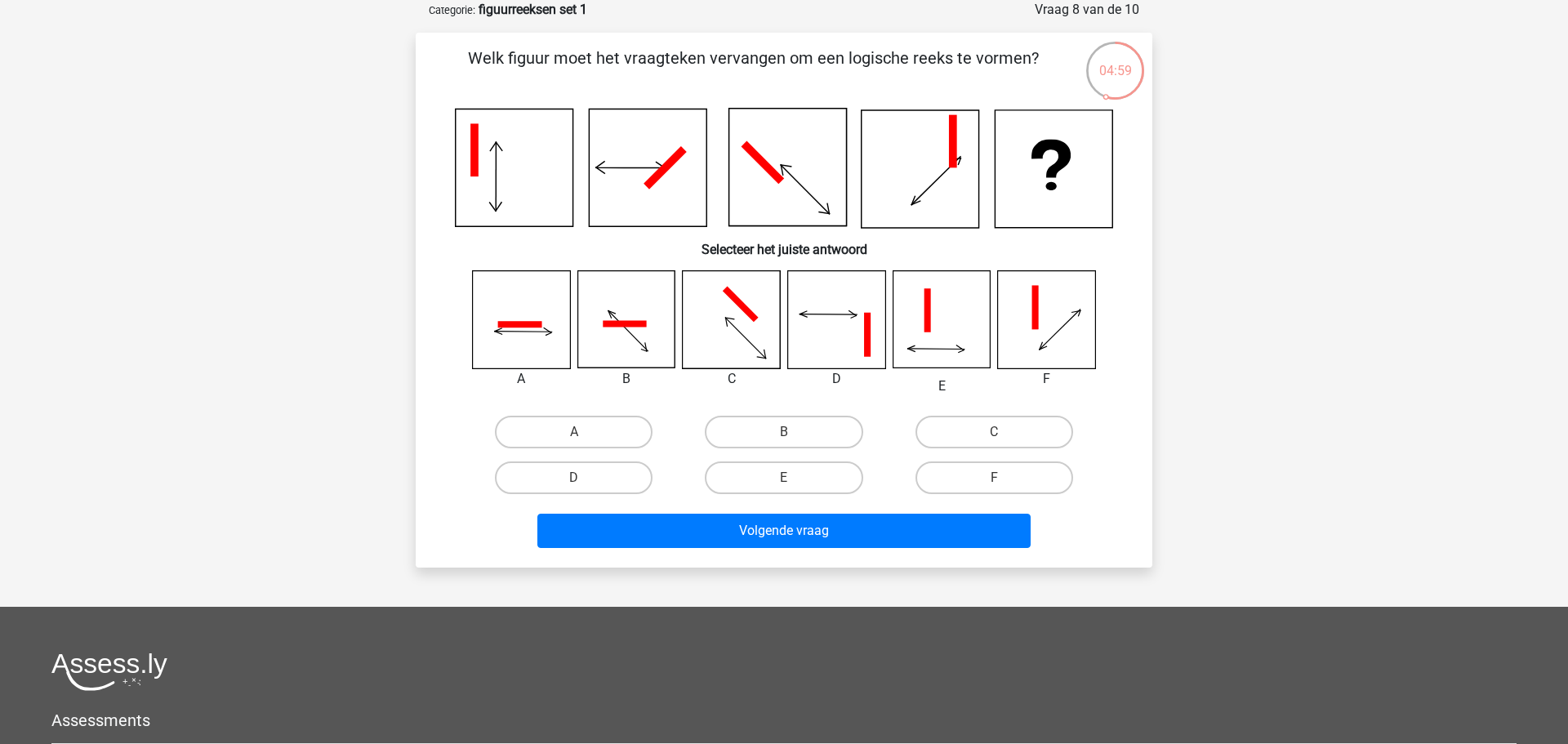
click at [998, 435] on input "C" at bounding box center [999, 438] width 11 height 11
radio input "true"
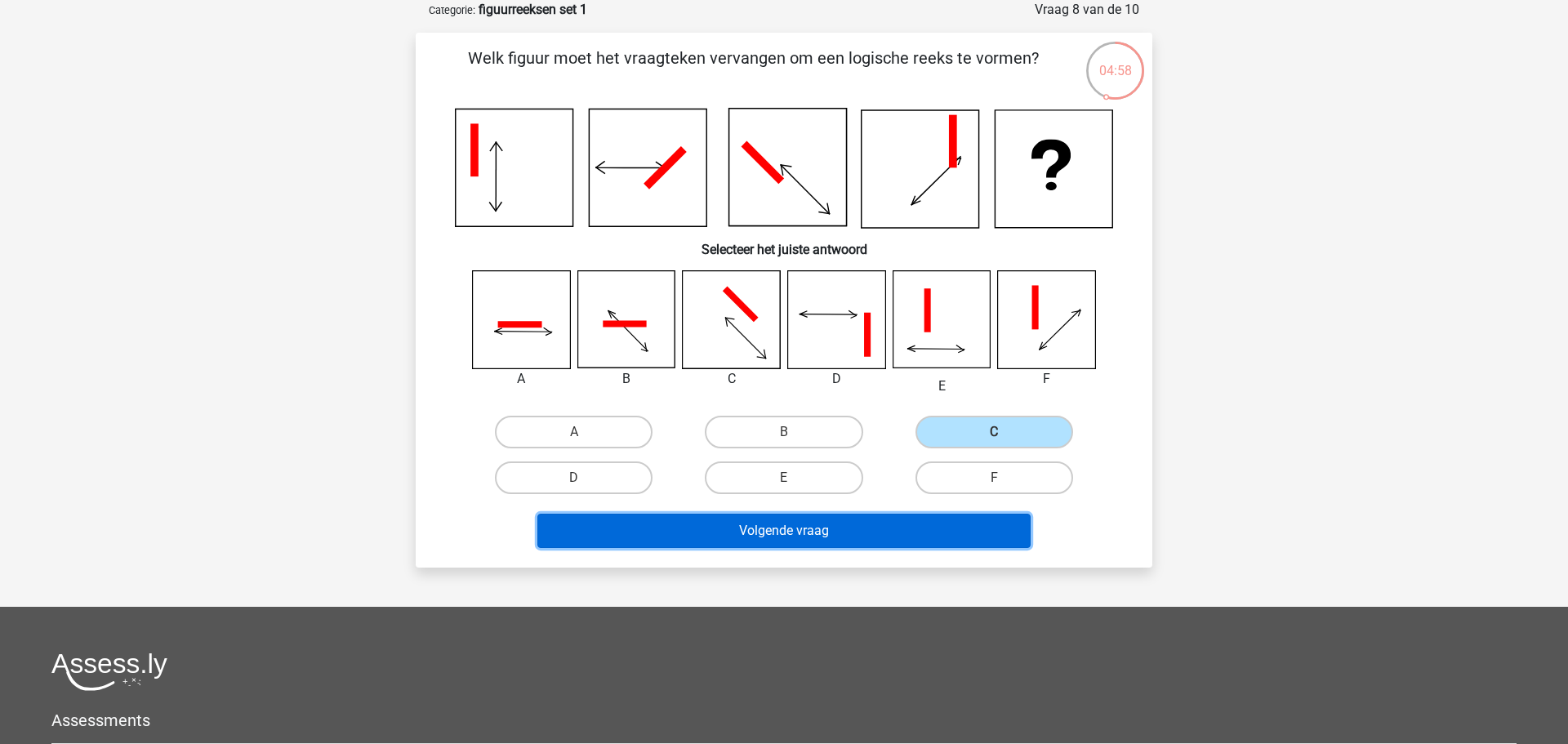
click at [871, 532] on button "Volgende vraag" at bounding box center [784, 531] width 494 height 35
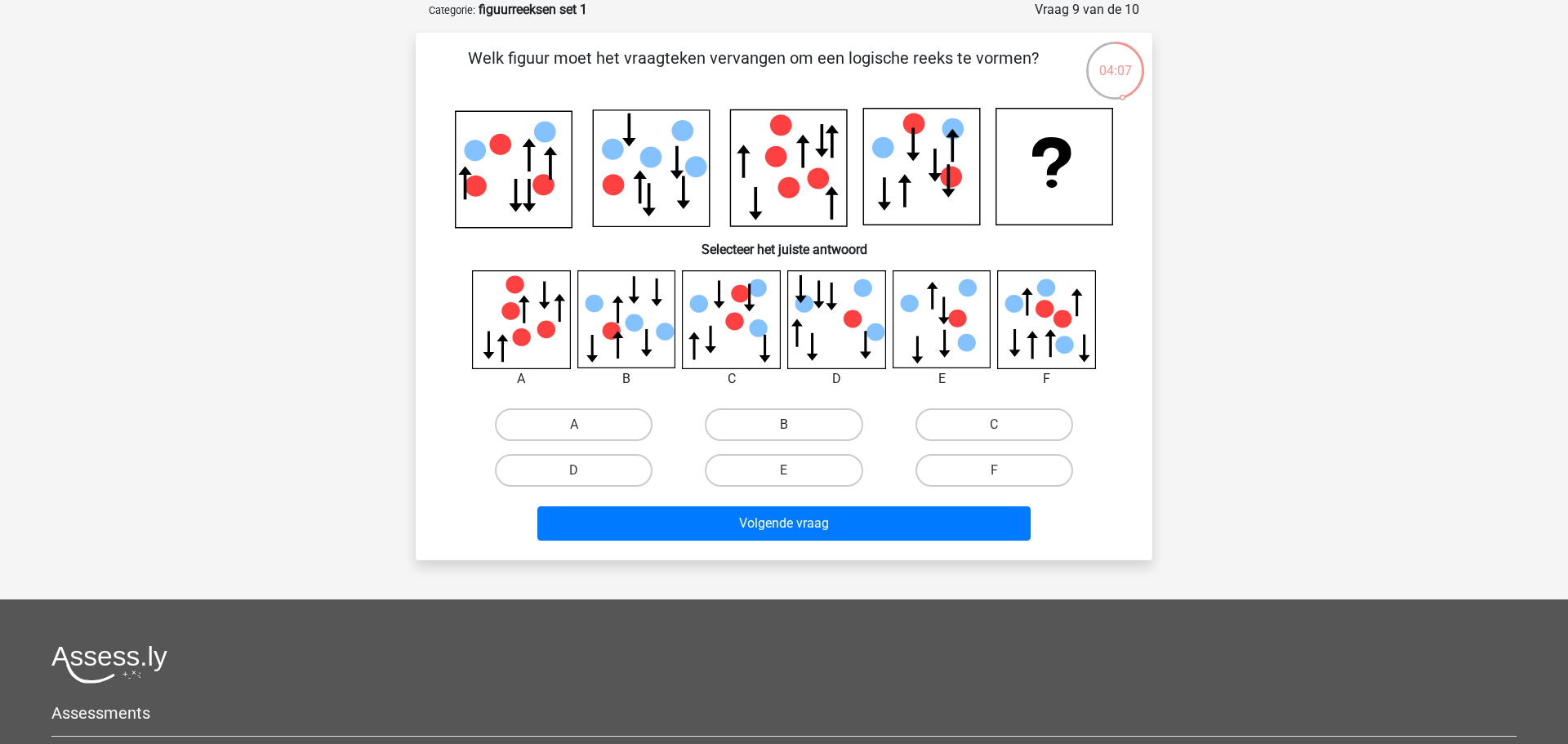
click at [806, 416] on label "B" at bounding box center [784, 425] width 158 height 33
click at [794, 424] on input "B" at bounding box center [789, 429] width 11 height 11
radio input "true"
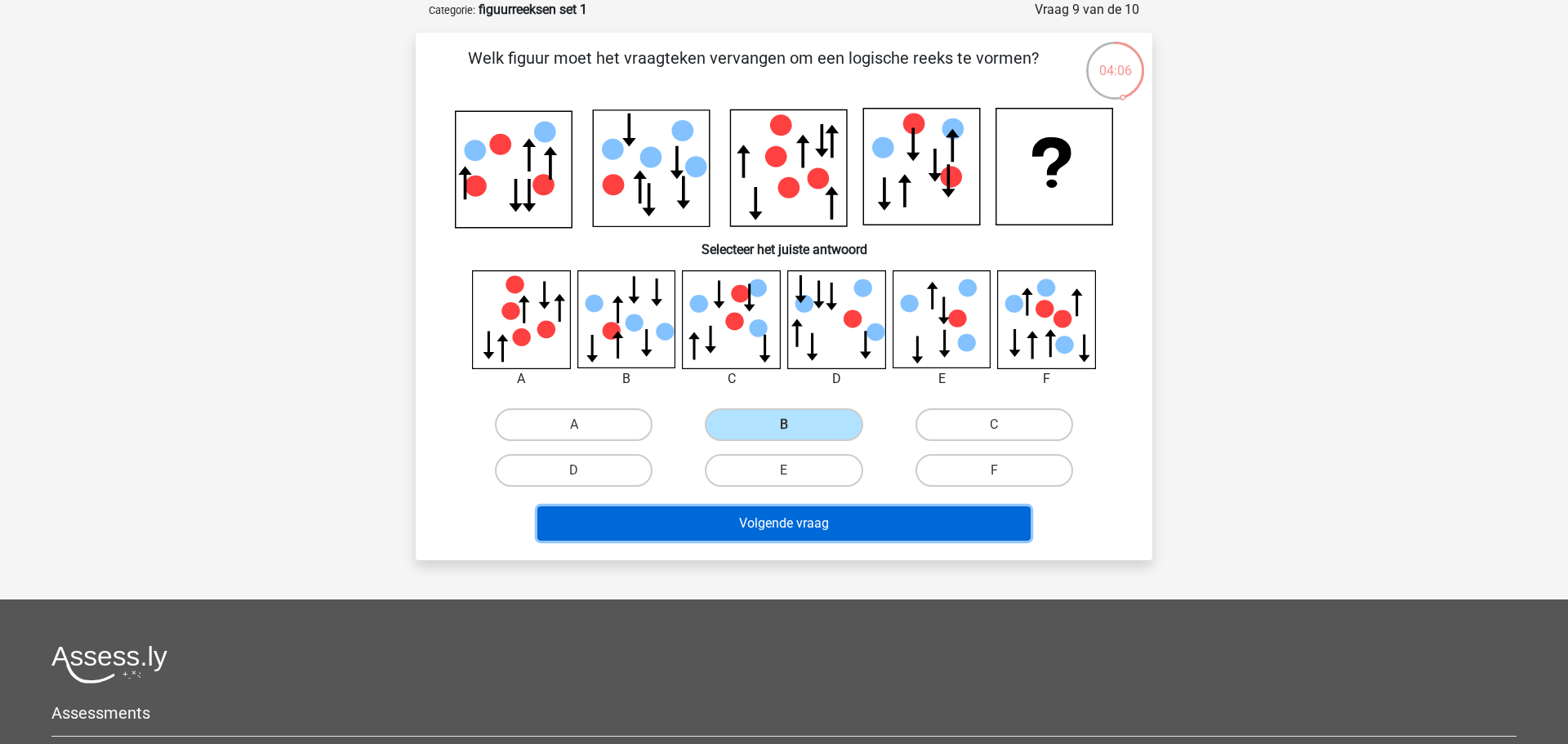
click at [930, 516] on button "Volgende vraag" at bounding box center [784, 523] width 494 height 35
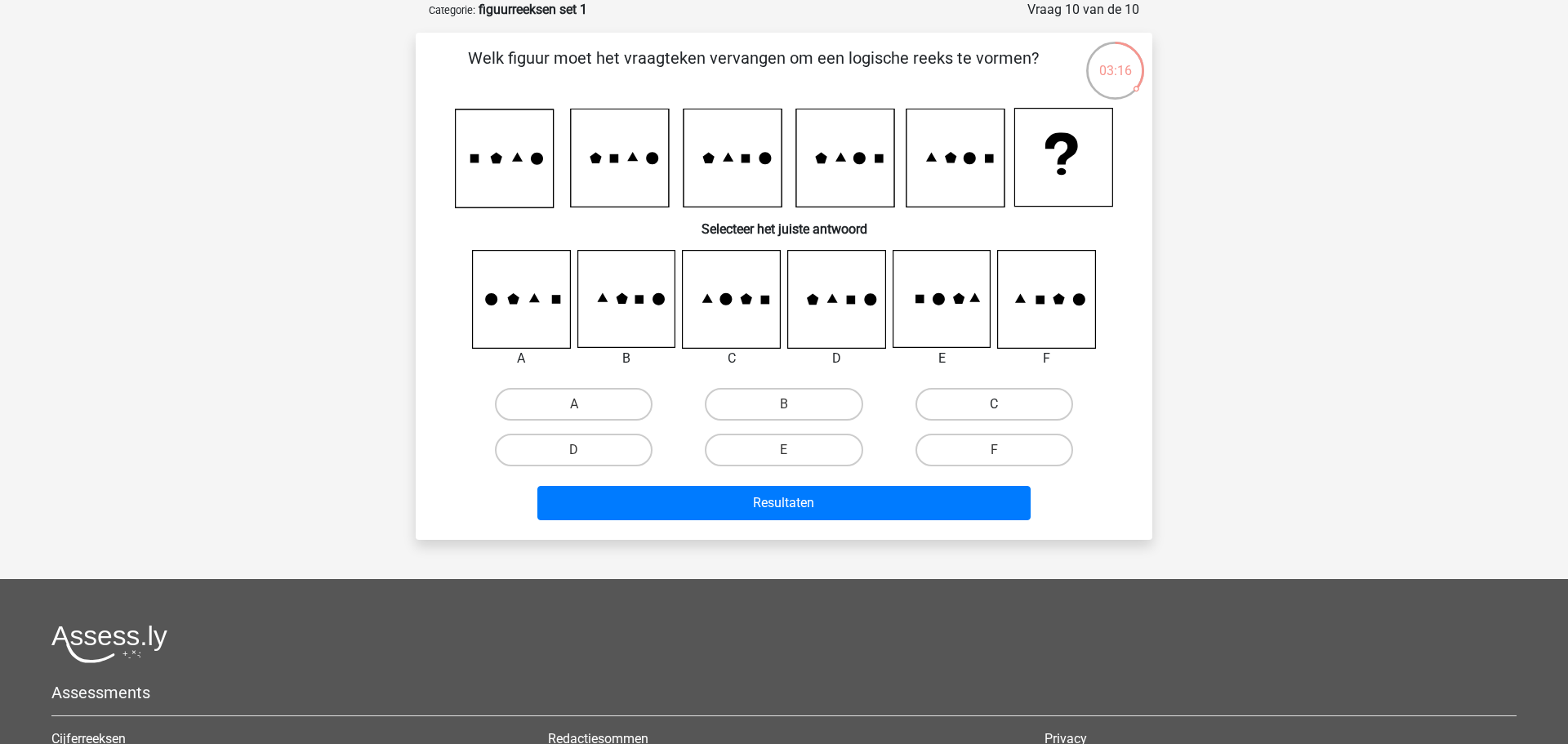
click at [984, 400] on label "C" at bounding box center [993, 404] width 158 height 33
click at [993, 404] on input "C" at bounding box center [999, 409] width 11 height 11
radio input "true"
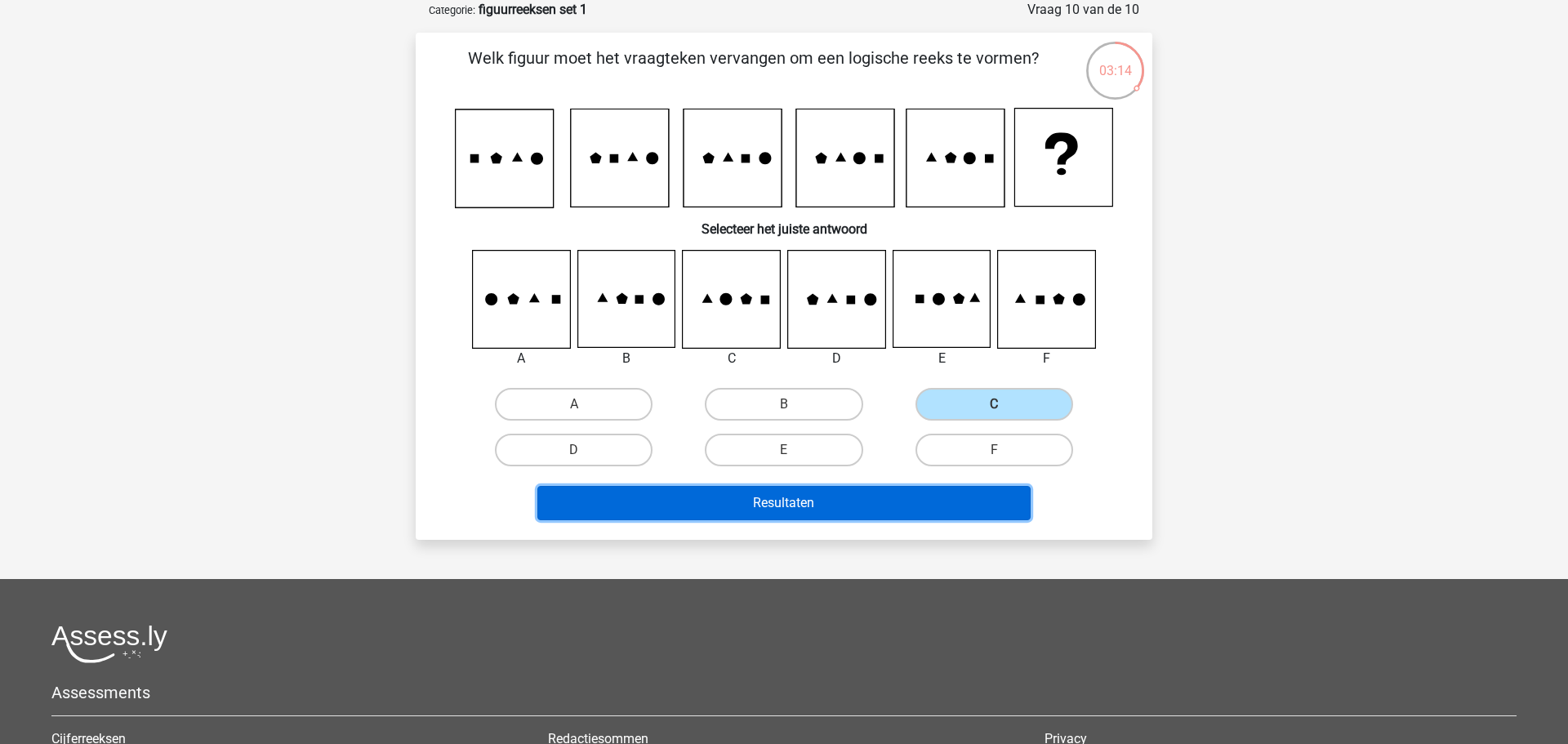
click at [909, 489] on button "Resultaten" at bounding box center [784, 503] width 494 height 35
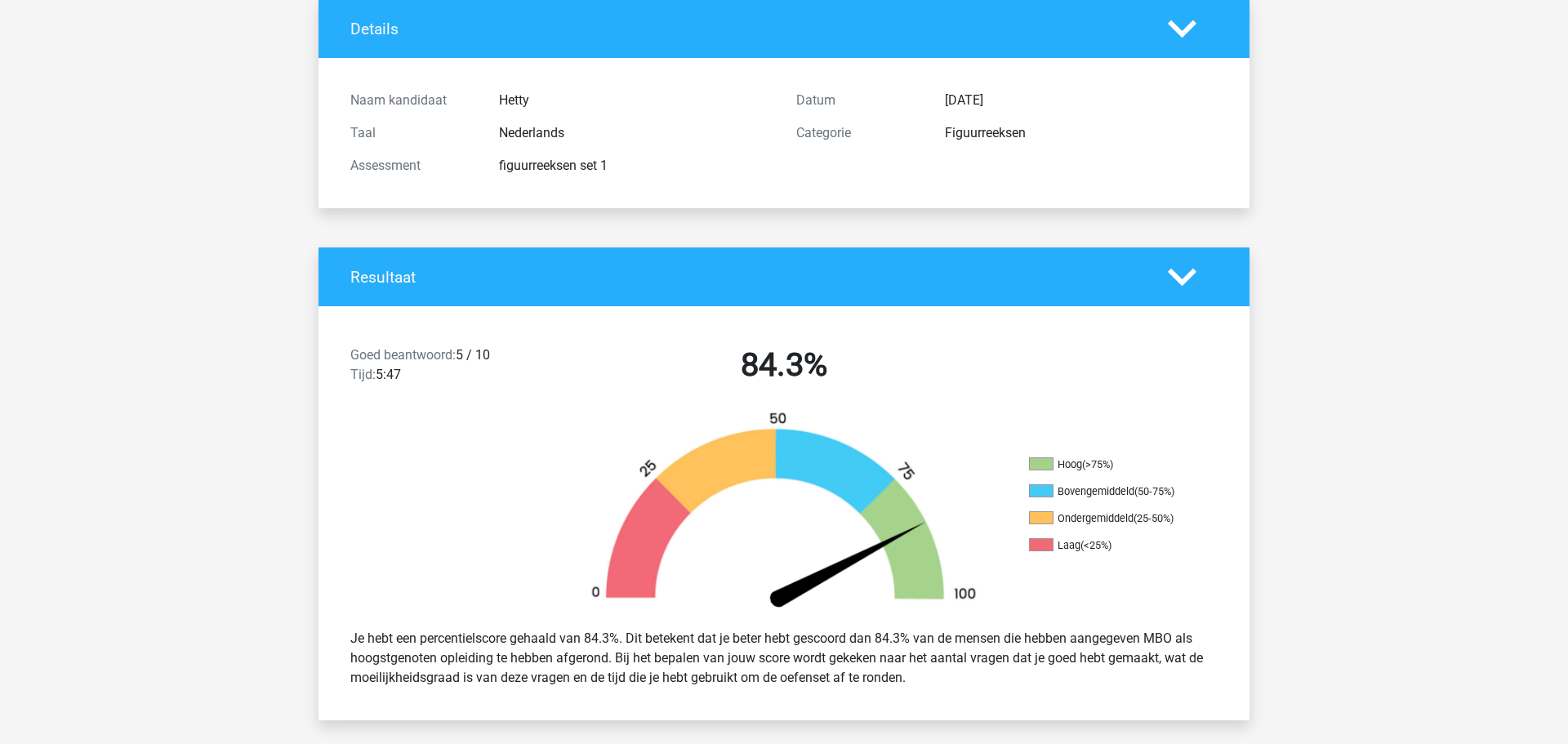
scroll to position [84, 0]
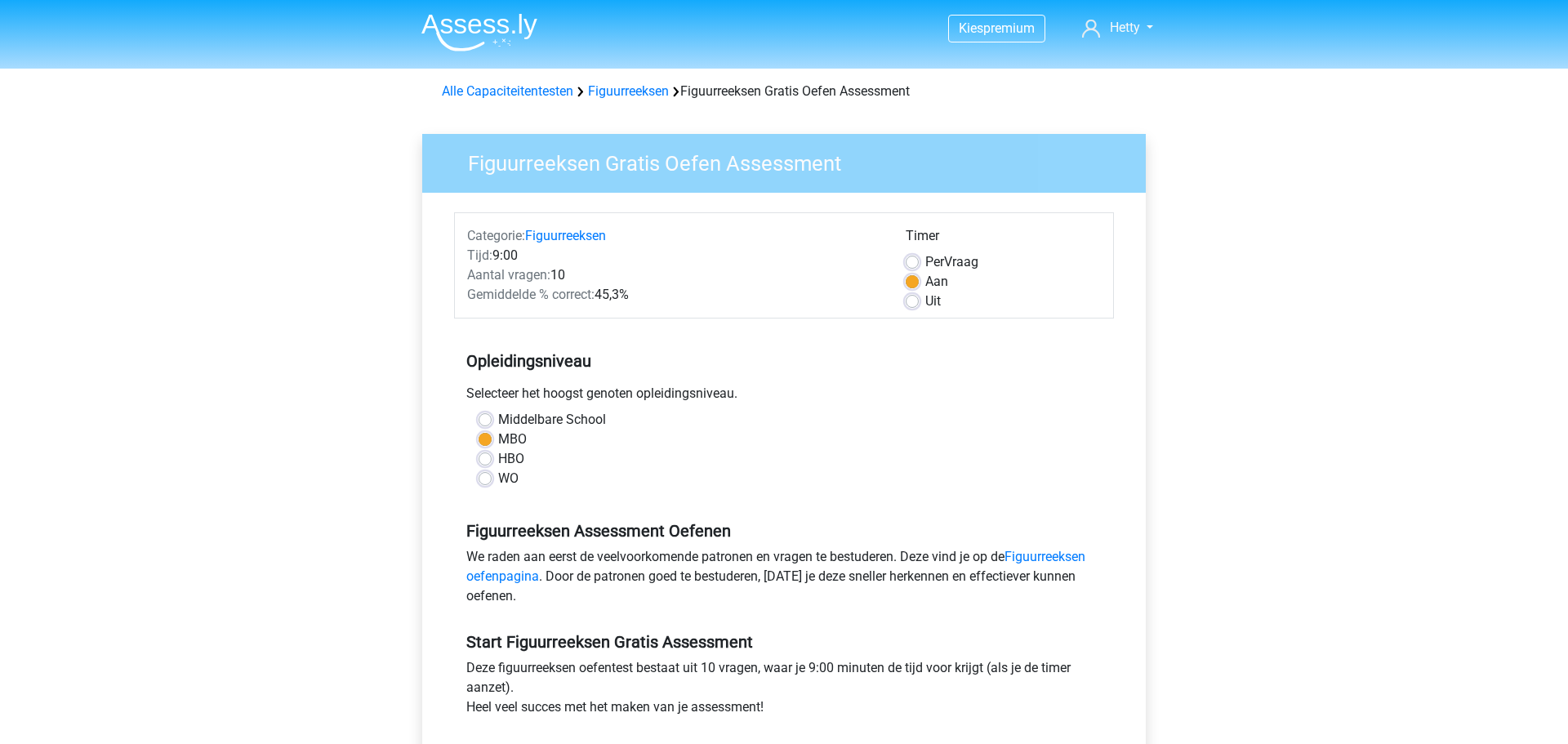
scroll to position [345, 0]
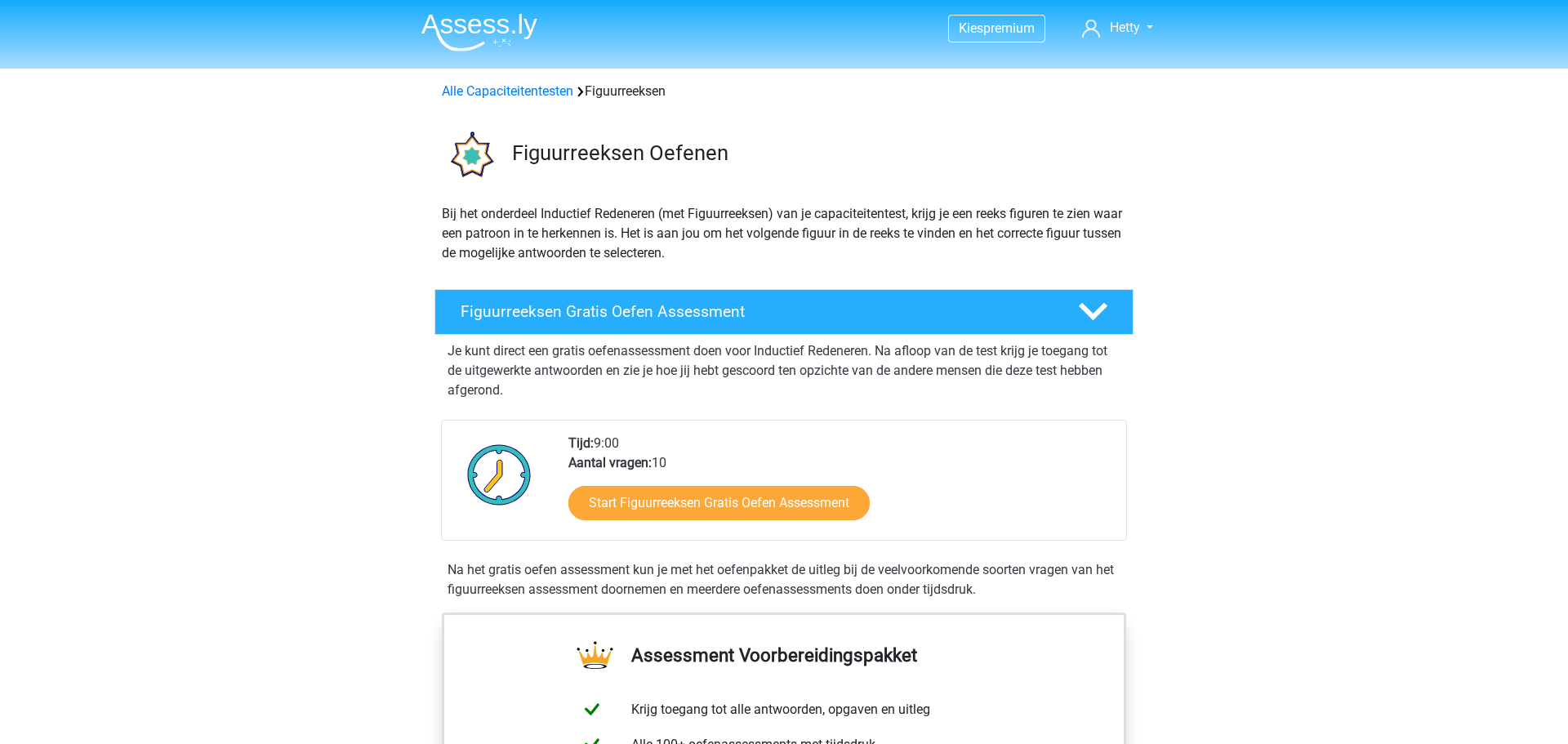
scroll to position [309, 0]
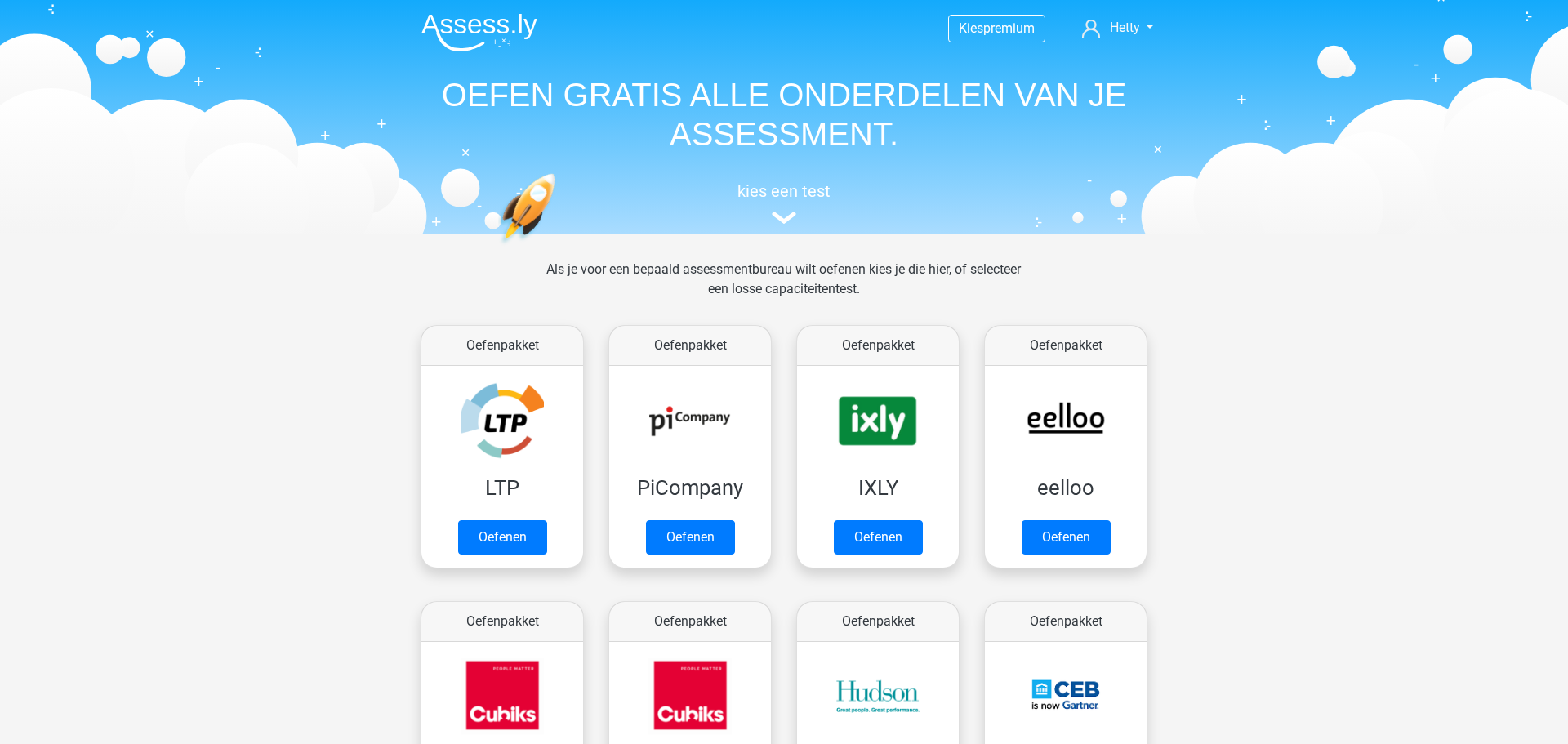
scroll to position [1443, 0]
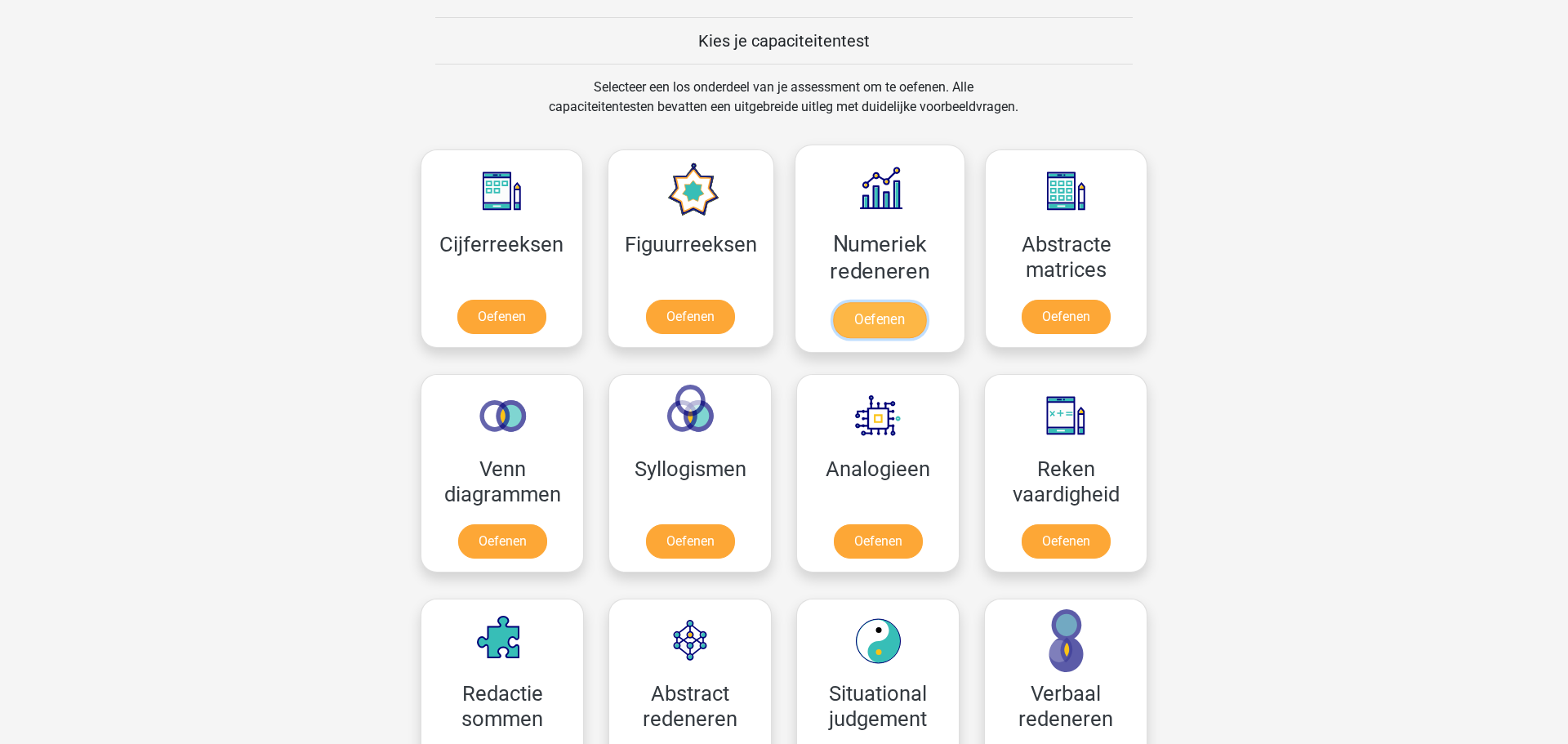
click at [891, 323] on link "Oefenen" at bounding box center [879, 319] width 93 height 36
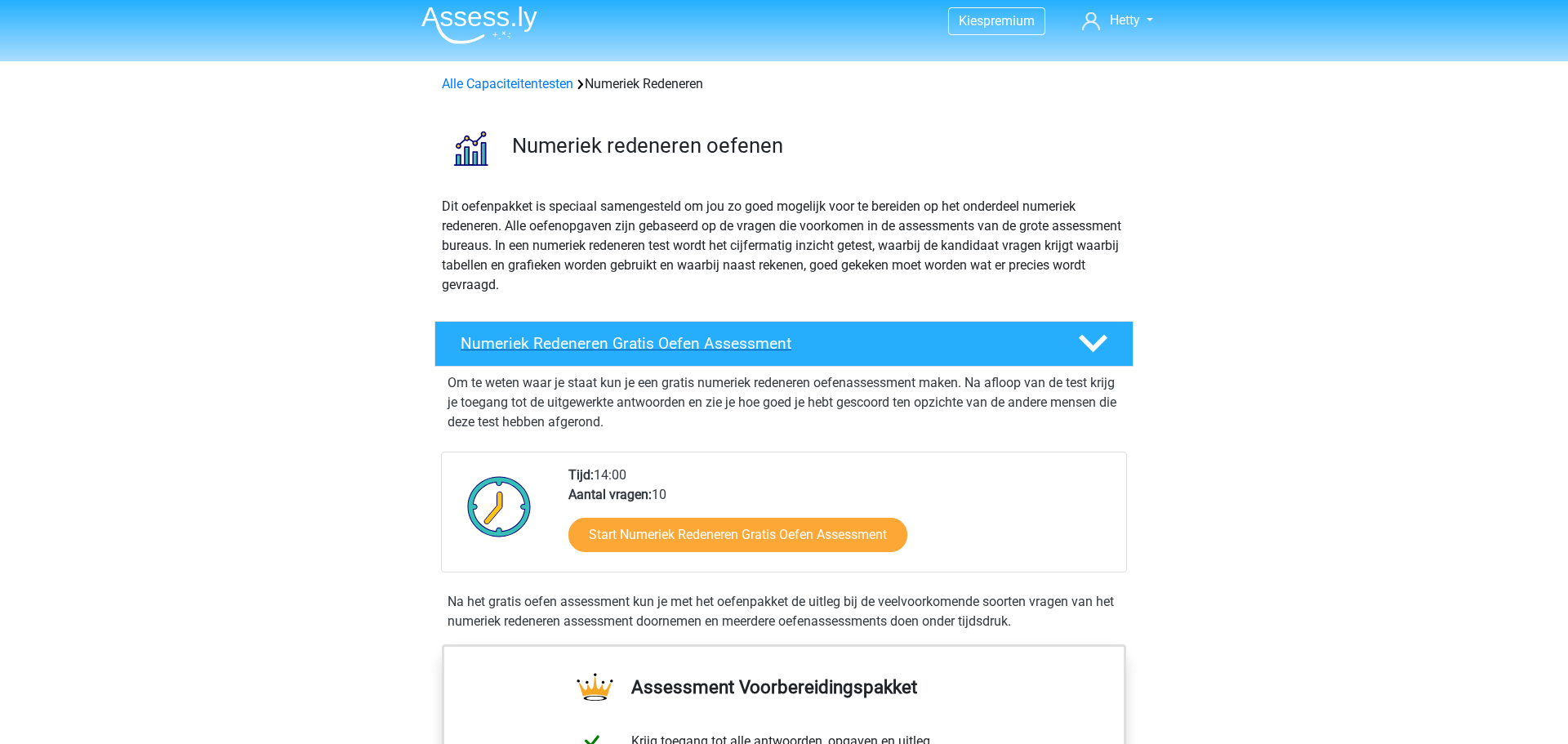
scroll to position [16, 0]
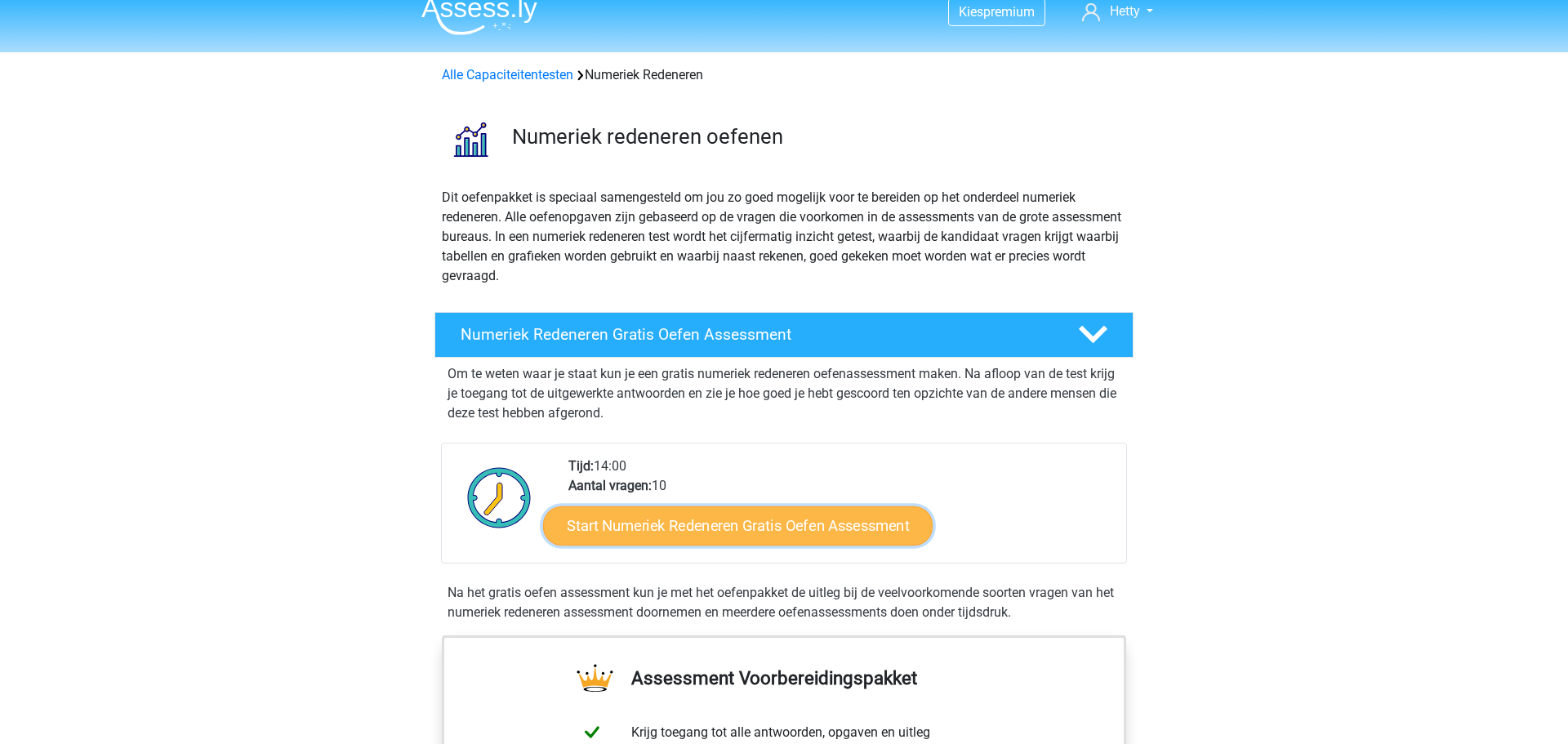
click at [737, 526] on link "Start Numeriek Redeneren Gratis Oefen Assessment" at bounding box center [737, 524] width 389 height 39
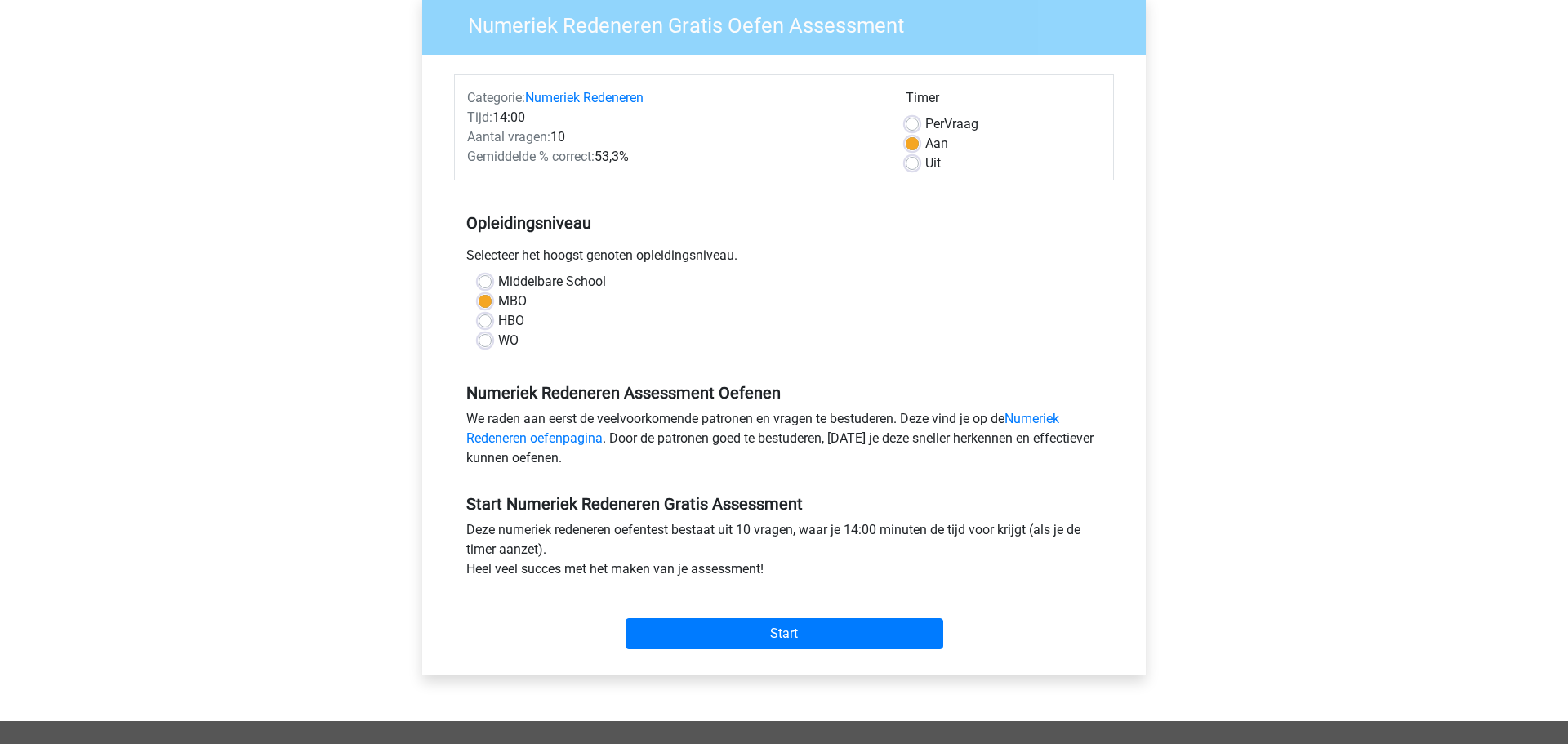
scroll to position [146, 0]
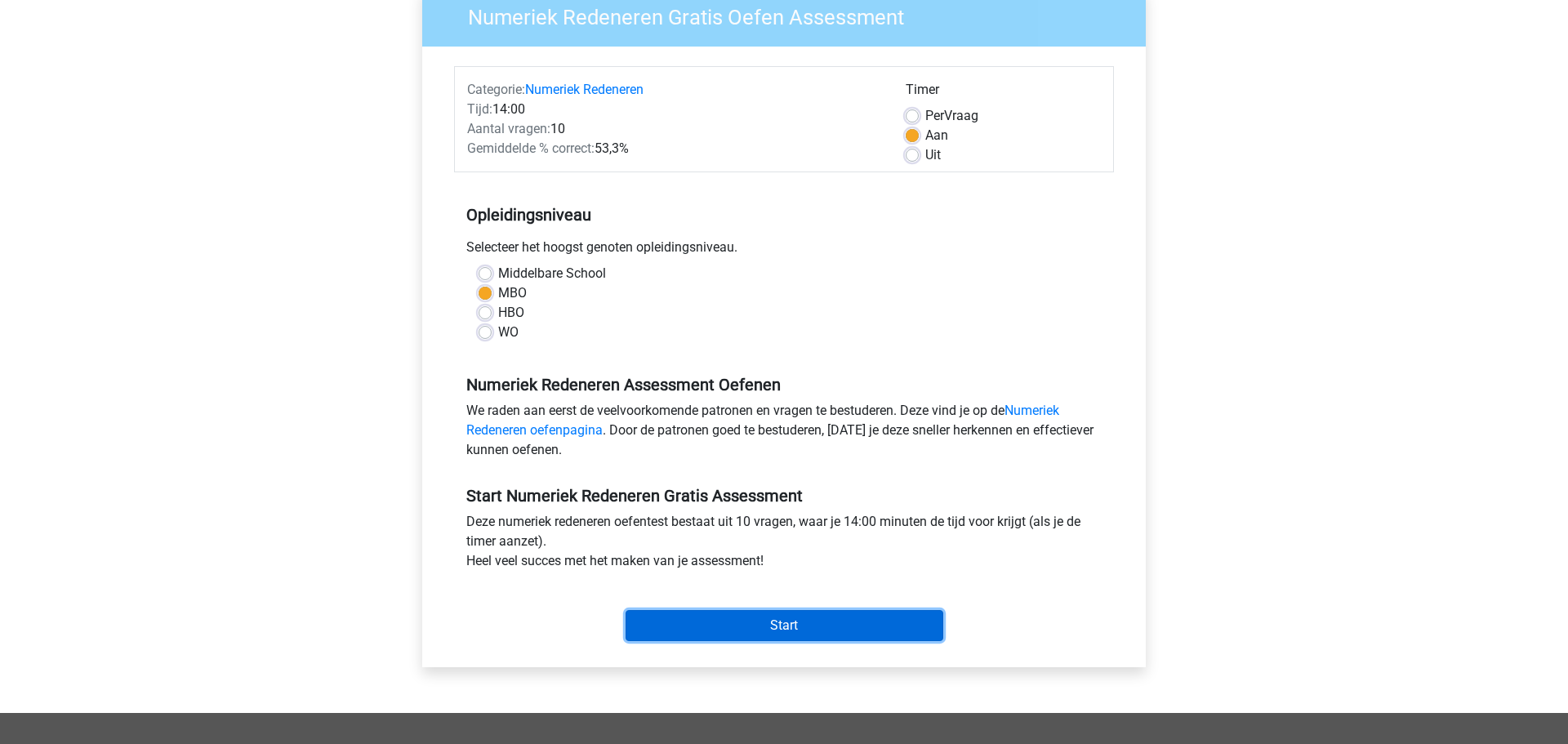
click at [763, 624] on input "Start" at bounding box center [784, 625] width 317 height 31
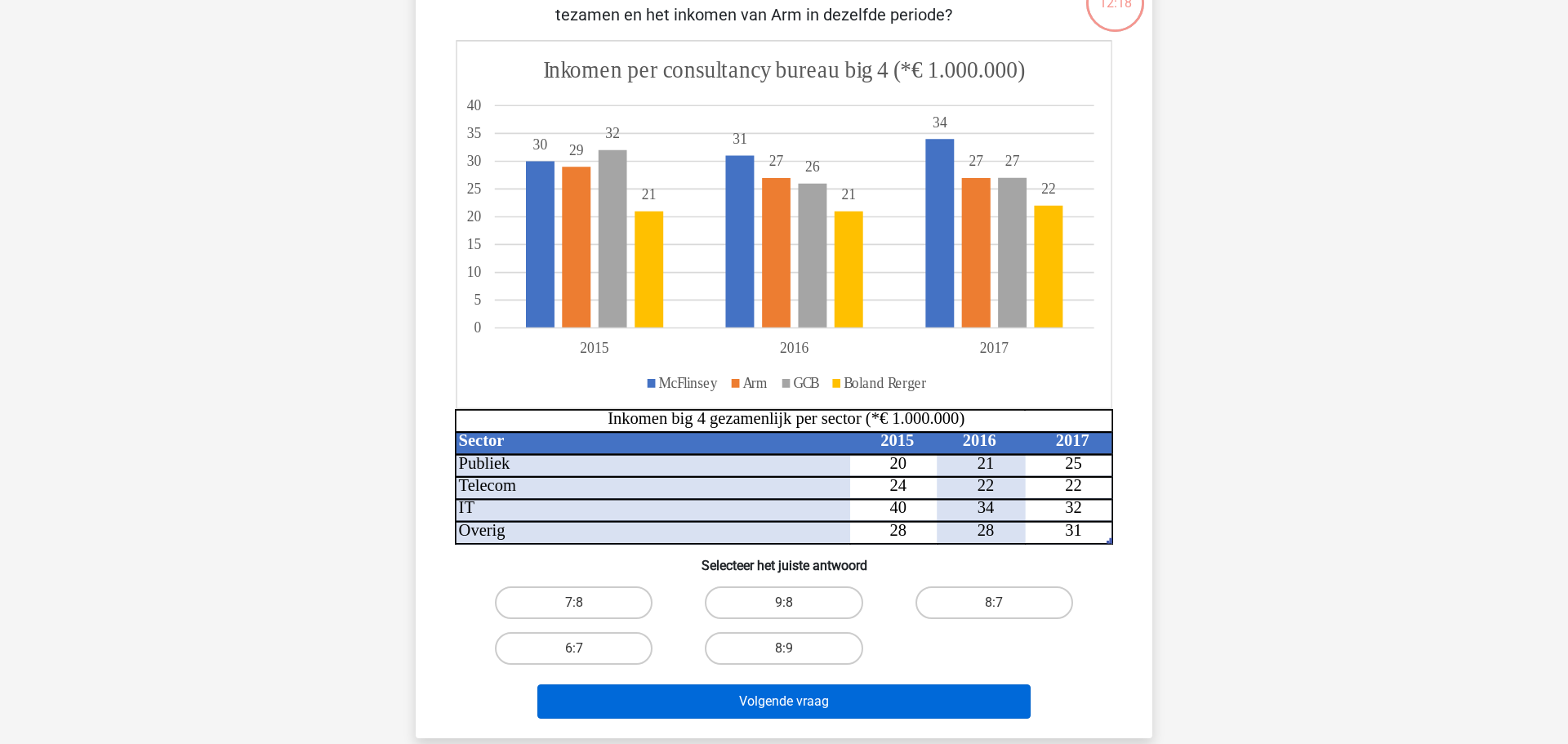
scroll to position [150, 0]
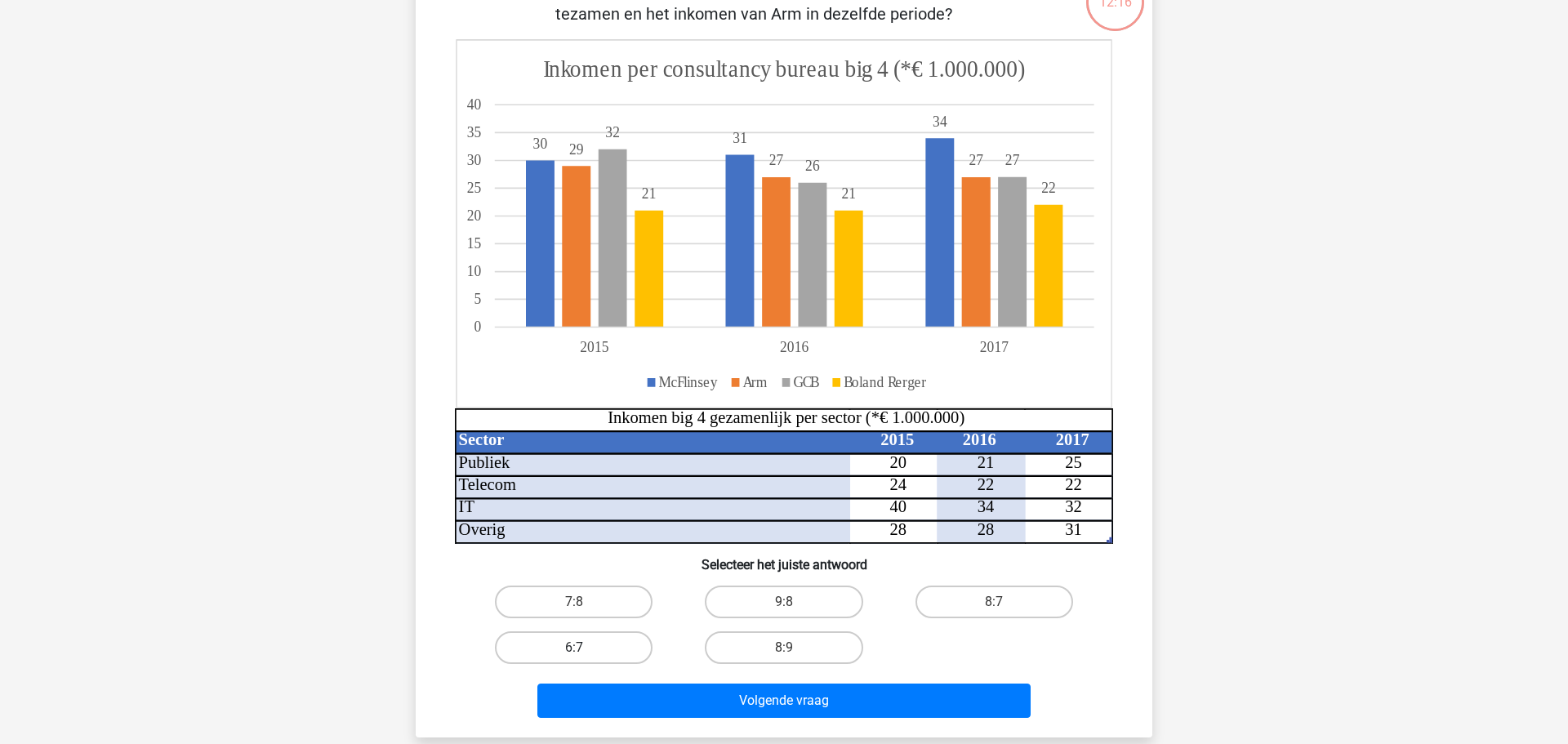
click at [560, 647] on label "6:7" at bounding box center [573, 647] width 158 height 33
click at [574, 647] on input "6:7" at bounding box center [579, 653] width 11 height 11
radio input "true"
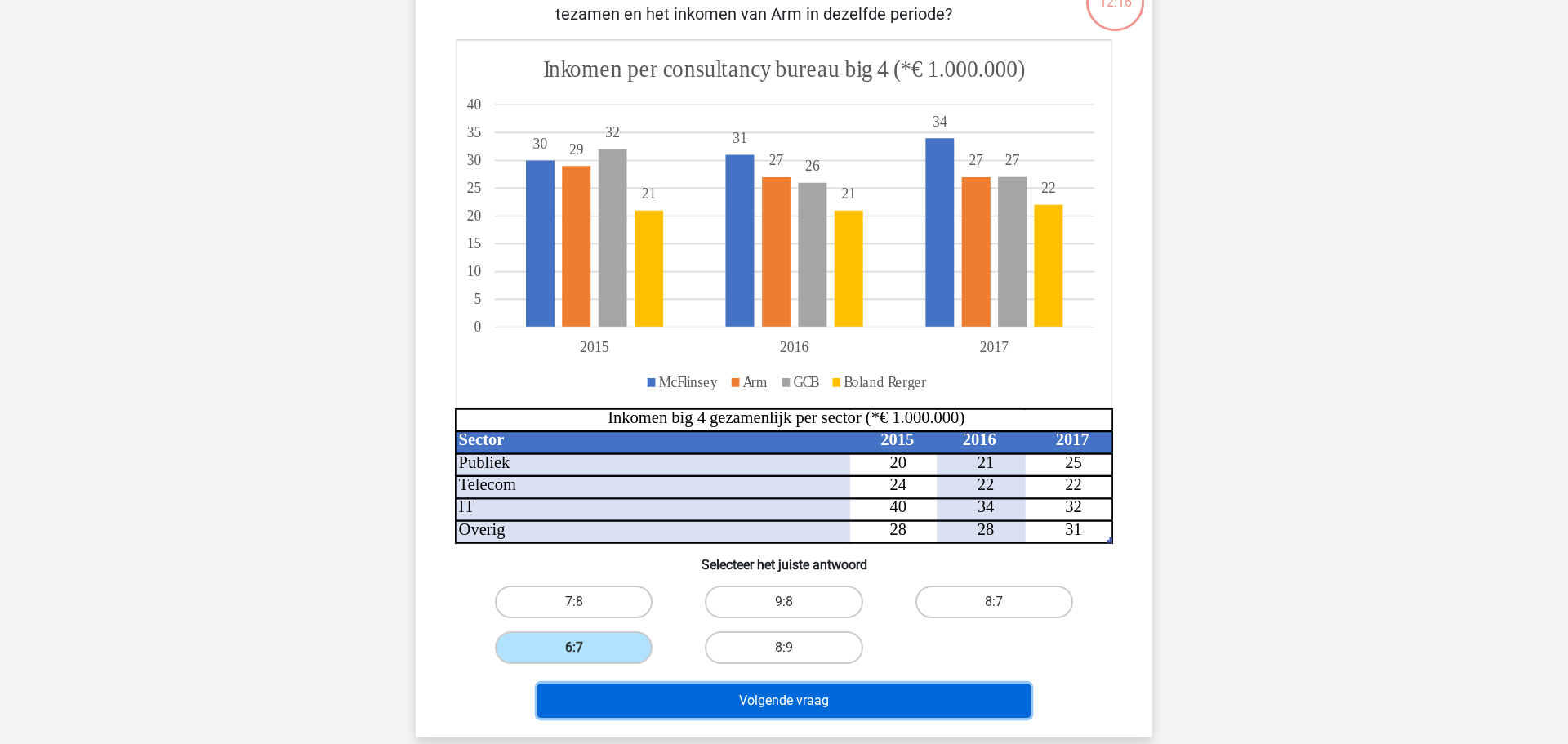
click at [736, 700] on button "Volgende vraag" at bounding box center [784, 700] width 494 height 35
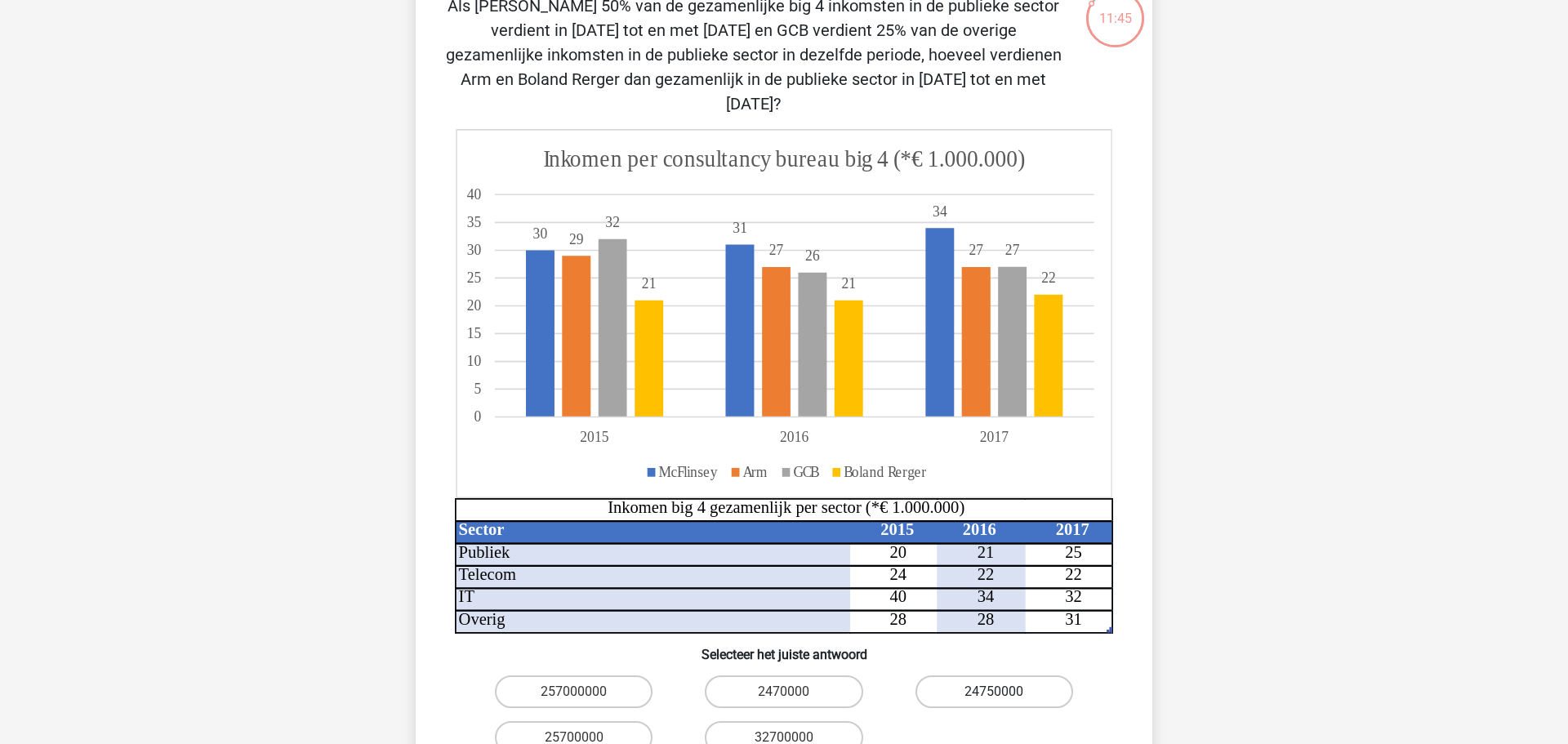
scroll to position [127, 0]
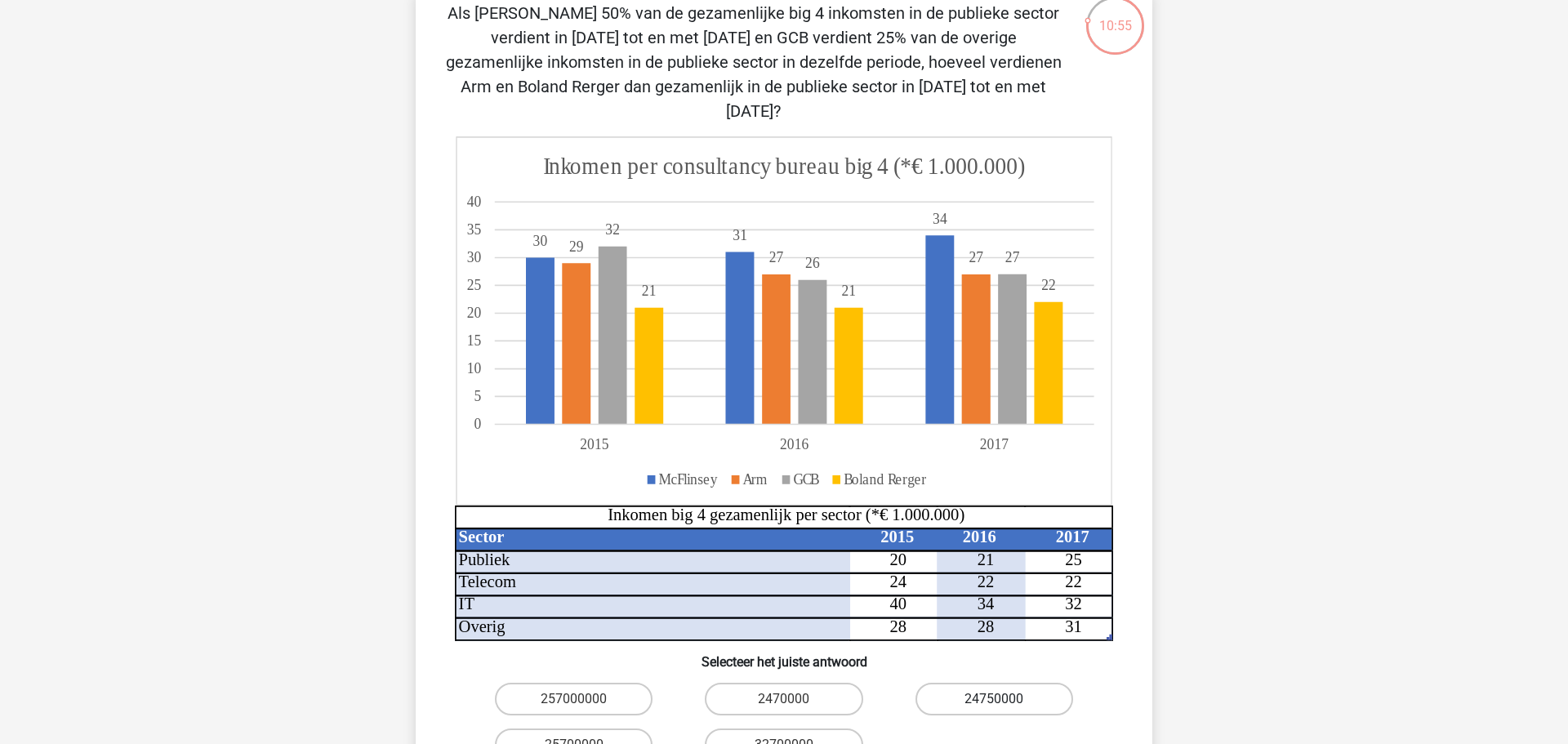
click at [1028, 682] on label "24750000" at bounding box center [993, 698] width 158 height 33
click at [1004, 698] on input "24750000" at bounding box center [999, 704] width 11 height 11
radio input "true"
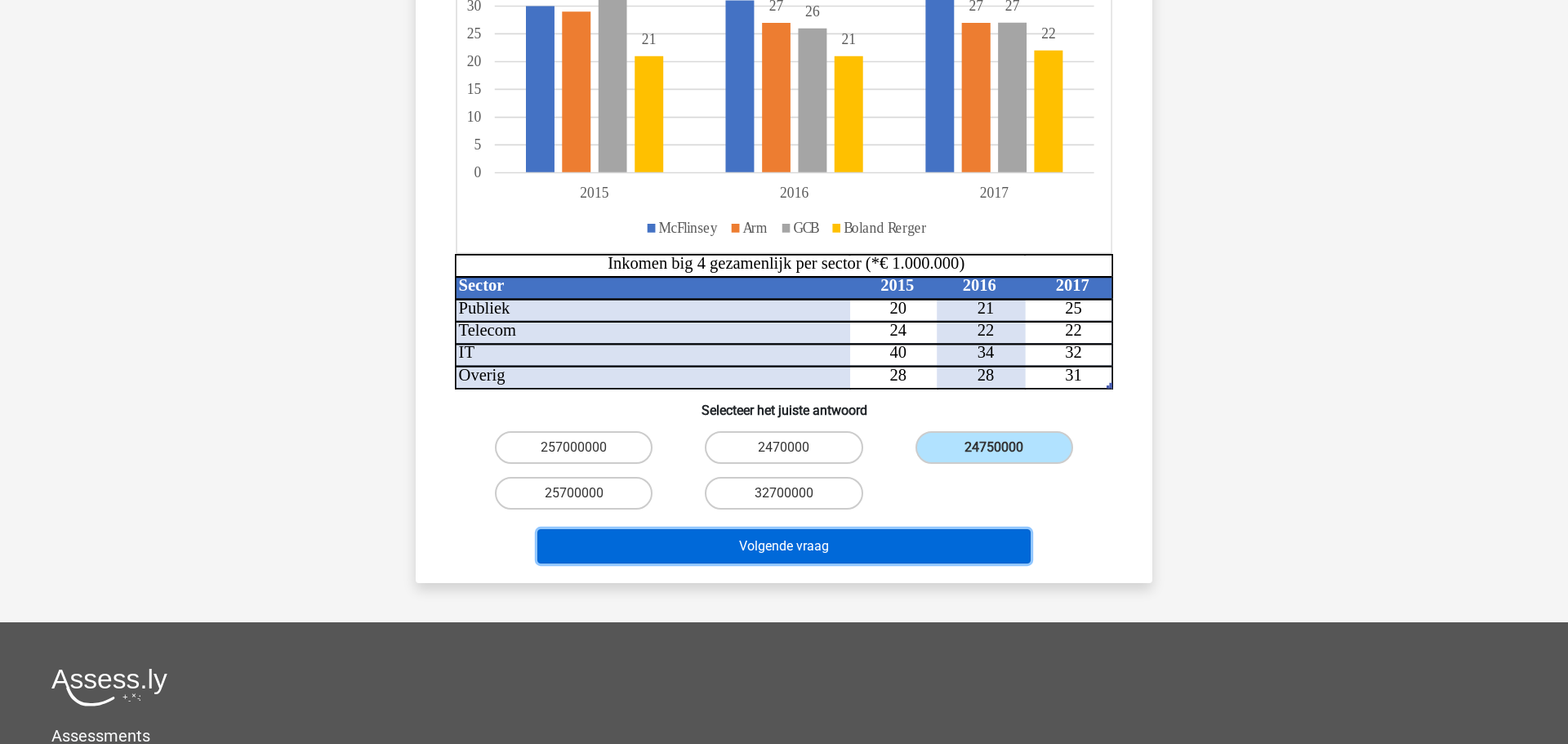
click at [816, 533] on button "Volgende vraag" at bounding box center [784, 546] width 494 height 35
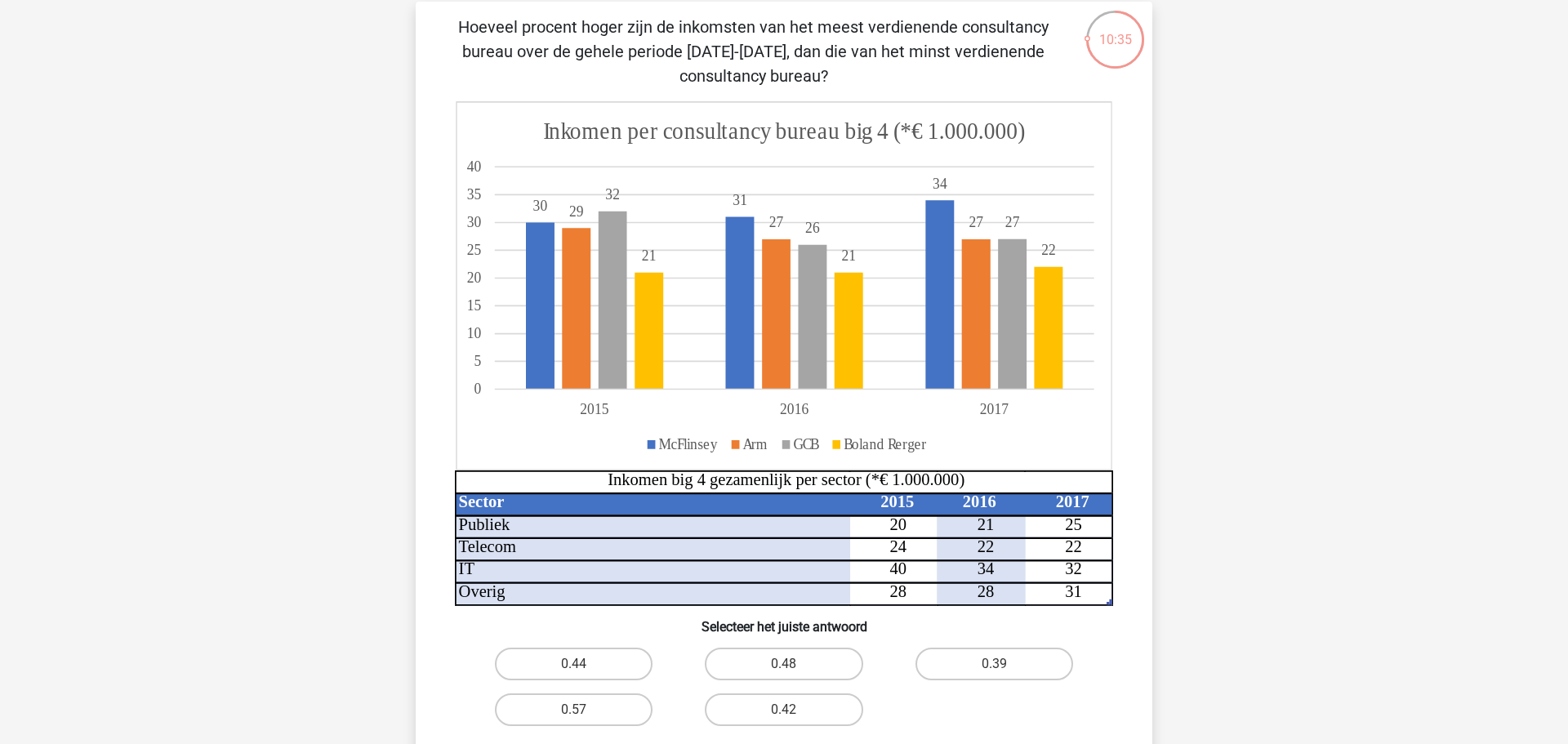
scroll to position [116, 0]
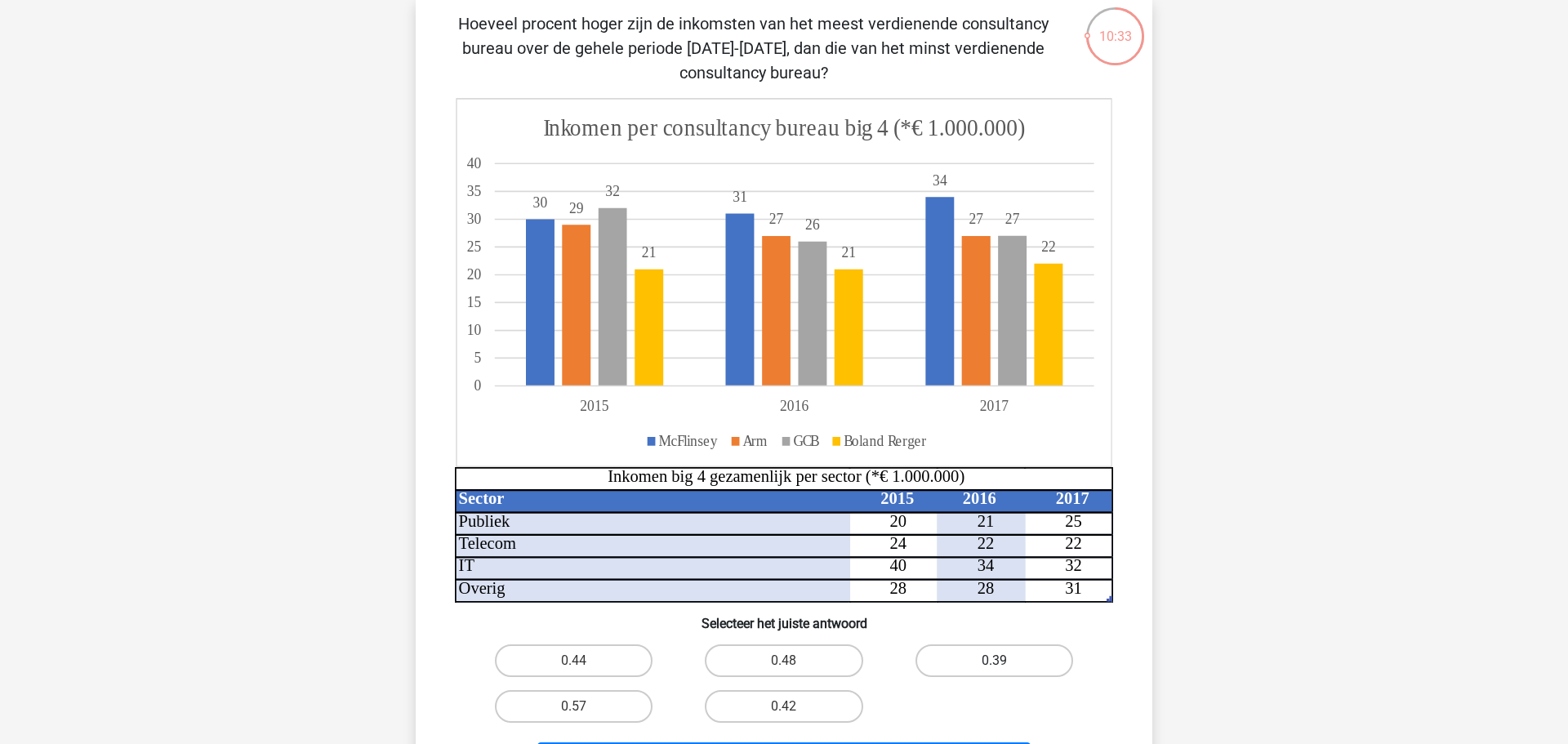
click at [1008, 657] on label "0.39" at bounding box center [993, 660] width 158 height 33
click at [1004, 660] on input "0.39" at bounding box center [999, 666] width 11 height 11
radio input "true"
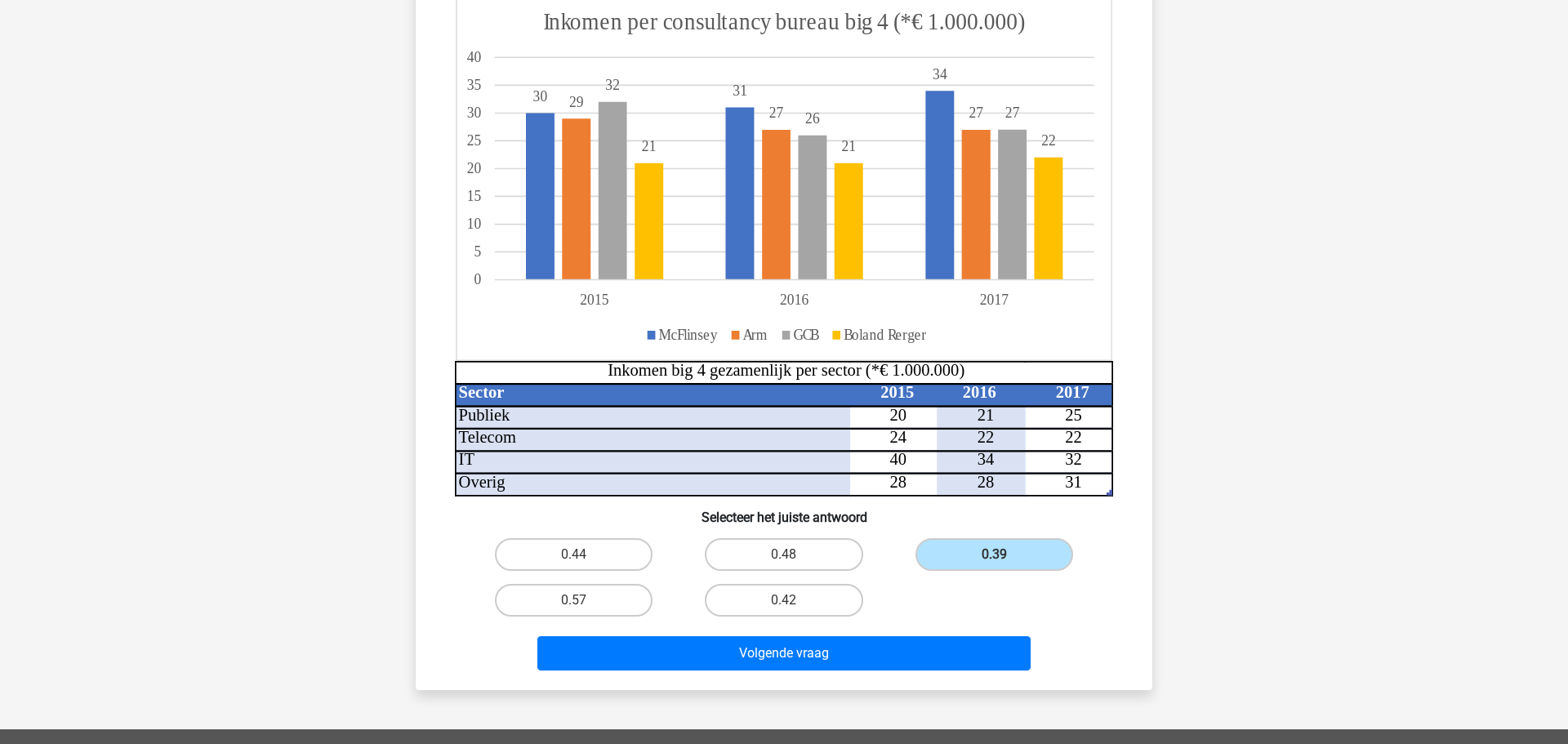
scroll to position [253, 0]
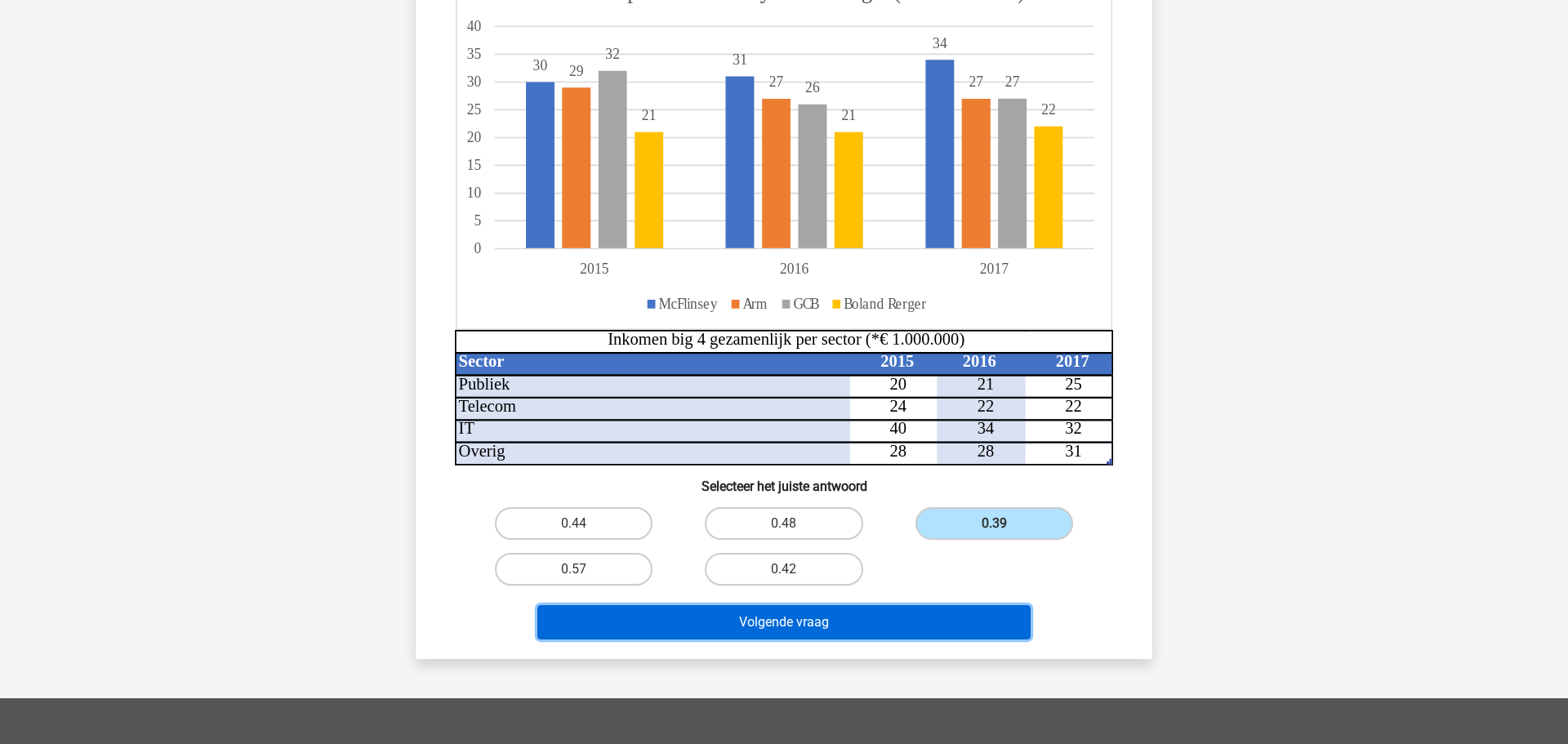
click at [881, 626] on button "Volgende vraag" at bounding box center [784, 622] width 494 height 35
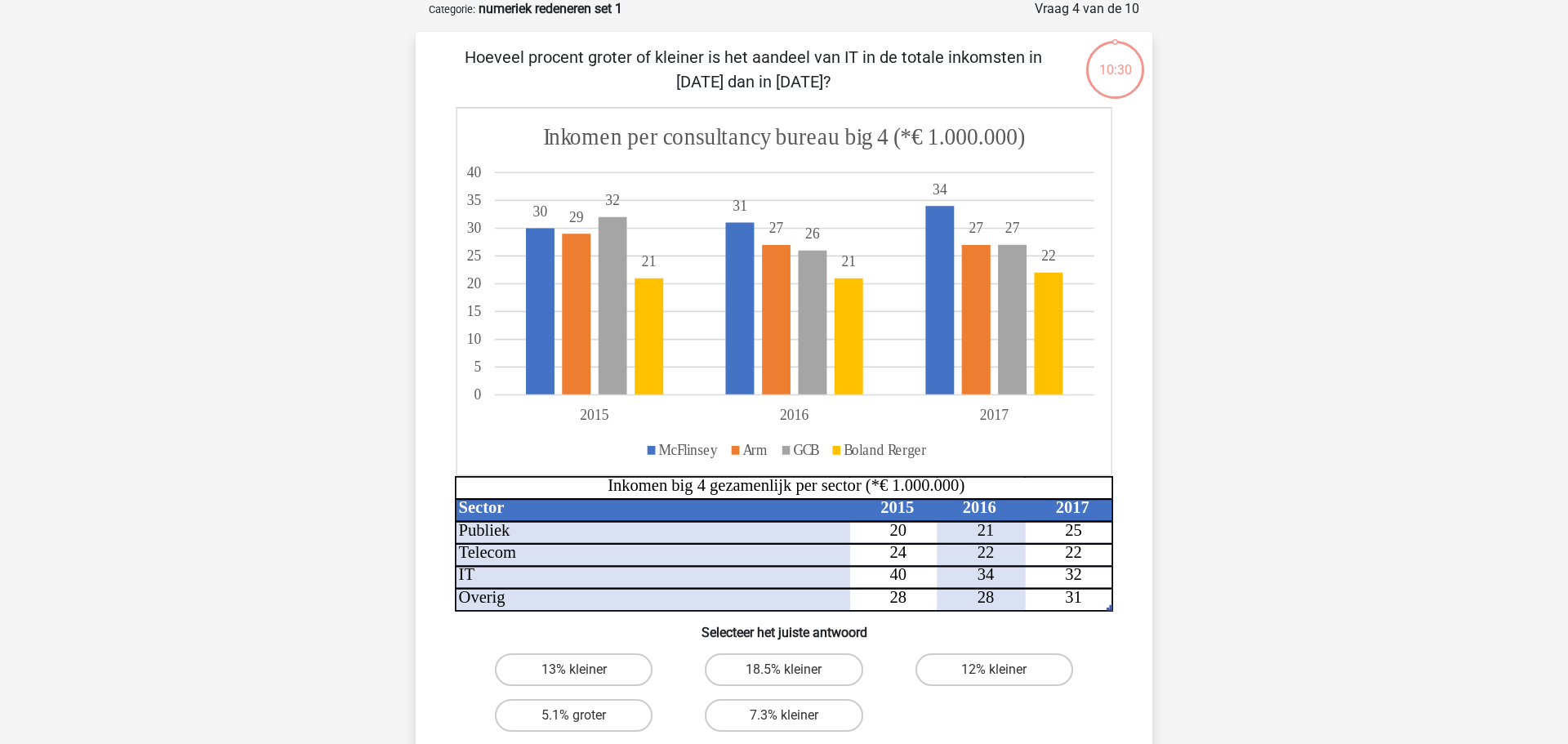
scroll to position [82, 0]
click at [592, 724] on label "5.1% groter" at bounding box center [573, 716] width 158 height 33
click at [585, 724] on input "5.1% groter" at bounding box center [579, 721] width 11 height 11
radio input "true"
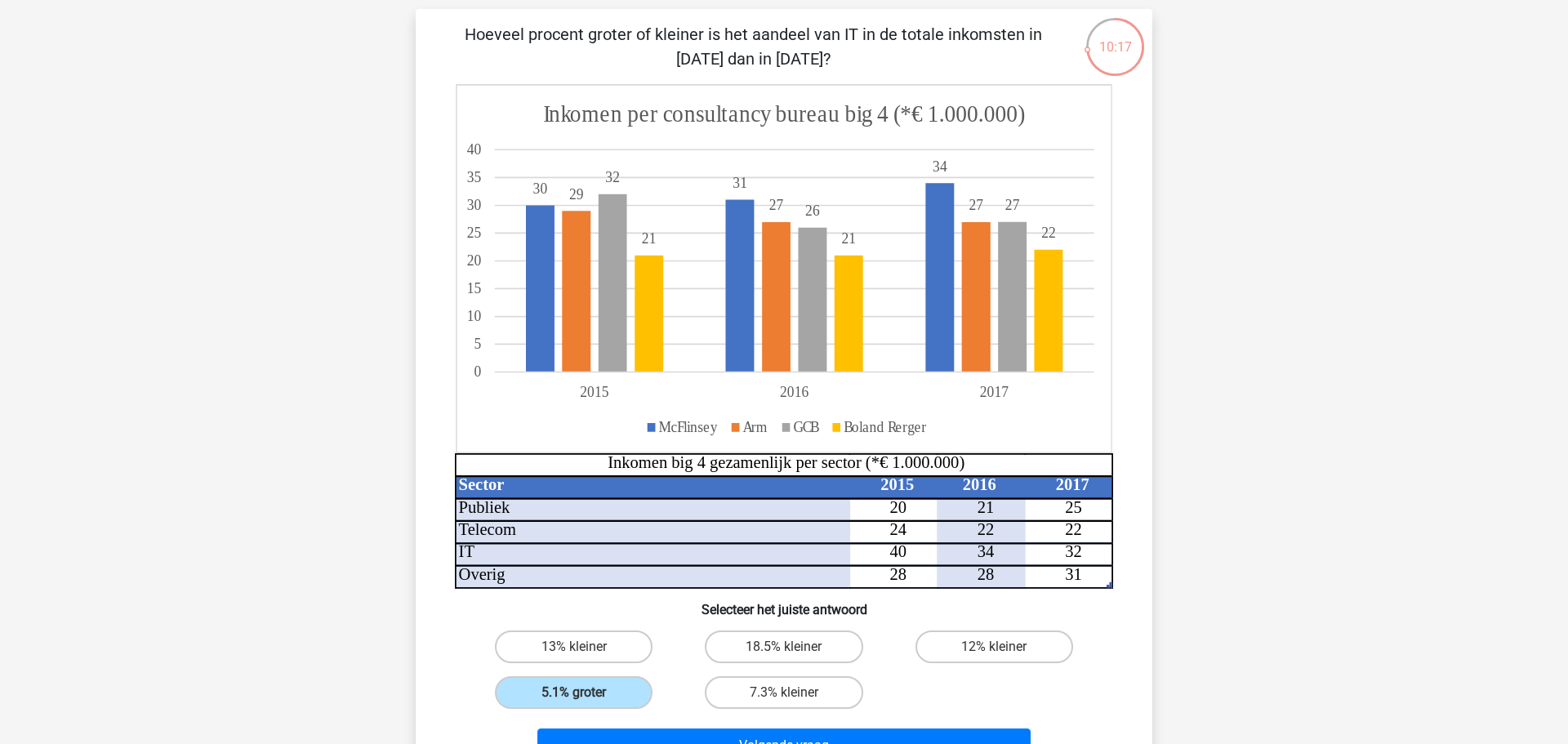
scroll to position [243, 0]
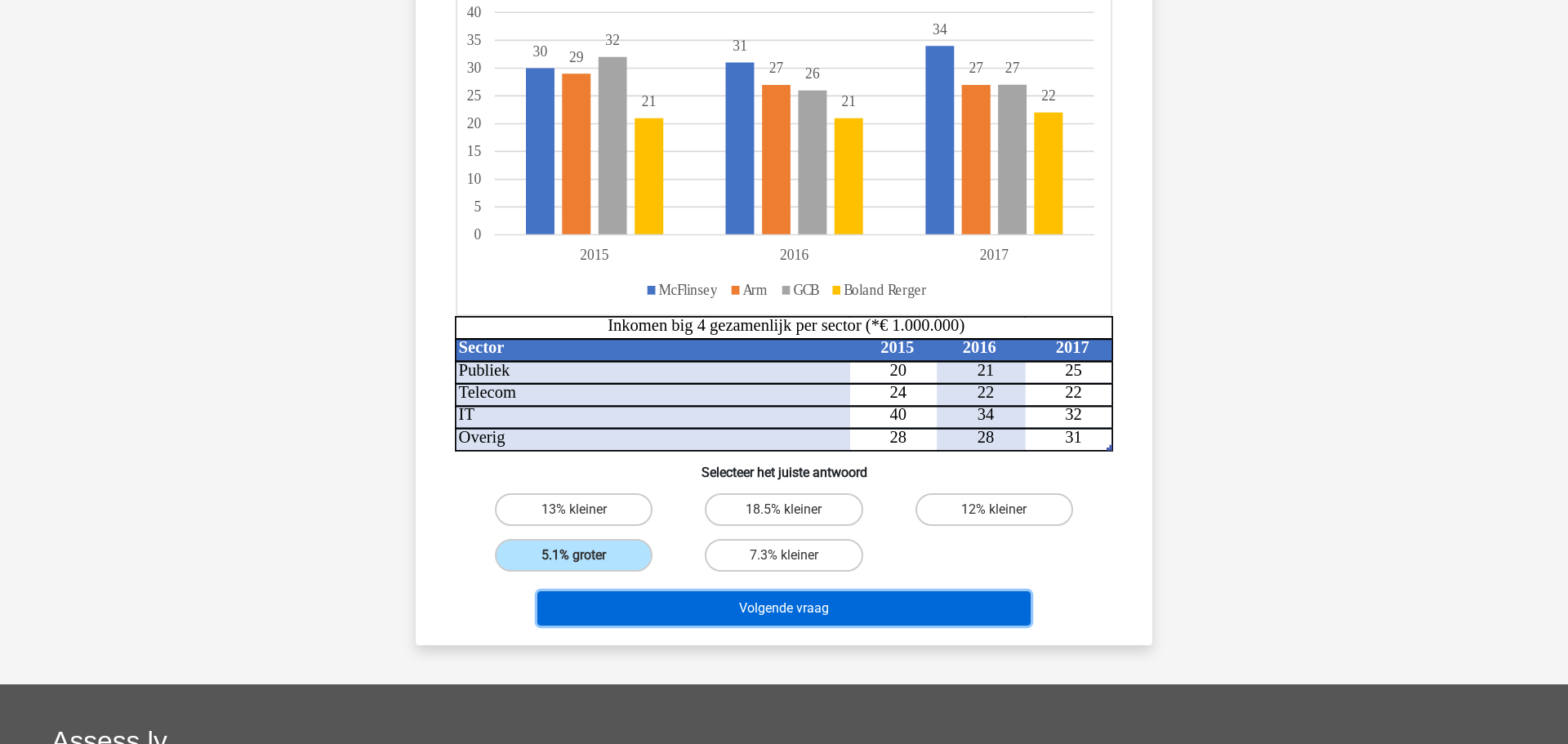
click at [900, 608] on button "Volgende vraag" at bounding box center [784, 608] width 494 height 35
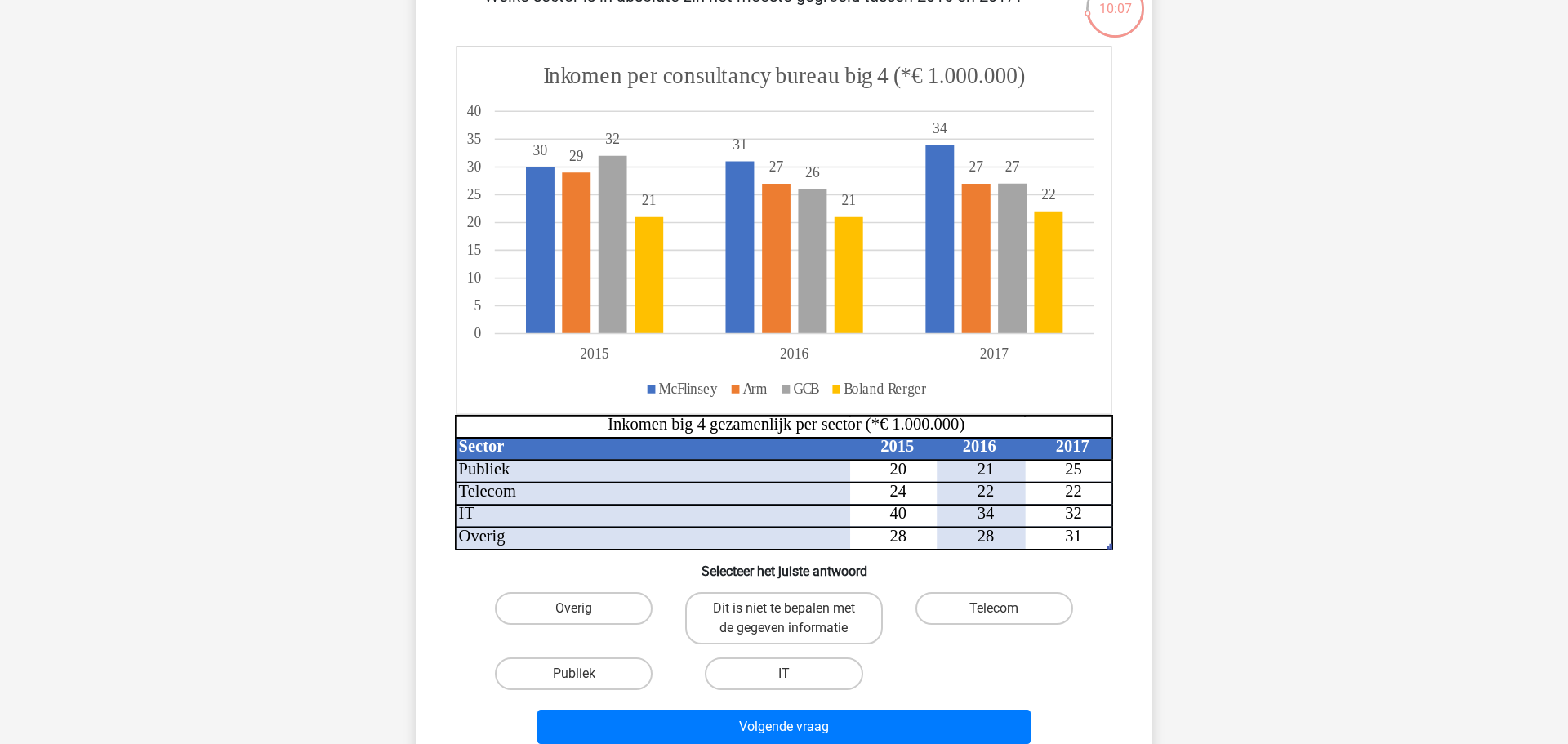
scroll to position [150, 0]
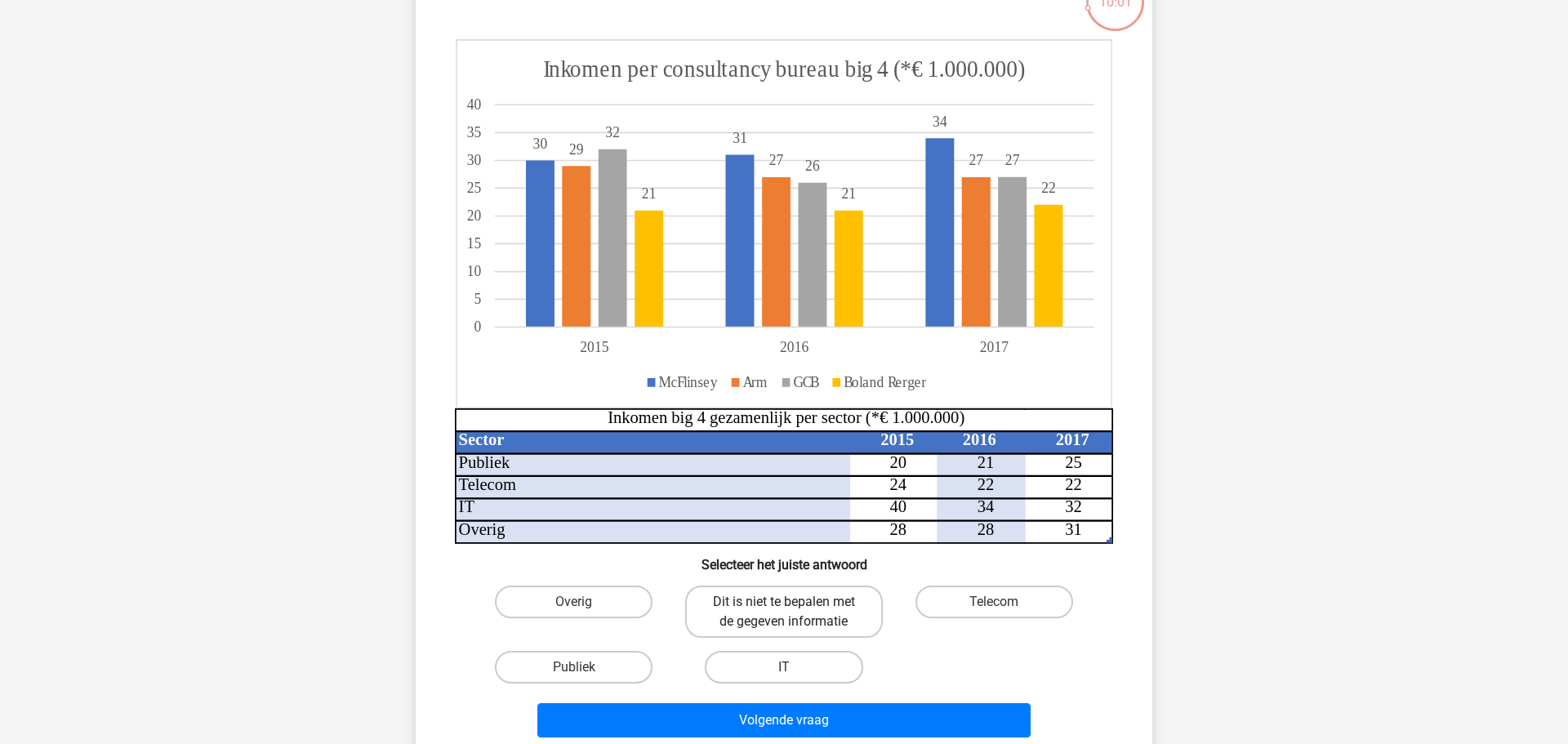
click at [852, 610] on label "Dit is niet te bepalen met de gegeven informatie" at bounding box center [784, 611] width 197 height 52
click at [794, 610] on input "Dit is niet te bepalen met de gegeven informatie" at bounding box center [789, 607] width 11 height 11
radio input "true"
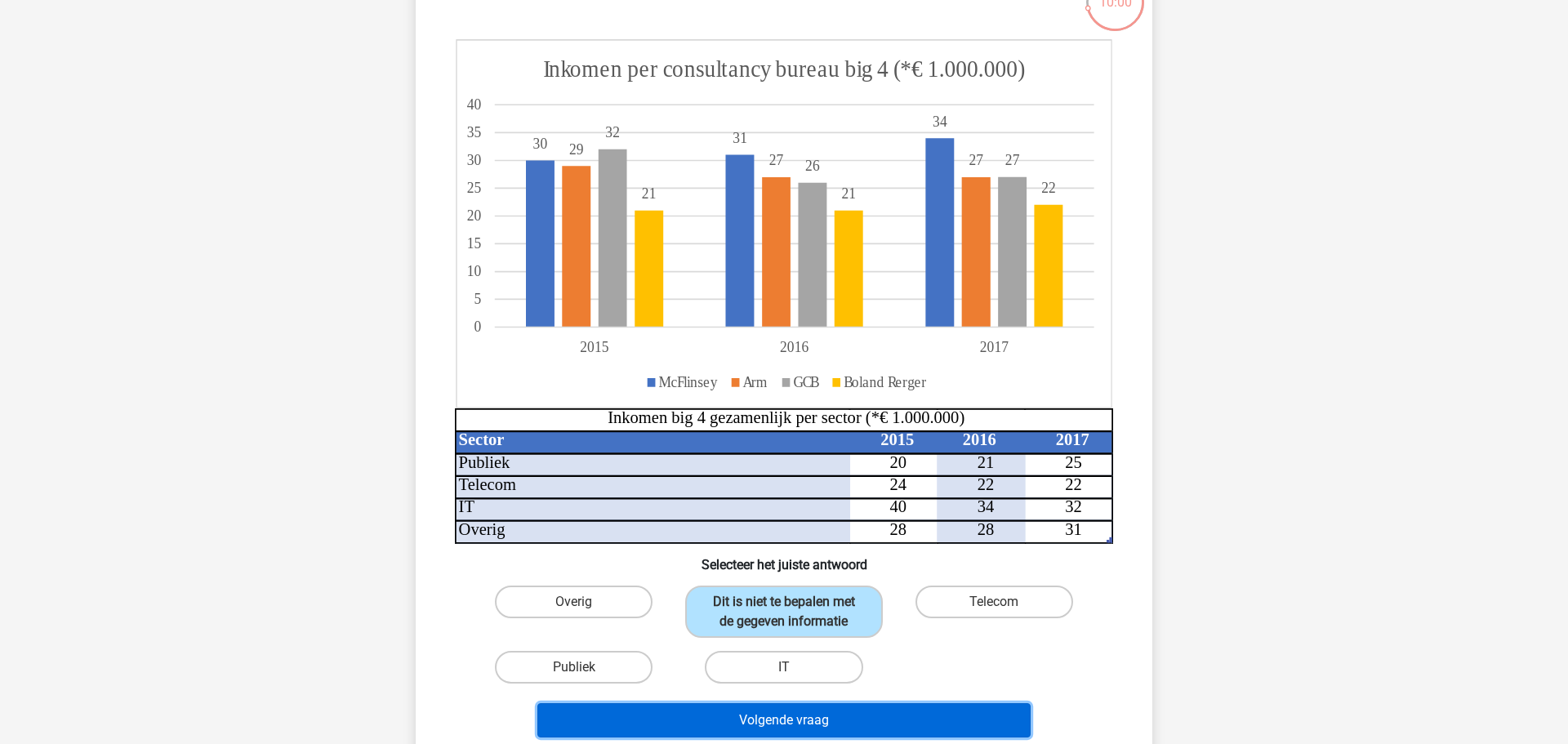
click at [899, 725] on button "Volgende vraag" at bounding box center [784, 720] width 494 height 35
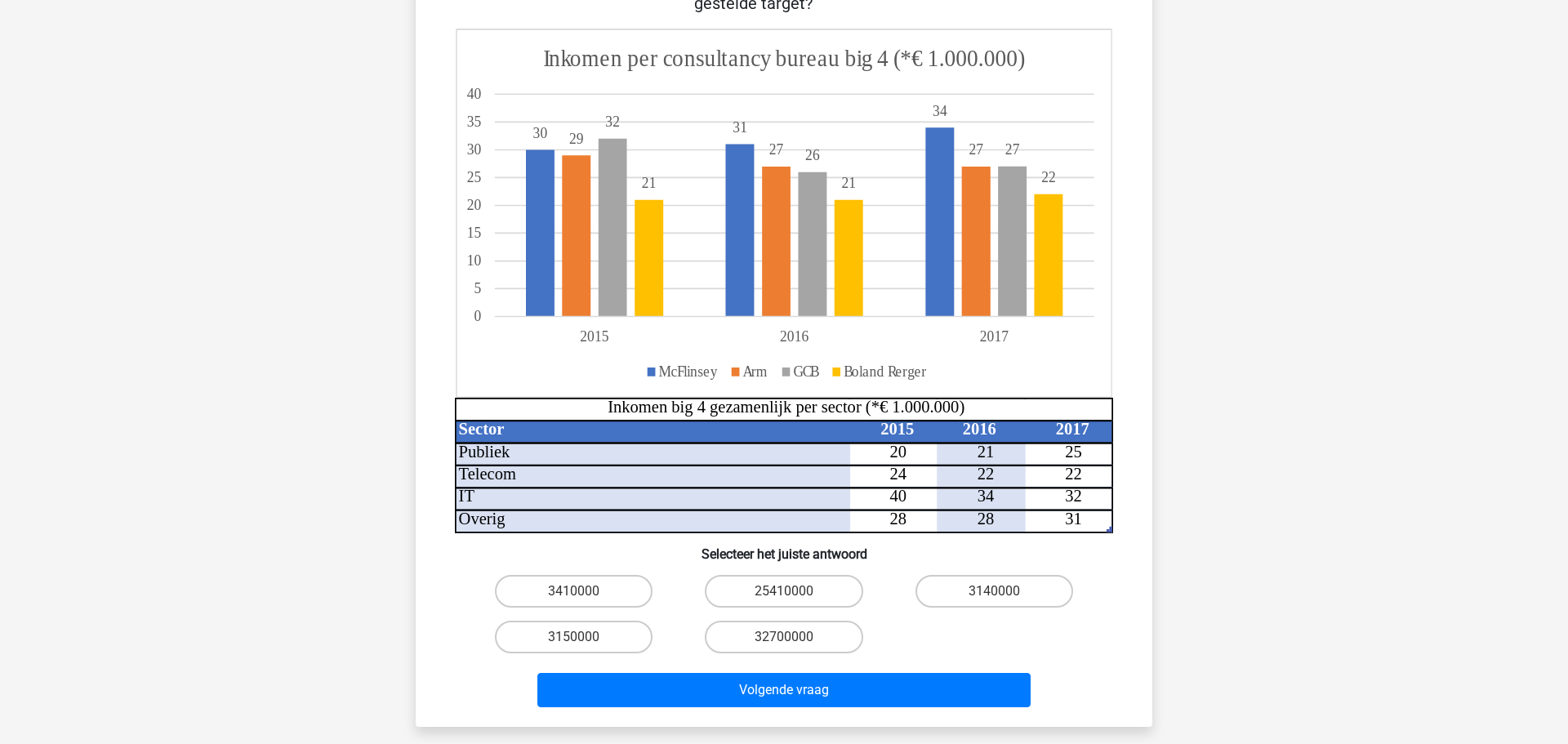
scroll to position [186, 0]
click at [549, 644] on label "3150000" at bounding box center [573, 636] width 158 height 33
click at [574, 644] on input "3150000" at bounding box center [579, 641] width 11 height 11
radio input "true"
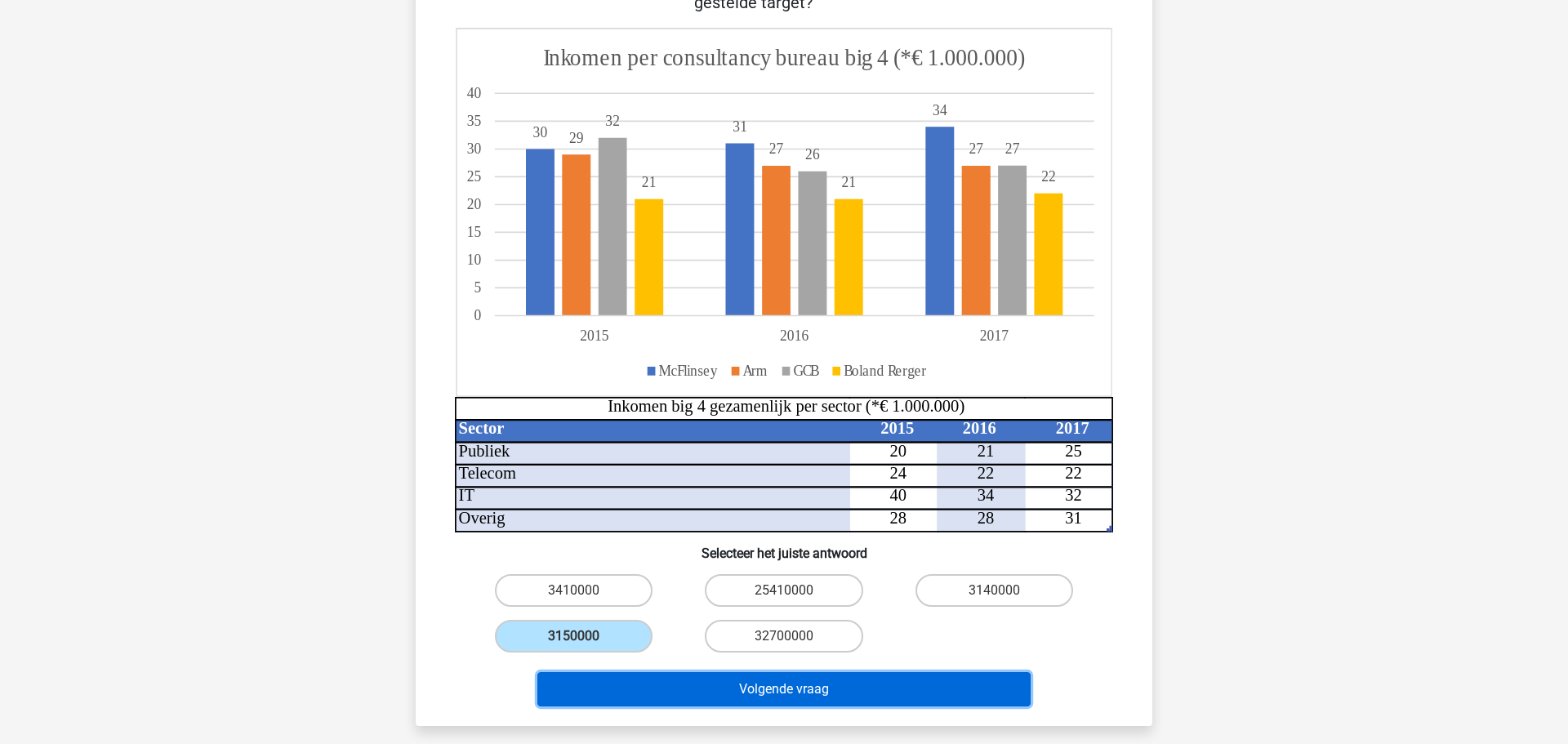
click at [674, 697] on button "Volgende vraag" at bounding box center [784, 689] width 494 height 35
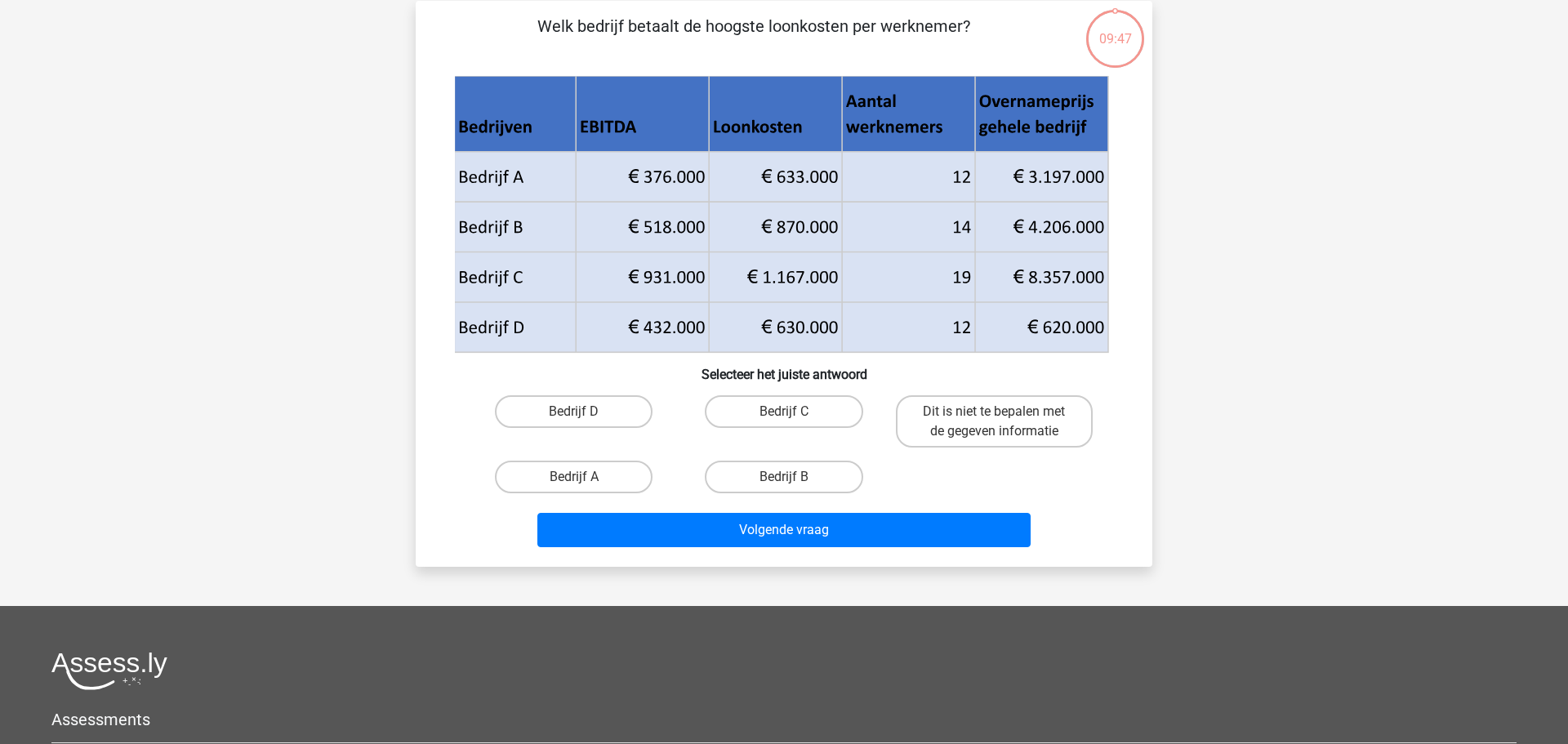
scroll to position [82, 0]
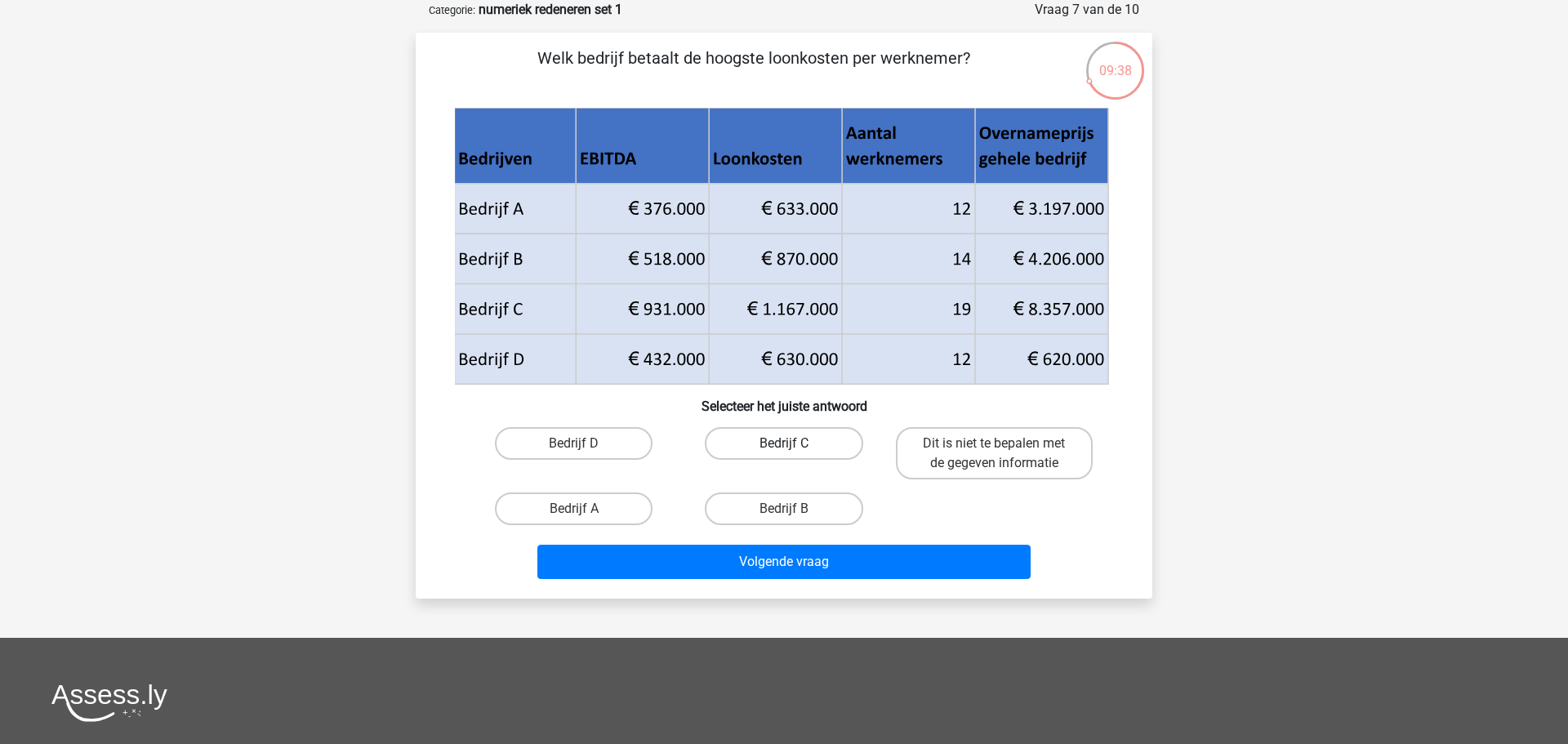
click at [766, 434] on label "Bedrijf C" at bounding box center [784, 443] width 158 height 33
click at [784, 443] on input "Bedrijf C" at bounding box center [789, 449] width 11 height 11
radio input "true"
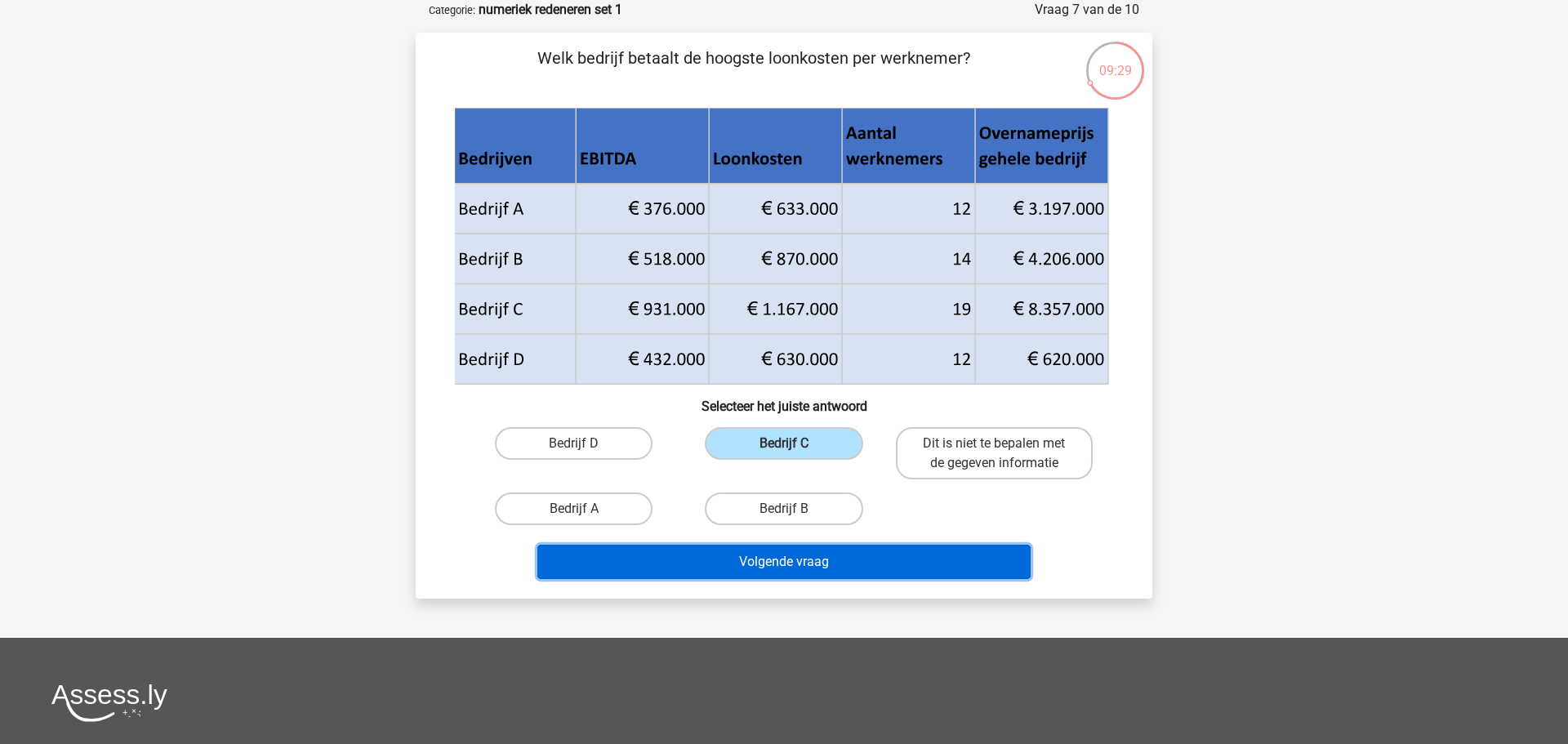
click at [772, 564] on button "Volgende vraag" at bounding box center [784, 562] width 494 height 35
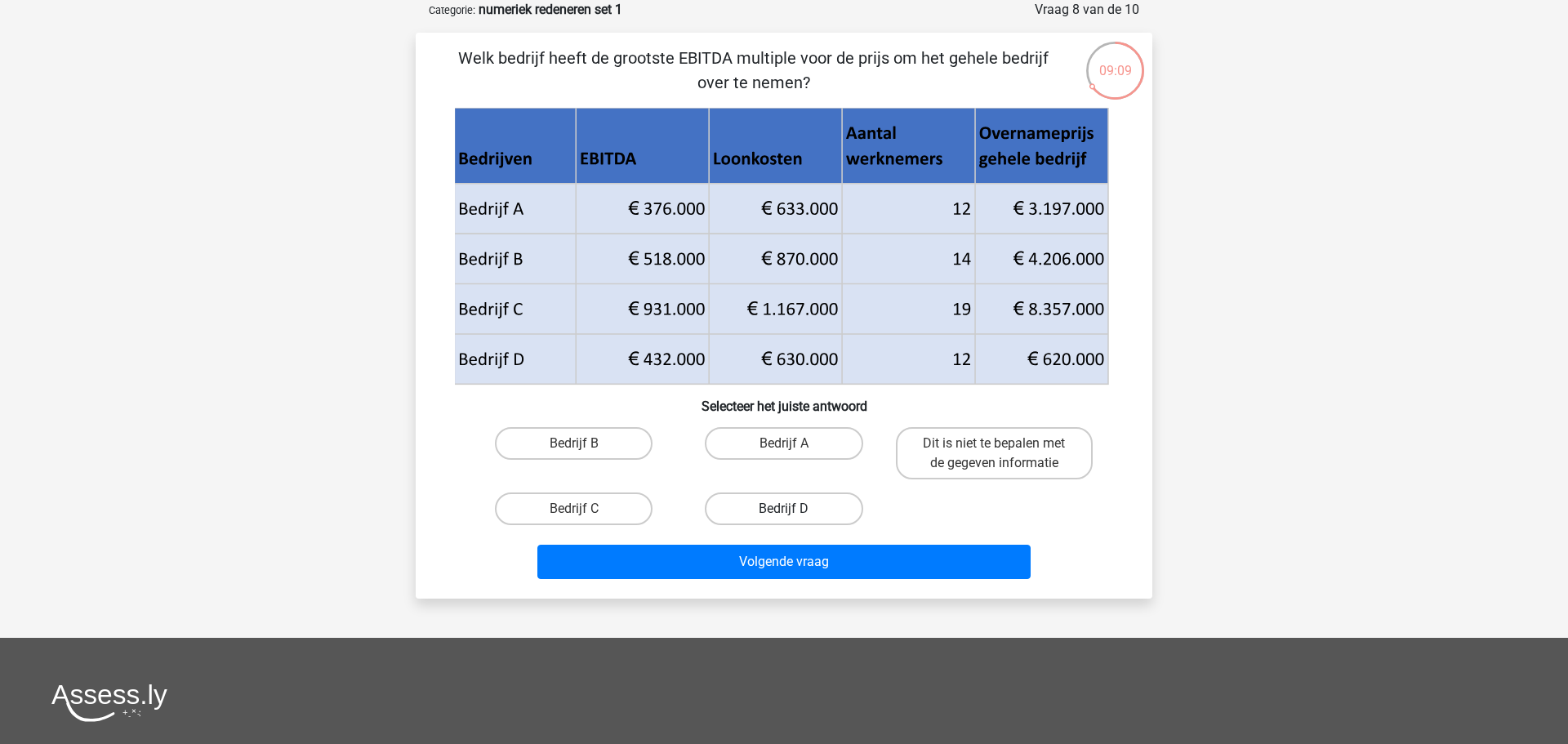
click at [807, 514] on label "Bedrijf D" at bounding box center [784, 509] width 158 height 33
click at [794, 514] on input "Bedrijf D" at bounding box center [789, 514] width 11 height 11
radio input "true"
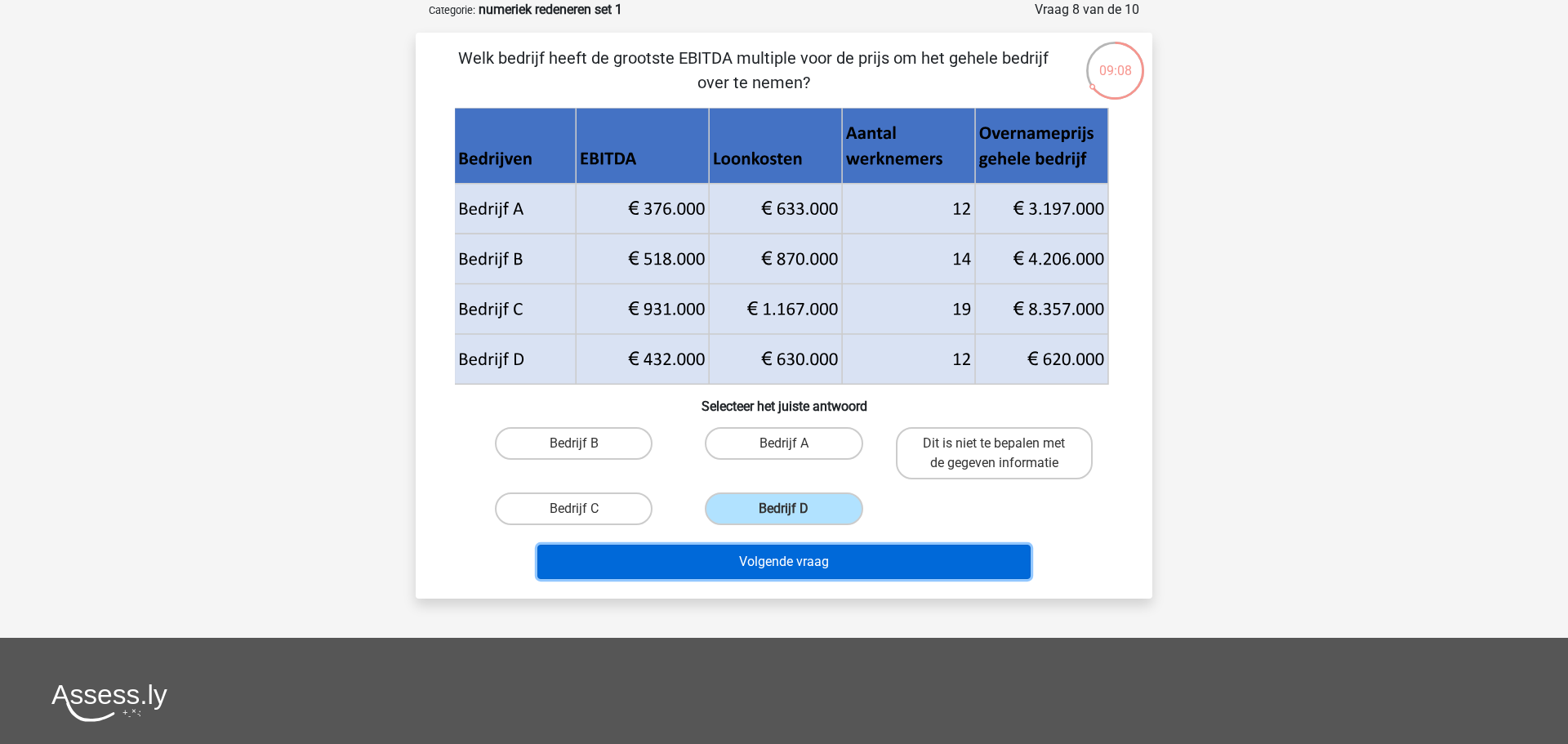
click at [822, 559] on button "Volgende vraag" at bounding box center [784, 562] width 494 height 35
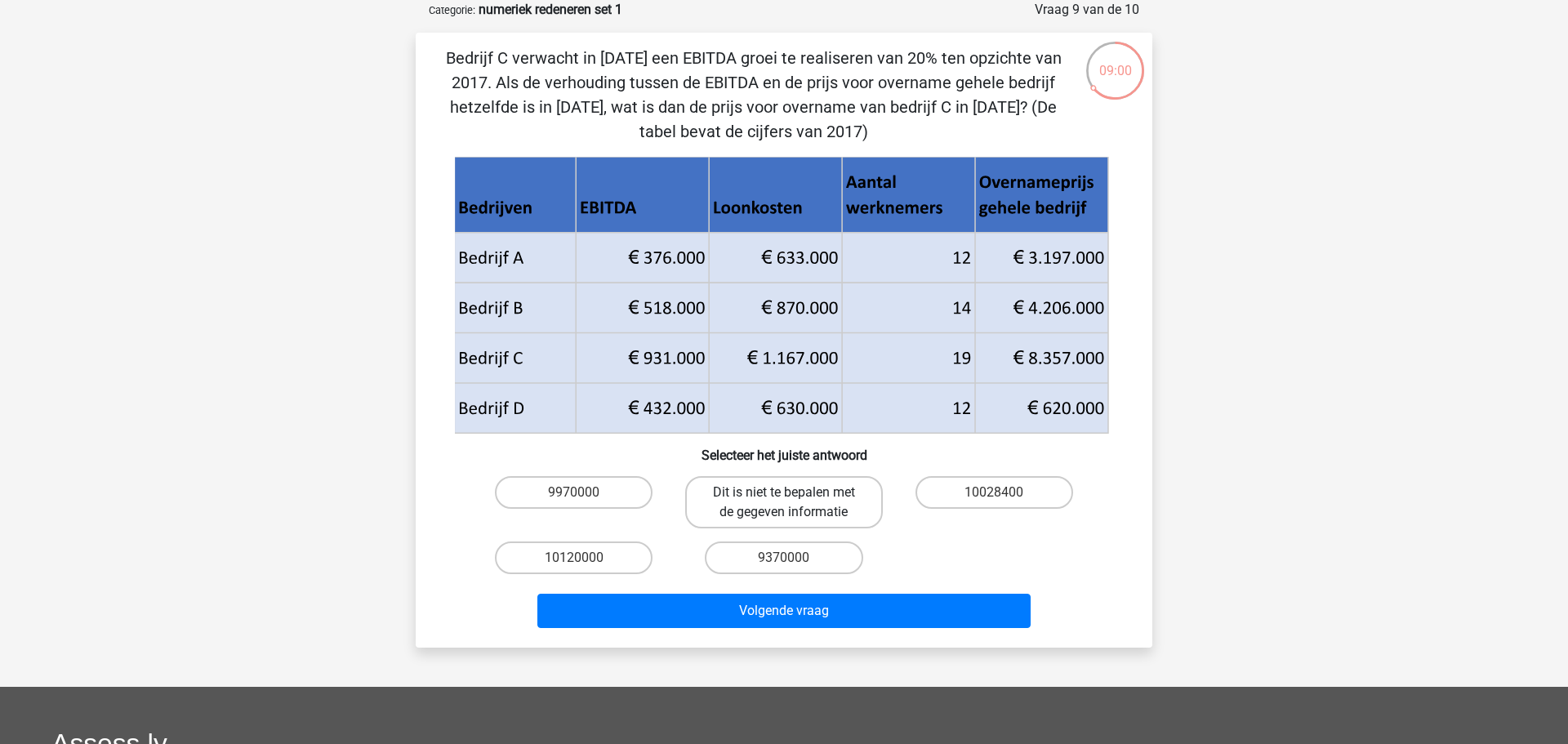
click at [774, 510] on label "Dit is niet te bepalen met de gegeven informatie" at bounding box center [784, 501] width 197 height 52
click at [784, 502] on input "Dit is niet te bepalen met de gegeven informatie" at bounding box center [789, 498] width 11 height 11
radio input "true"
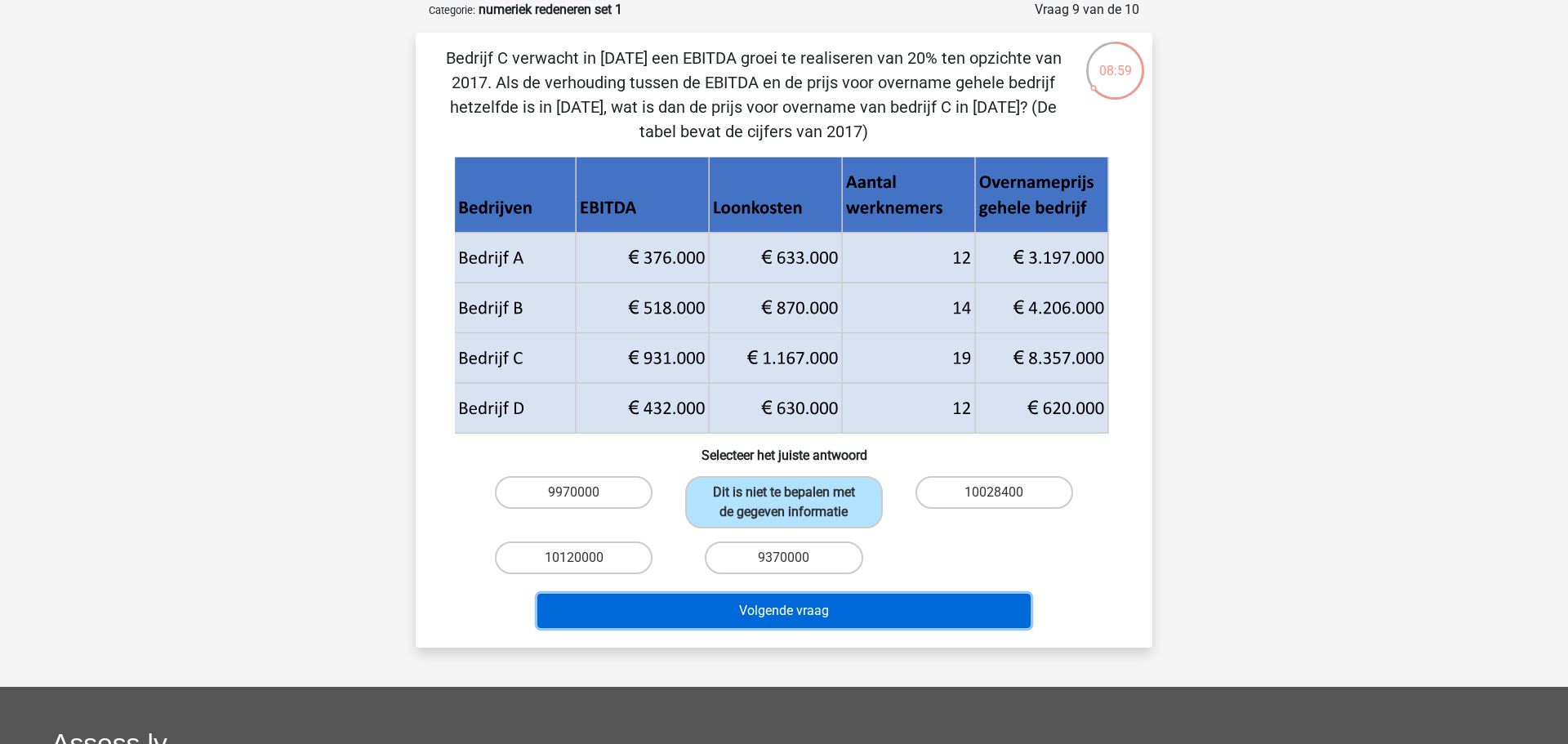
click at [834, 608] on button "Volgende vraag" at bounding box center [784, 611] width 494 height 35
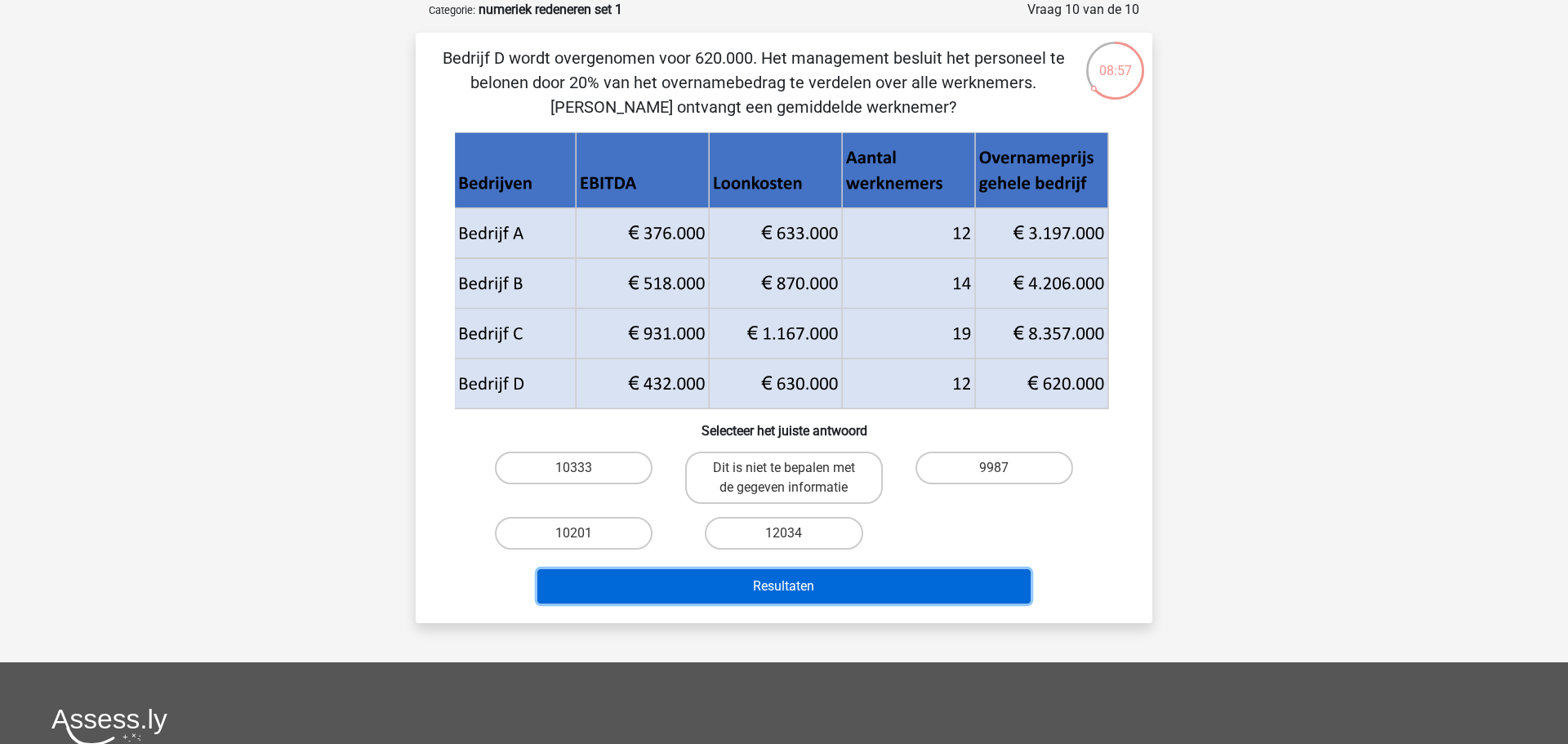
click at [853, 590] on button "Resultaten" at bounding box center [784, 586] width 494 height 35
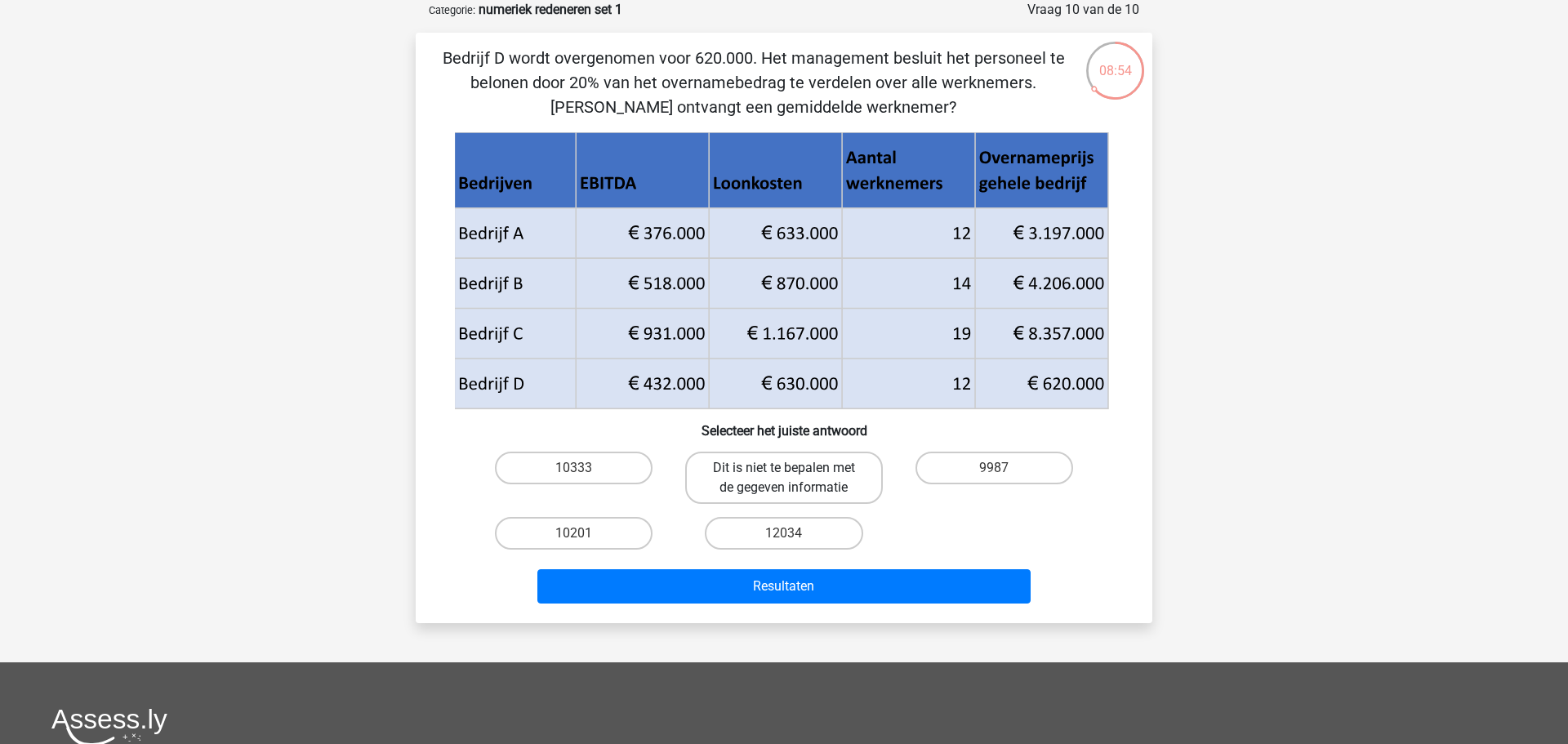
click at [806, 481] on label "Dit is niet te bepalen met de gegeven informatie" at bounding box center [784, 477] width 197 height 52
click at [794, 479] on input "Dit is niet te bepalen met de gegeven informatie" at bounding box center [789, 473] width 11 height 11
radio input "true"
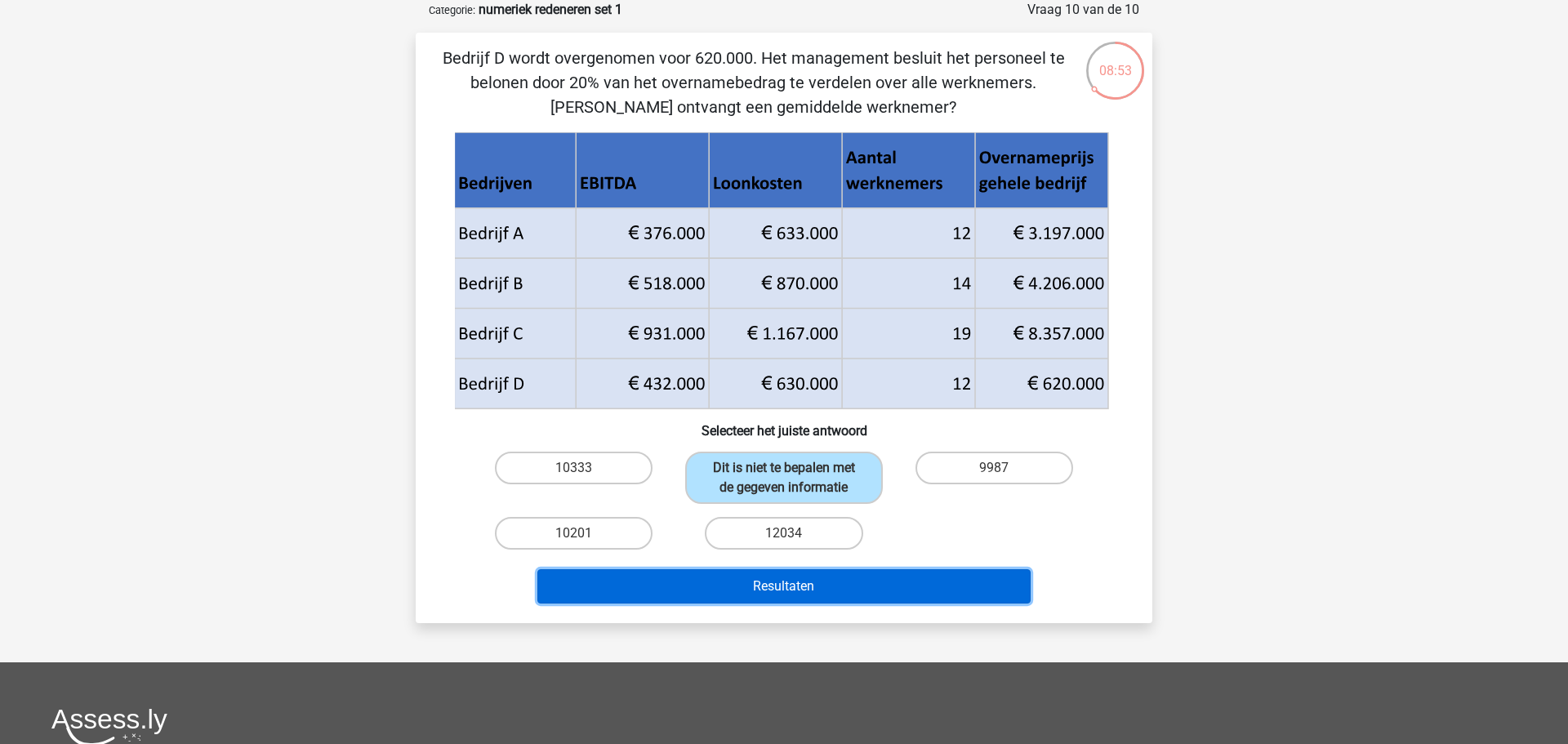
click at [832, 588] on button "Resultaten" at bounding box center [784, 586] width 494 height 35
